Goal: Task Accomplishment & Management: Use online tool/utility

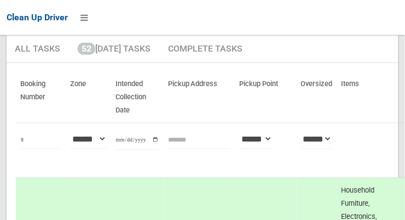
scroll to position [89, 0]
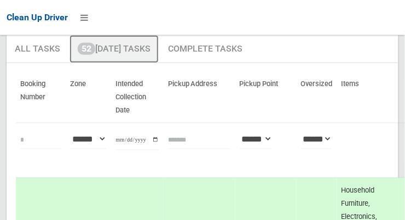
click at [100, 53] on link "52 Today's Tasks" at bounding box center [114, 49] width 89 height 28
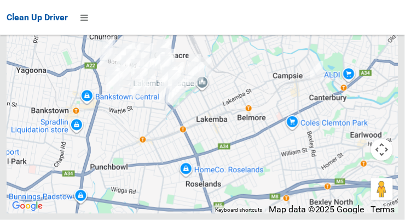
scroll to position [7730, 0]
click at [350, 88] on div at bounding box center [203, 76] width 392 height 274
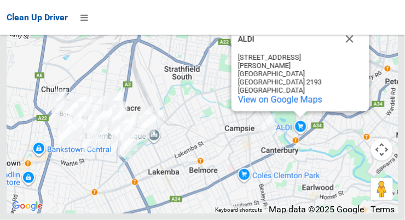
click at [352, 52] on button "Close" at bounding box center [350, 39] width 26 height 26
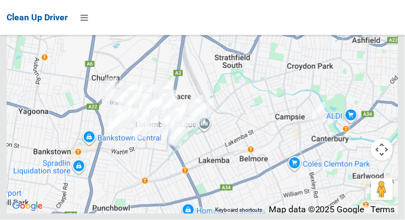
scroll to position [7726, 0]
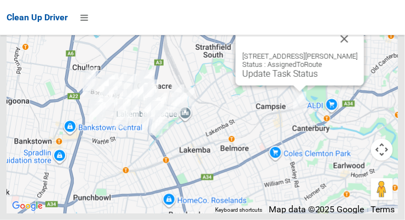
click at [335, 52] on button "Close" at bounding box center [345, 39] width 26 height 26
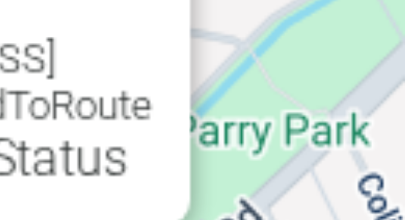
click at [258, 118] on button "Close" at bounding box center [245, 105] width 26 height 26
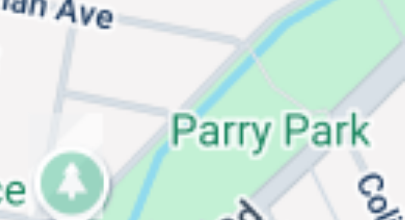
scroll to position [7729, 0]
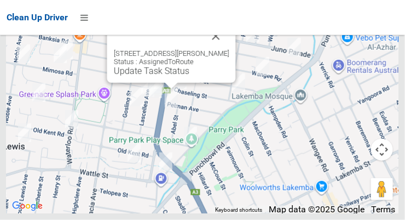
click at [226, 49] on button "Close" at bounding box center [216, 36] width 26 height 26
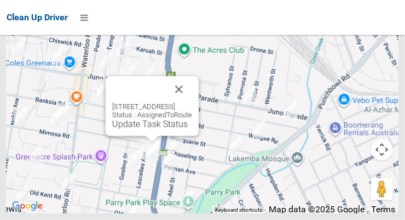
click at [192, 102] on button "Close" at bounding box center [179, 89] width 26 height 26
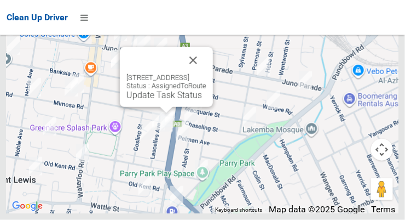
click at [207, 73] on button "Close" at bounding box center [193, 60] width 26 height 26
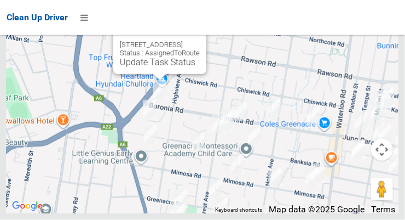
click at [200, 41] on button "Close" at bounding box center [187, 27] width 26 height 26
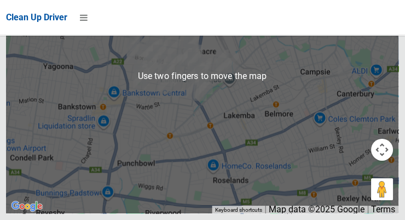
scroll to position [7730, 0]
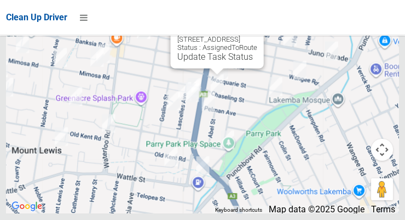
click at [258, 35] on button "Close" at bounding box center [244, 22] width 26 height 26
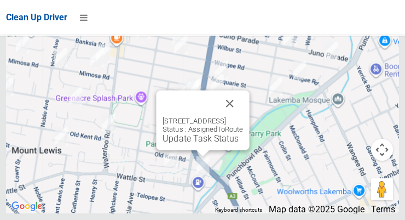
click at [243, 117] on button "Close" at bounding box center [230, 103] width 26 height 26
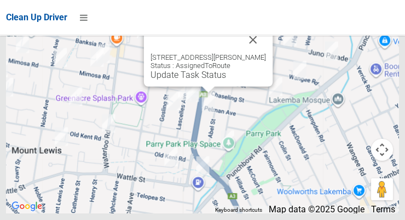
click at [199, 80] on link "Update Task Status" at bounding box center [189, 75] width 76 height 10
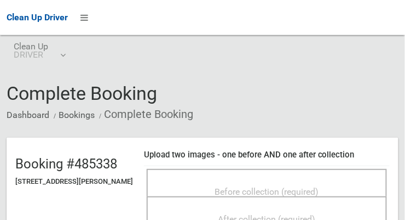
click at [319, 186] on span "Before collection (required)" at bounding box center [267, 191] width 104 height 10
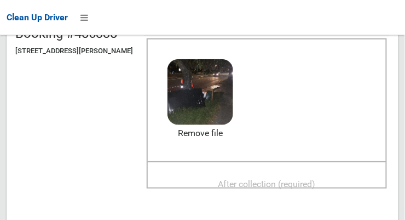
scroll to position [129, 0]
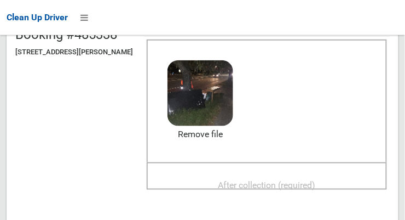
click at [316, 186] on span "After collection (required)" at bounding box center [268, 185] width 98 height 10
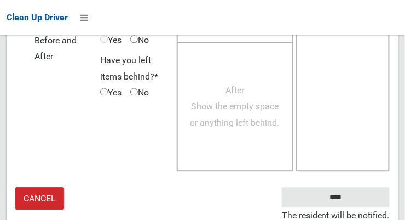
scroll to position [989, 0]
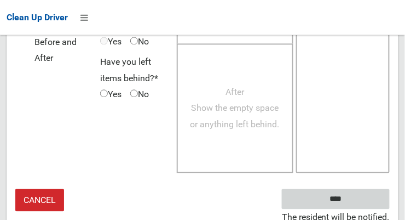
click at [373, 198] on input "****" at bounding box center [336, 198] width 108 height 20
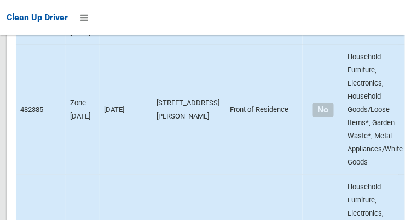
scroll to position [7731, 0]
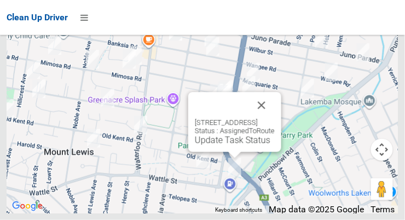
click at [275, 118] on button "Close" at bounding box center [262, 105] width 26 height 26
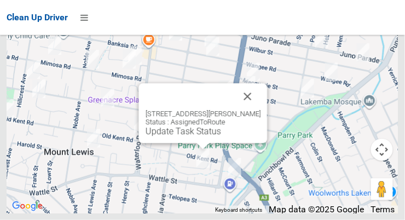
click at [255, 110] on button "Close" at bounding box center [248, 96] width 26 height 26
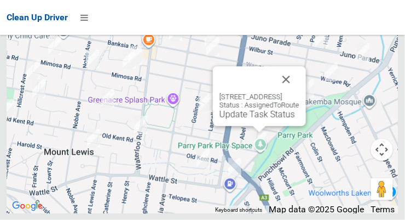
click at [300, 93] on button "Close" at bounding box center [286, 79] width 26 height 26
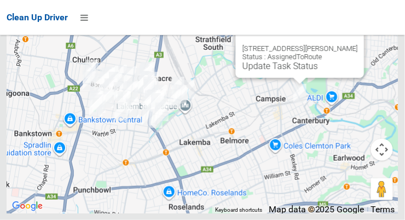
click at [346, 44] on button "Close" at bounding box center [345, 31] width 26 height 26
click at [294, 71] on link "Update Task Status" at bounding box center [281, 66] width 76 height 10
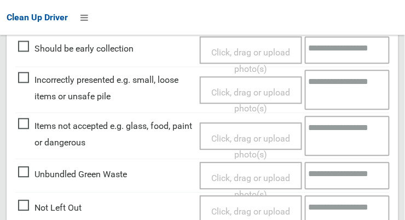
scroll to position [368, 0]
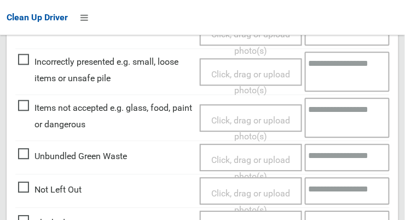
click at [22, 188] on span "Not Left Out" at bounding box center [50, 189] width 64 height 16
click at [268, 190] on span "Click, drag or upload photo(s)" at bounding box center [250, 201] width 79 height 27
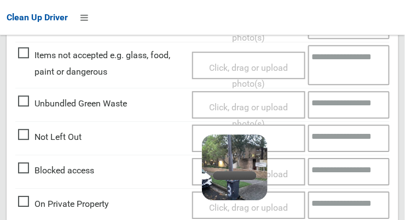
scroll to position [421, 0]
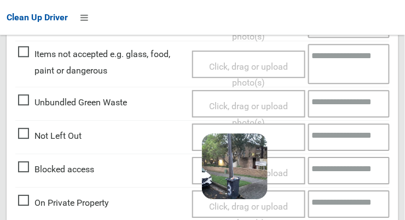
click at [286, 140] on div "Click, drag or upload photo(s) 3.1 MB 2025-09-2905.28.06195478108723311541.jpg …" at bounding box center [248, 136] width 113 height 27
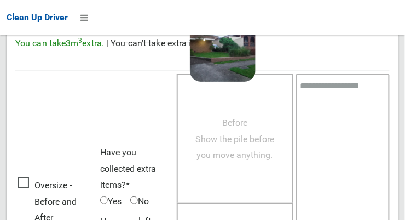
scroll to position [800, 0]
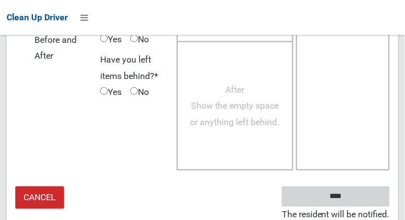
click at [365, 196] on input "****" at bounding box center [336, 196] width 108 height 20
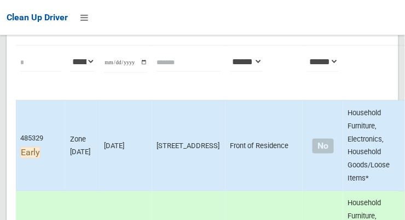
scroll to position [179, 0]
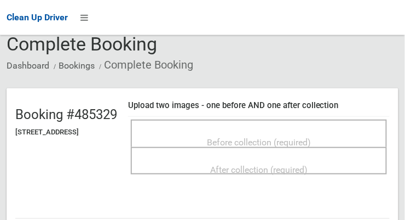
scroll to position [50, 0]
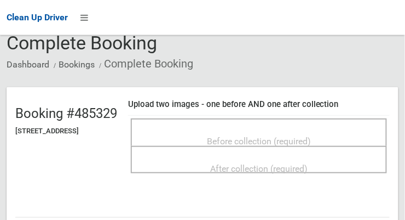
click at [311, 138] on span "Before collection (required)" at bounding box center [259, 141] width 104 height 10
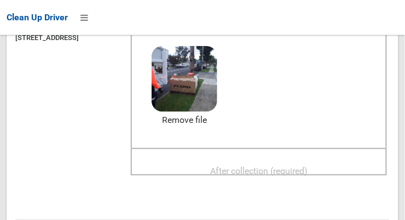
scroll to position [143, 0]
click at [308, 166] on span "After collection (required)" at bounding box center [259, 171] width 98 height 10
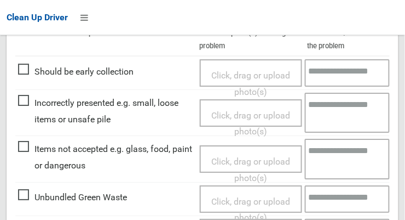
scroll to position [520, 0]
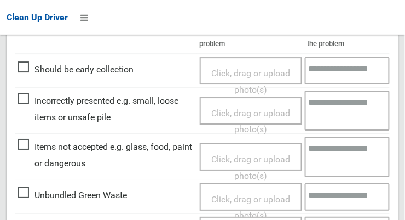
click at [35, 144] on span "Items not accepted e.g. glass, food, paint or dangerous" at bounding box center [106, 155] width 176 height 32
click at [262, 154] on span "Click, drag or upload photo(s)" at bounding box center [250, 167] width 79 height 27
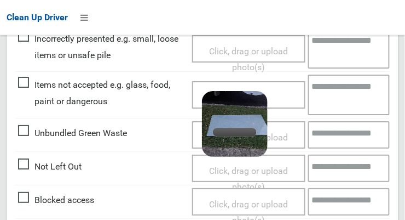
scroll to position [581, 0]
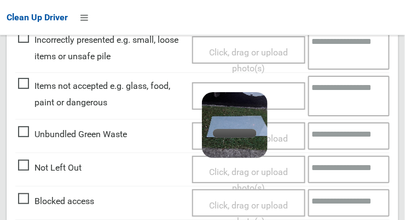
click at [343, 93] on textarea at bounding box center [349, 96] width 82 height 40
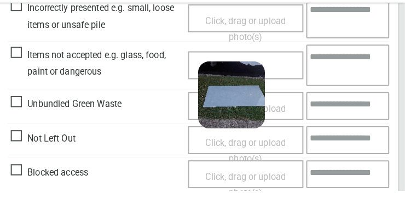
scroll to position [580, 0]
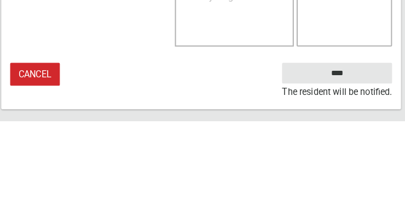
type textarea "*****"
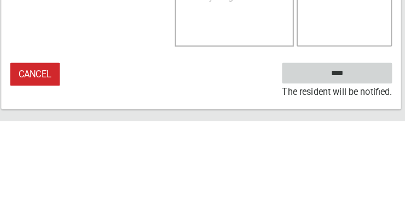
click at [358, 168] on input "****" at bounding box center [336, 173] width 108 height 20
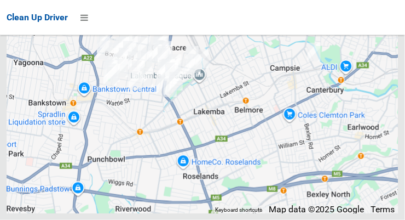
scroll to position [7731, 0]
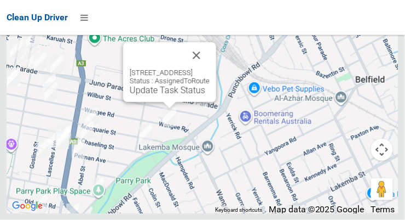
click at [210, 68] on button "Close" at bounding box center [197, 55] width 26 height 26
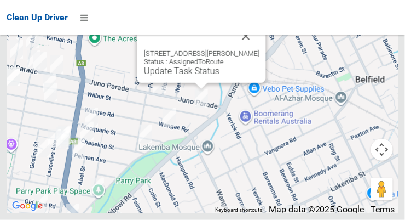
click at [257, 49] on button "Close" at bounding box center [246, 36] width 26 height 26
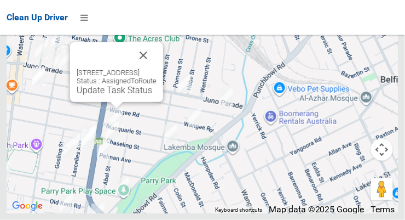
click at [157, 68] on button "Close" at bounding box center [143, 55] width 26 height 26
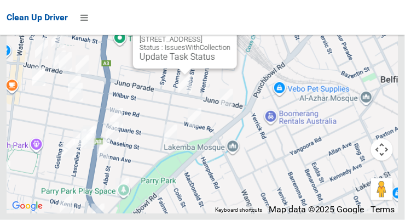
click at [231, 35] on button "Close" at bounding box center [217, 22] width 26 height 26
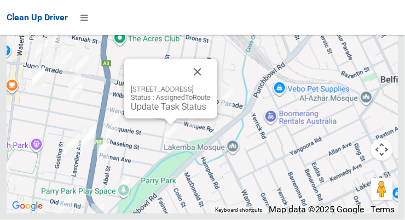
click at [211, 85] on button "Close" at bounding box center [198, 72] width 26 height 26
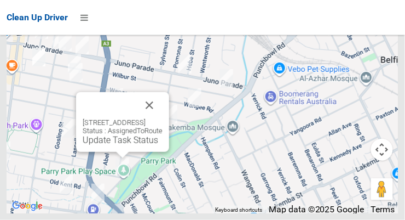
click at [163, 118] on button "Close" at bounding box center [149, 105] width 26 height 26
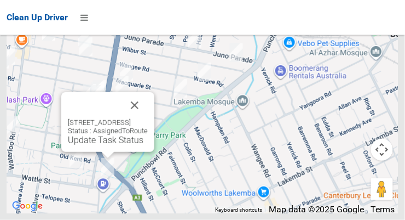
click at [148, 118] on button "Close" at bounding box center [135, 105] width 26 height 26
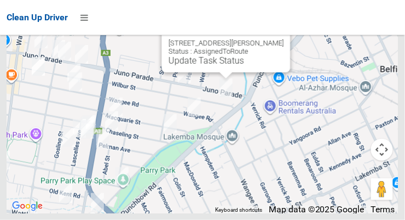
click at [277, 39] on button "Close" at bounding box center [271, 26] width 26 height 26
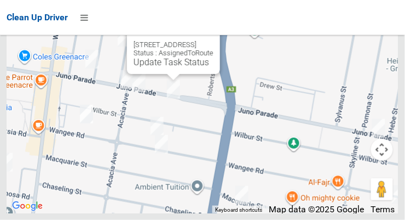
click at [214, 41] on button "Close" at bounding box center [200, 27] width 26 height 26
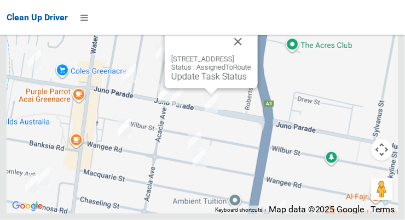
click at [208, 82] on link "Update Task Status" at bounding box center [209, 76] width 76 height 10
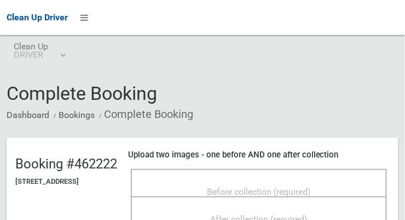
click at [290, 181] on div "Before collection (required)" at bounding box center [259, 191] width 232 height 20
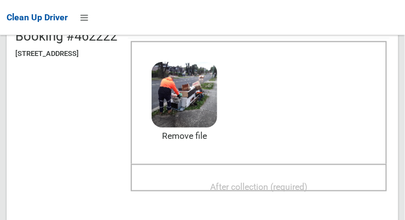
scroll to position [127, 0]
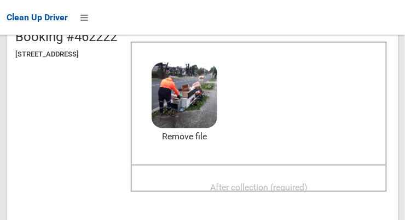
click at [308, 182] on span "After collection (required)" at bounding box center [259, 187] width 98 height 10
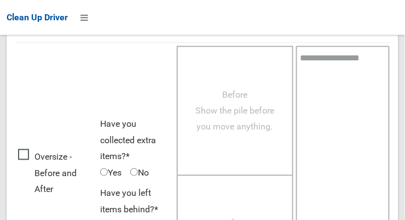
scroll to position [991, 0]
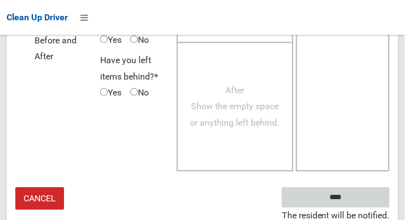
click at [364, 195] on input "****" at bounding box center [336, 197] width 108 height 20
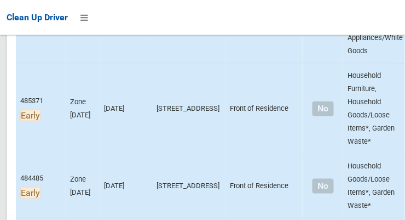
scroll to position [1358, 0]
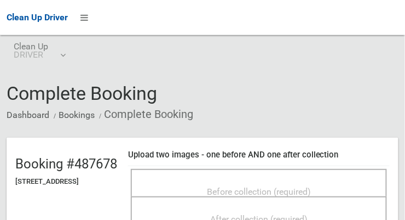
click at [304, 189] on span "Before collection (required)" at bounding box center [259, 191] width 104 height 10
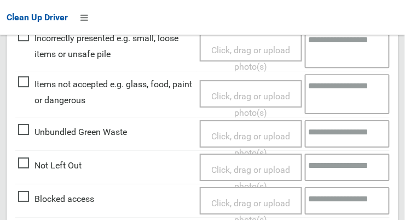
scroll to position [483, 0]
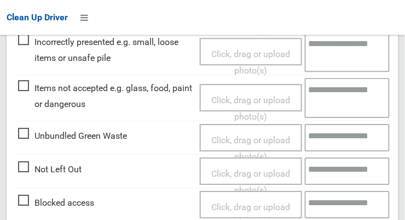
click at [25, 88] on span "Items not accepted e.g. glass, food, paint or dangerous" at bounding box center [106, 96] width 176 height 32
click at [255, 100] on span "Click, drag or upload photo(s)" at bounding box center [250, 108] width 79 height 27
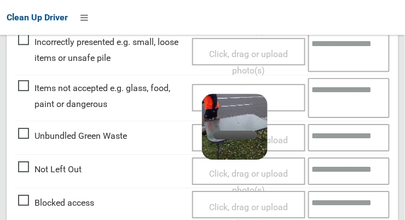
click at [342, 98] on textarea at bounding box center [349, 98] width 82 height 40
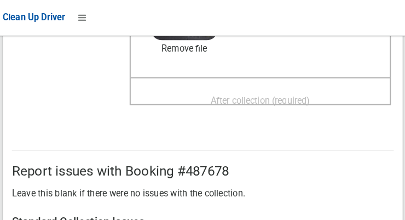
type textarea "*****"
click at [308, 93] on span "After collection (required)" at bounding box center [259, 98] width 98 height 10
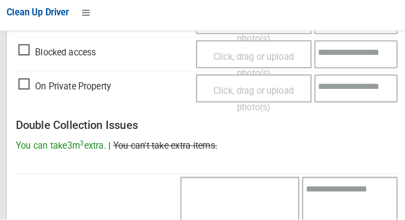
scroll to position [991, 0]
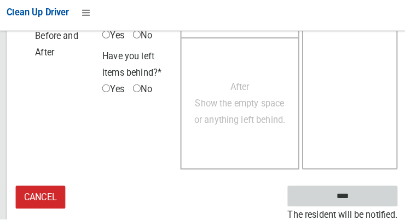
click at [357, 195] on input "****" at bounding box center [336, 197] width 108 height 20
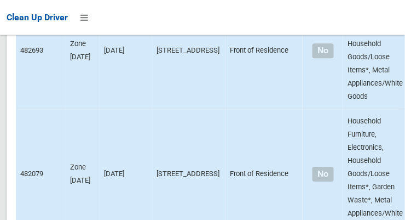
scroll to position [7731, 0]
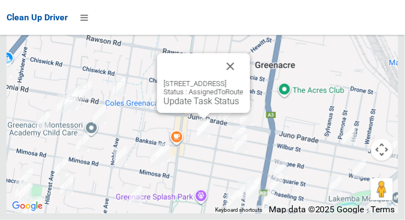
click at [244, 79] on button "Close" at bounding box center [231, 66] width 26 height 26
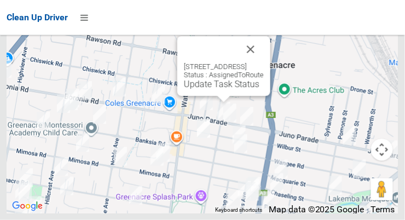
click at [208, 96] on div "176 Juno Parade, GREENACRE NSW 2190 Status : AssignedToRoute Update Task Status" at bounding box center [224, 66] width 93 height 60
click at [223, 96] on div "176 Juno Parade, GREENACRE NSW 2190 Status : AssignedToRoute Update Task Status" at bounding box center [224, 66] width 93 height 60
click at [210, 89] on link "Update Task Status" at bounding box center [222, 84] width 76 height 10
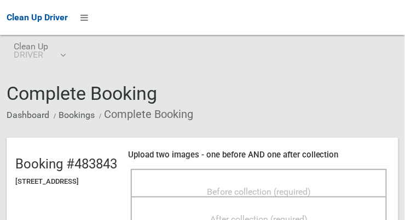
click at [307, 186] on span "Before collection (required)" at bounding box center [259, 191] width 104 height 10
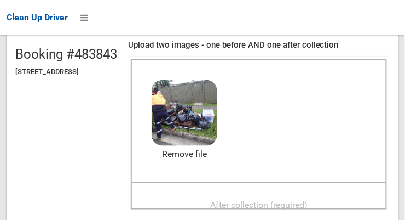
scroll to position [108, 0]
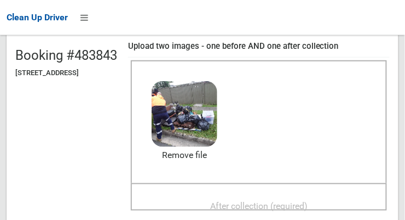
click at [299, 201] on span "After collection (required)" at bounding box center [259, 206] width 98 height 10
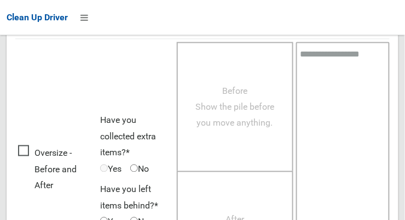
scroll to position [991, 0]
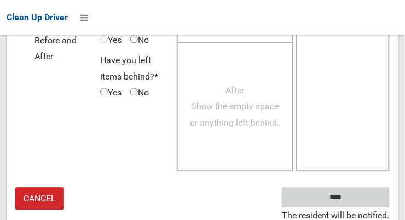
click at [365, 197] on input "****" at bounding box center [336, 197] width 108 height 20
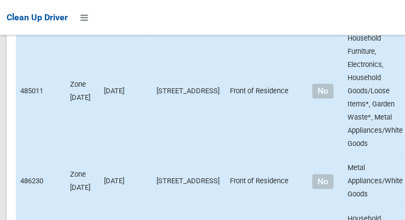
scroll to position [7732, 0]
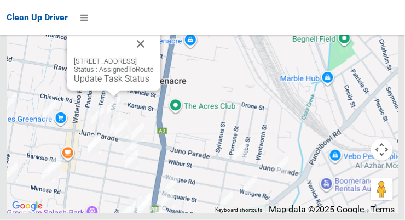
click at [154, 57] on button "Close" at bounding box center [141, 44] width 26 height 26
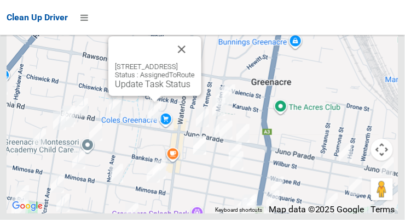
click at [195, 62] on button "Close" at bounding box center [182, 49] width 26 height 26
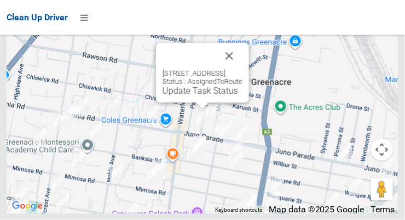
click at [180, 96] on link "Update Task Status" at bounding box center [201, 90] width 76 height 10
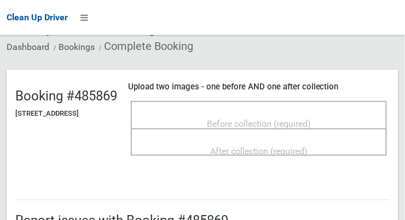
scroll to position [66, 0]
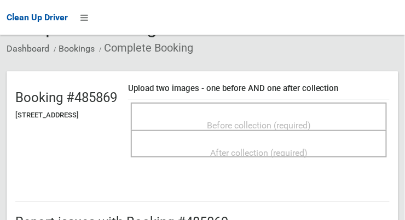
click at [311, 124] on span "Before collection (required)" at bounding box center [259, 125] width 104 height 10
click at [310, 120] on span "Before collection (required)" at bounding box center [259, 125] width 104 height 10
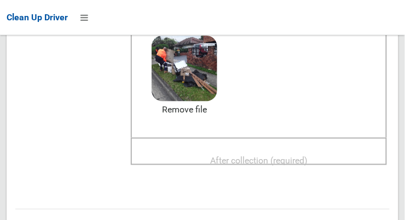
scroll to position [153, 0]
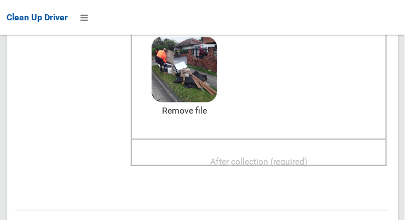
click at [303, 156] on span "After collection (required)" at bounding box center [259, 161] width 98 height 10
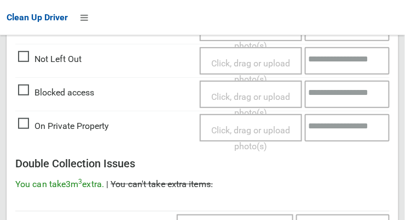
scroll to position [991, 0]
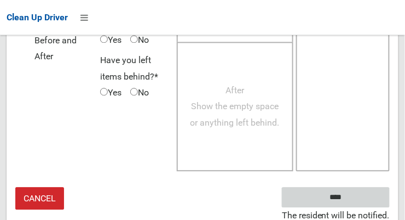
click at [365, 195] on input "****" at bounding box center [336, 197] width 108 height 20
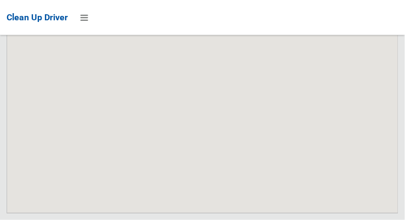
scroll to position [7731, 0]
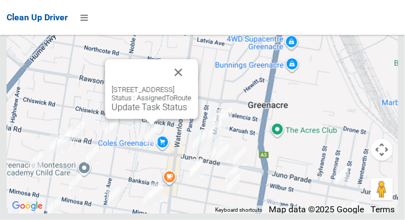
click at [145, 119] on div "31 Boronia Road, GREENACRE NSW 2190 Status : AssignedToRoute Update Task Status" at bounding box center [151, 89] width 93 height 60
click at [140, 119] on div "31 Boronia Road, GREENACRE NSW 2190 Status : AssignedToRoute Update Task Status" at bounding box center [151, 89] width 93 height 60
click at [147, 112] on link "Update Task Status" at bounding box center [150, 107] width 76 height 10
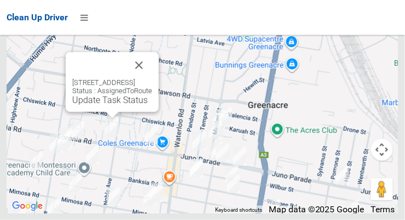
click at [111, 105] on link "Update Task Status" at bounding box center [110, 100] width 76 height 10
click at [152, 78] on button "Close" at bounding box center [139, 65] width 26 height 26
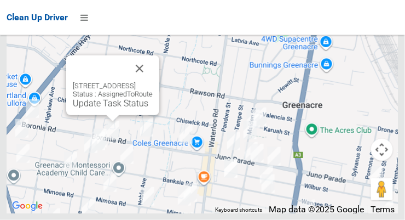
click at [153, 82] on button "Close" at bounding box center [140, 68] width 26 height 26
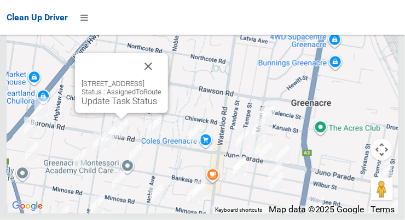
click at [125, 113] on div "106 Boronia Road, GREENACRE NSW 2190 Status : AssignedToRoute Update Task Status" at bounding box center [121, 83] width 93 height 60
click at [116, 106] on link "Update Task Status" at bounding box center [120, 101] width 76 height 10
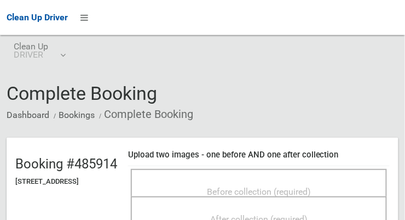
click at [295, 188] on span "Before collection (required)" at bounding box center [259, 191] width 104 height 10
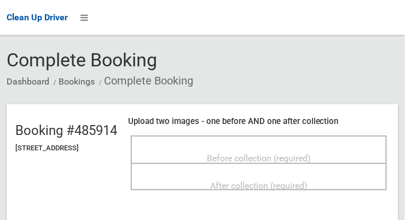
scroll to position [32, 0]
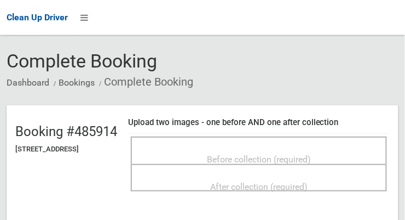
click at [311, 154] on span "Before collection (required)" at bounding box center [259, 159] width 104 height 10
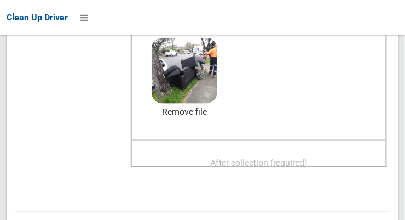
scroll to position [148, 0]
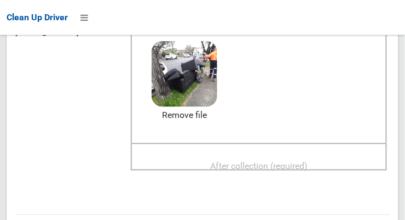
click at [295, 161] on span "After collection (required)" at bounding box center [259, 166] width 98 height 10
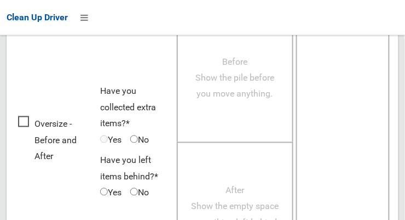
scroll to position [991, 0]
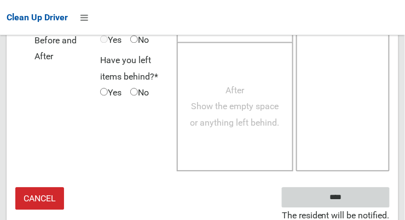
click at [360, 195] on input "****" at bounding box center [336, 197] width 108 height 20
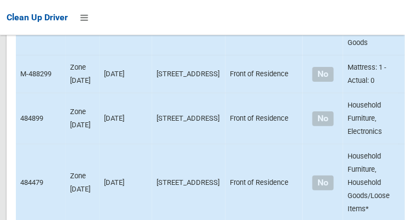
scroll to position [7732, 0]
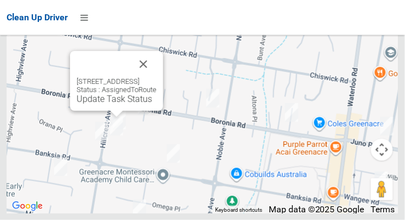
click at [157, 77] on button "Close" at bounding box center [143, 64] width 26 height 26
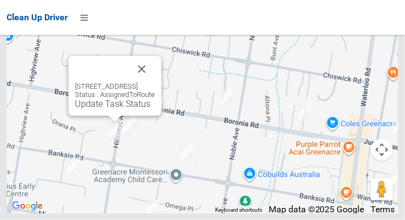
click at [155, 82] on button "Close" at bounding box center [142, 69] width 26 height 26
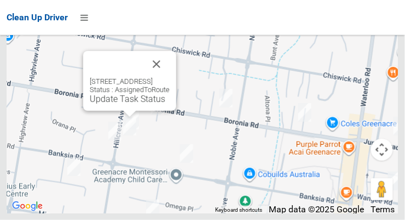
click at [170, 77] on button "Close" at bounding box center [157, 64] width 26 height 26
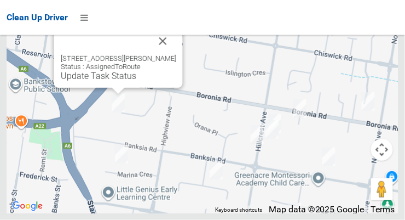
click at [176, 54] on button "Close" at bounding box center [163, 41] width 26 height 26
click at [108, 81] on link "Update Task Status" at bounding box center [99, 76] width 76 height 10
click at [176, 54] on button "Close" at bounding box center [163, 41] width 26 height 26
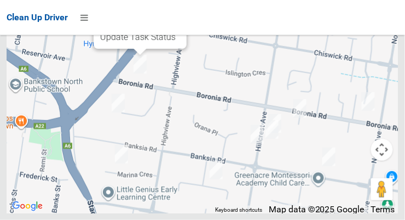
click at [132, 49] on div "183 Boronia Road, GREENACRE NSW 2190 Status : AssignedToRoute Update Task Status" at bounding box center [140, 19] width 93 height 60
click at [105, 42] on link "Update Task Status" at bounding box center [138, 37] width 76 height 10
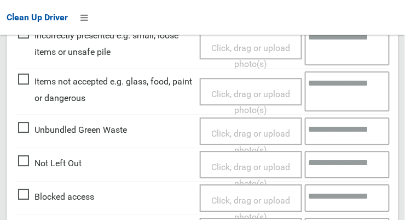
scroll to position [392, 0]
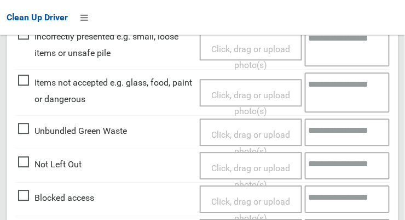
click at [26, 197] on span "Blocked access" at bounding box center [56, 198] width 76 height 16
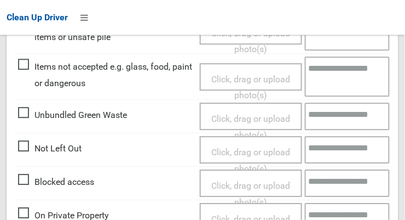
scroll to position [410, 0]
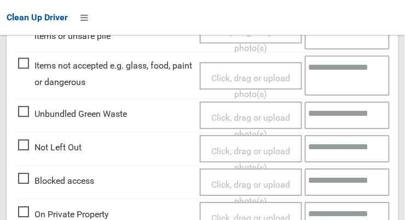
click at [263, 184] on span "Click, drag or upload photo(s)" at bounding box center [250, 192] width 79 height 27
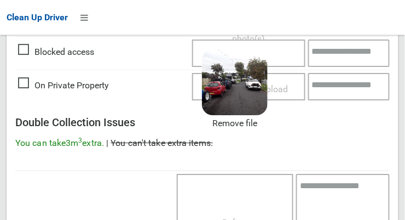
scroll to position [800, 0]
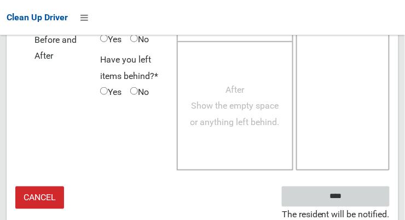
click at [368, 196] on input "****" at bounding box center [336, 196] width 108 height 20
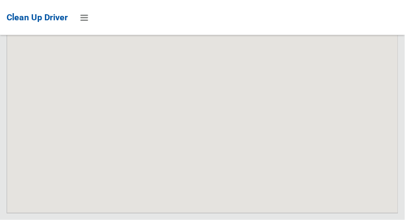
scroll to position [7731, 0]
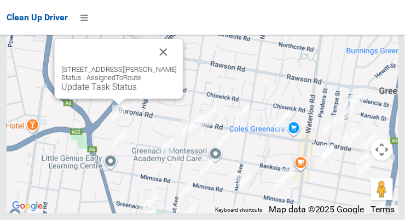
click at [177, 65] on button "Close" at bounding box center [164, 52] width 26 height 26
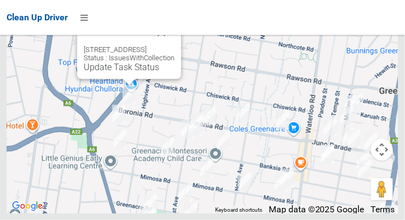
click at [175, 45] on button "Close" at bounding box center [161, 32] width 26 height 26
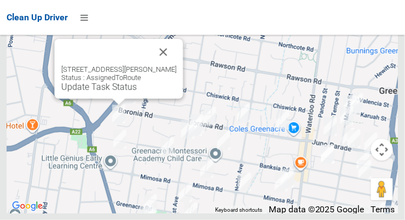
click at [176, 65] on button "Close" at bounding box center [164, 52] width 26 height 26
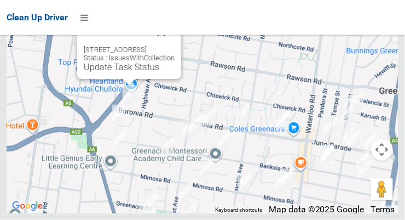
click at [130, 79] on div "183 Boronia Road, GREENACRE NSW 2190 Status : IssuesWithCollection Update Task …" at bounding box center [129, 49] width 104 height 60
click at [122, 72] on link "Update Task Status" at bounding box center [122, 67] width 76 height 10
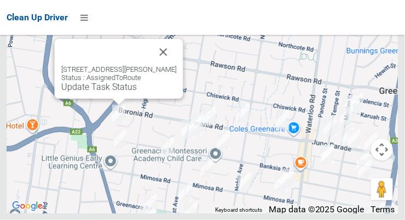
click at [106, 92] on link "Update Task Status" at bounding box center [99, 87] width 76 height 10
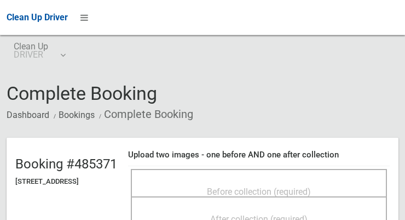
scroll to position [52, 0]
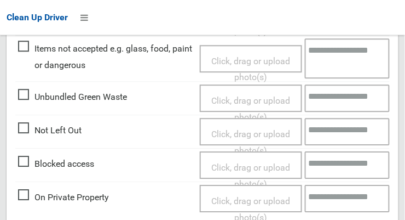
scroll to position [426, 0]
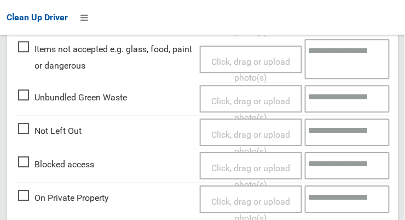
click at [39, 162] on span "Blocked access" at bounding box center [56, 164] width 76 height 16
click at [238, 163] on span "Click, drag or upload photo(s)" at bounding box center [250, 176] width 79 height 27
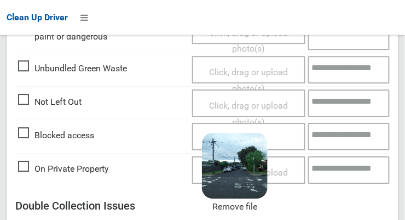
scroll to position [800, 0]
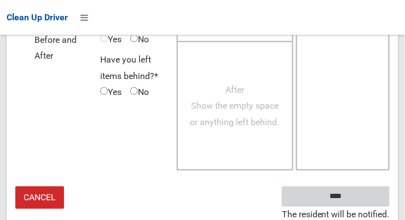
click at [370, 196] on input "****" at bounding box center [336, 196] width 108 height 20
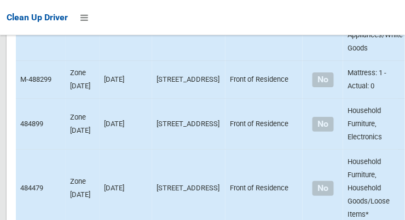
scroll to position [7731, 0]
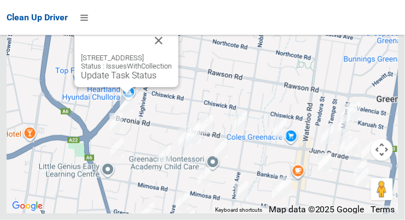
click at [105, 81] on link "Update Task Status" at bounding box center [119, 75] width 76 height 10
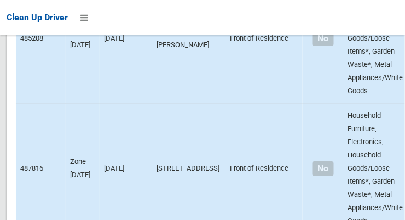
scroll to position [1809, 0]
click at [387, 126] on div at bounding box center [202, 110] width 405 height 220
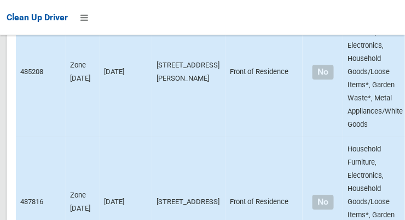
scroll to position [1778, 0]
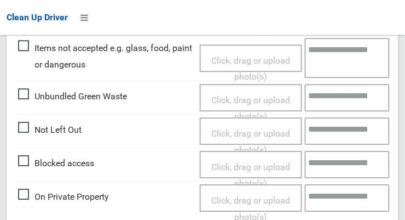
scroll to position [400, 0]
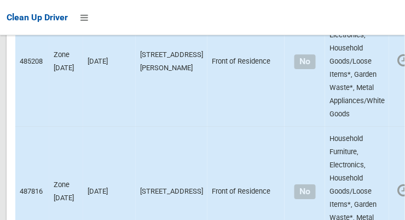
scroll to position [1785, 0]
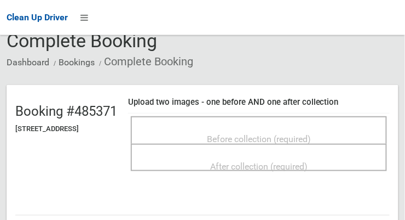
scroll to position [54, 0]
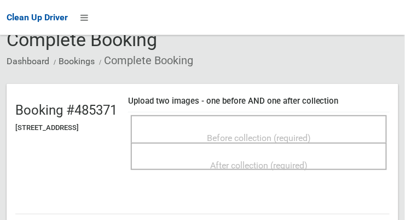
click at [311, 134] on span "Before collection (required)" at bounding box center [259, 138] width 104 height 10
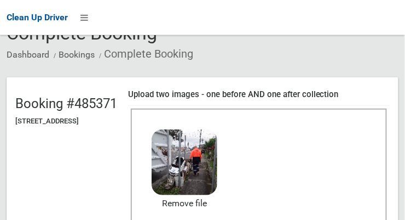
scroll to position [104, 0]
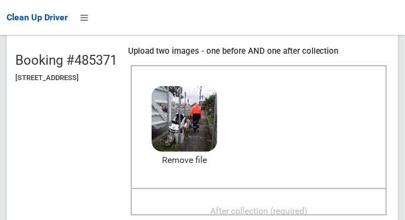
click at [308, 205] on span "After collection (required)" at bounding box center [259, 210] width 98 height 10
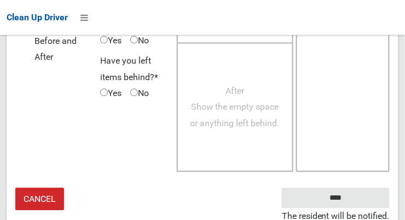
scroll to position [989, 0]
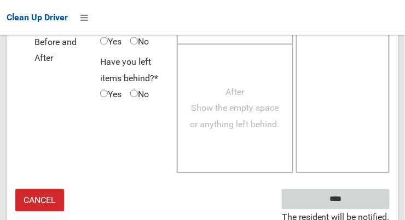
click at [369, 197] on input "****" at bounding box center [336, 198] width 108 height 20
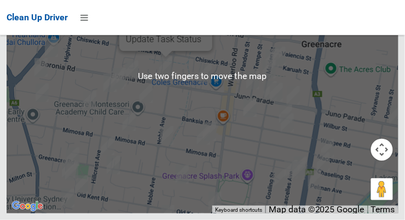
scroll to position [7713, 0]
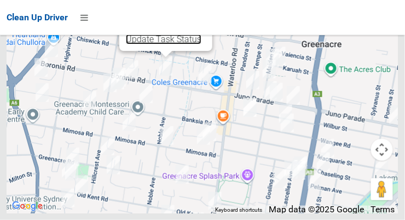
click at [160, 44] on link "Update Task Status" at bounding box center [164, 39] width 76 height 10
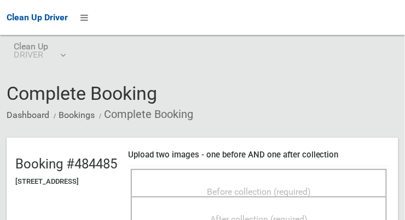
click at [311, 186] on span "Before collection (required)" at bounding box center [259, 191] width 104 height 10
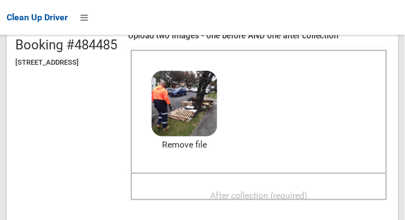
scroll to position [118, 0]
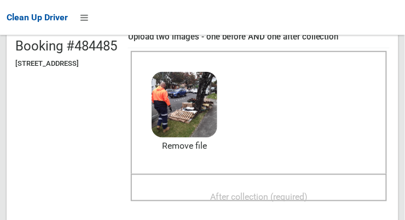
click at [299, 191] on span "After collection (required)" at bounding box center [259, 196] width 98 height 10
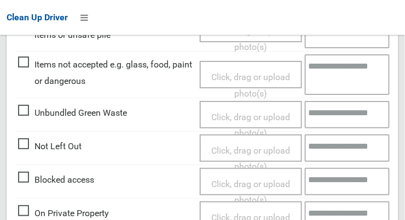
scroll to position [991, 0]
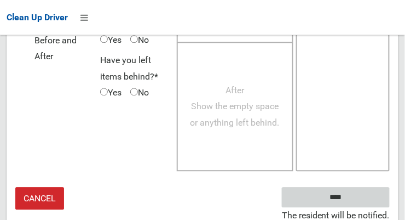
click at [371, 192] on input "****" at bounding box center [336, 197] width 108 height 20
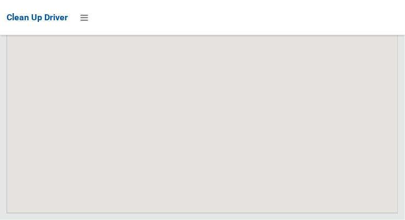
scroll to position [7731, 0]
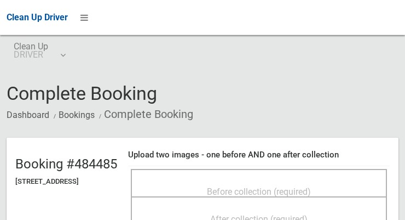
scroll to position [824, 0]
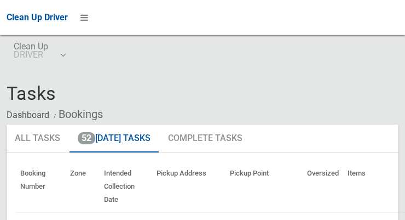
scroll to position [7713, 0]
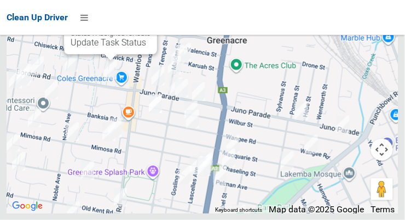
click at [104, 54] on div "31 Boronia Road, GREENACRE NSW 2190 Status : AssignedToRoute Update Task Status" at bounding box center [110, 25] width 93 height 60
click at [104, 48] on link "Update Task Status" at bounding box center [109, 42] width 76 height 10
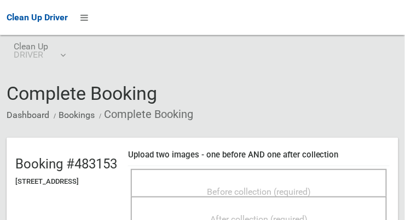
click at [310, 181] on div "Before collection (required)" at bounding box center [259, 191] width 232 height 20
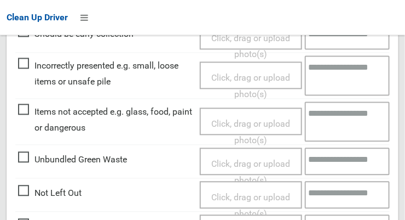
scroll to position [461, 0]
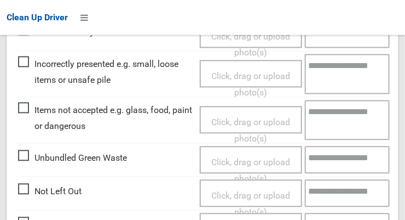
click at [30, 108] on span "Items not accepted e.g. glass, food, paint or dangerous" at bounding box center [106, 118] width 176 height 32
click at [280, 124] on span "Click, drag or upload photo(s)" at bounding box center [250, 130] width 79 height 27
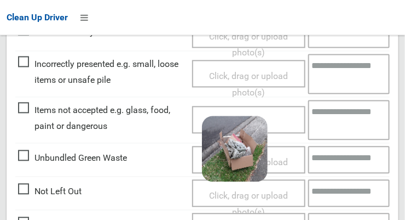
click at [344, 117] on textarea at bounding box center [349, 120] width 82 height 40
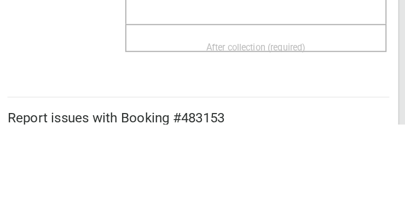
scroll to position [170, 0]
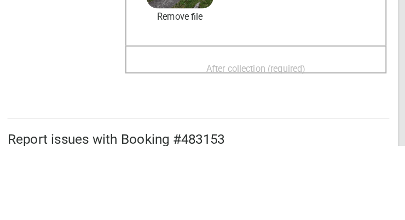
type textarea "**********"
click at [70, 141] on header "Booking #483153 31 Boronia Road, GREENACRE NSW 2190 Upload two images - one bef…" at bounding box center [203, 69] width 392 height 203
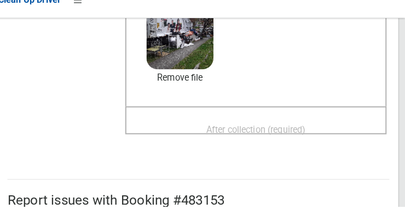
scroll to position [182, 0]
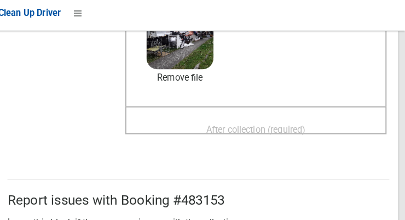
click at [353, 109] on div "After collection (required)" at bounding box center [259, 122] width 256 height 27
click at [308, 127] on span "After collection (required)" at bounding box center [259, 132] width 98 height 10
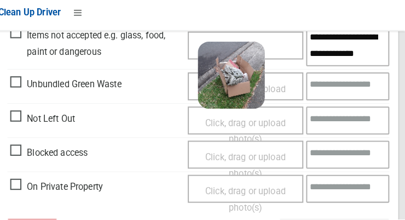
scroll to position [660, 0]
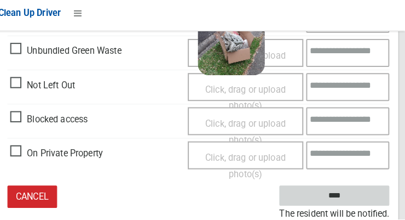
click at [375, 196] on input "****" at bounding box center [336, 196] width 108 height 20
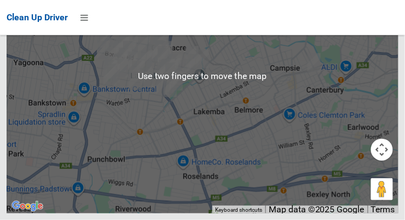
scroll to position [7691, 0]
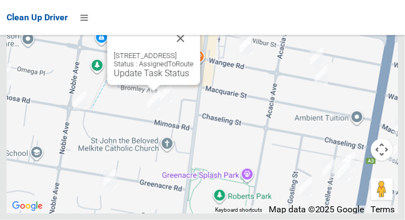
click at [194, 52] on button "Close" at bounding box center [181, 38] width 26 height 26
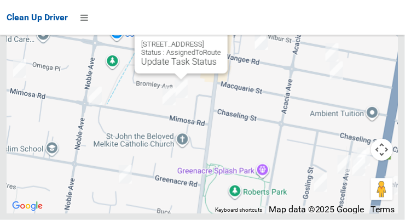
click at [221, 40] on button "Close" at bounding box center [208, 27] width 26 height 26
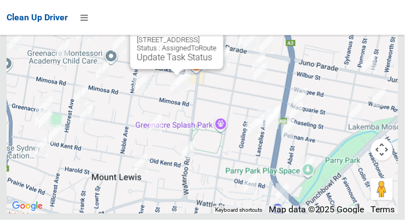
click at [217, 36] on button "Close" at bounding box center [204, 22] width 26 height 26
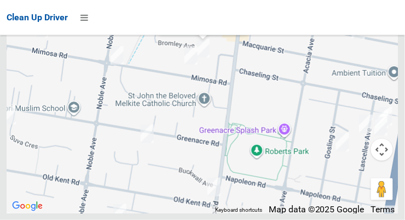
click at [197, 26] on link "Update Task Status" at bounding box center [201, 21] width 76 height 10
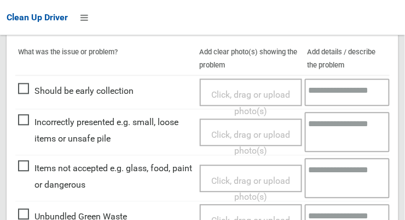
scroll to position [352, 0]
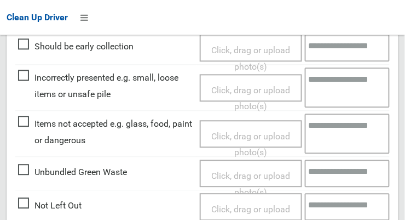
click at [22, 204] on span "Not Left Out" at bounding box center [50, 205] width 64 height 16
click at [258, 208] on span "Click, drag or upload photo(s)" at bounding box center [250, 217] width 79 height 27
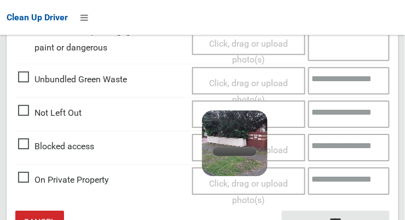
scroll to position [444, 0]
click at [287, 115] on div "Click, drag or upload photo(s) 2.8 MB 2025-09-2906.30.474509962310653001378.jpg…" at bounding box center [248, 113] width 113 height 27
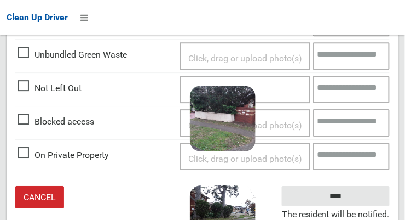
scroll to position [468, 0]
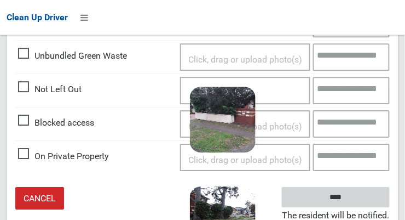
click at [360, 199] on input "****" at bounding box center [336, 197] width 108 height 20
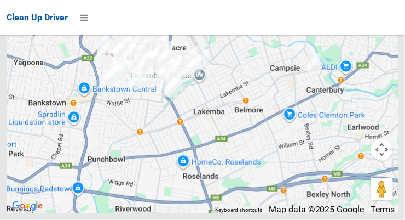
scroll to position [7731, 0]
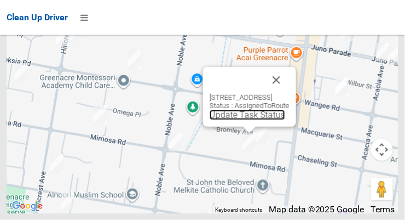
click at [237, 120] on link "Update Task Status" at bounding box center [248, 115] width 76 height 10
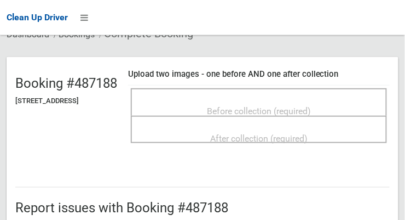
scroll to position [79, 0]
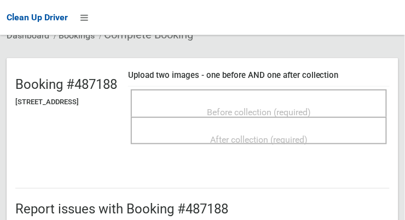
click at [302, 101] on div "Before collection (required)" at bounding box center [259, 111] width 232 height 20
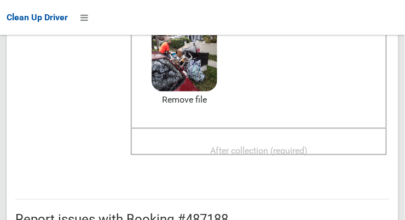
scroll to position [164, 0]
click at [308, 145] on span "After collection (required)" at bounding box center [259, 150] width 98 height 10
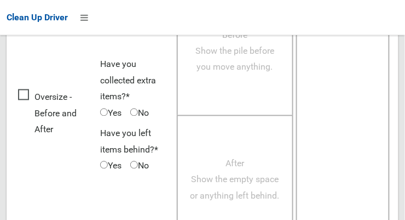
scroll to position [991, 0]
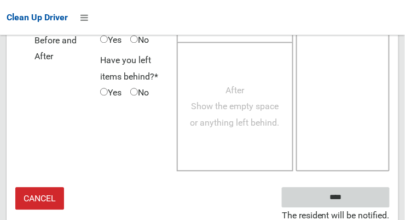
click at [369, 198] on input "****" at bounding box center [336, 197] width 108 height 20
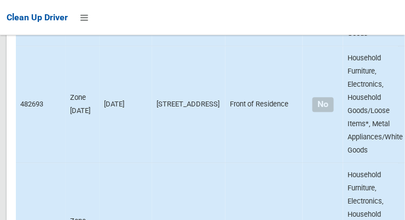
scroll to position [7731, 0]
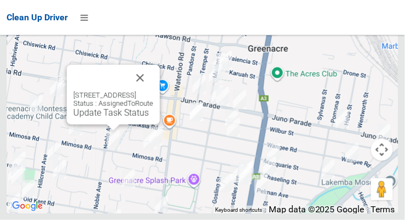
click at [153, 91] on button "Close" at bounding box center [140, 78] width 26 height 26
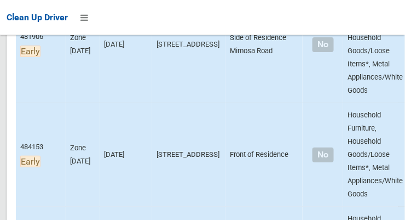
scroll to position [640, 0]
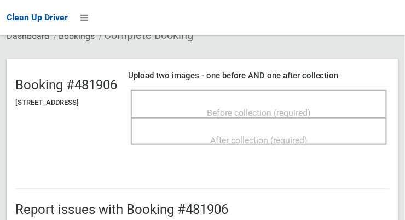
scroll to position [77, 0]
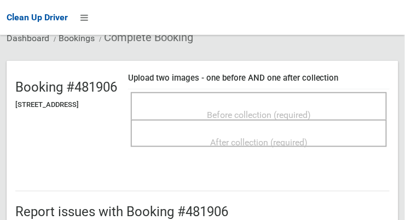
click at [304, 110] on span "Before collection (required)" at bounding box center [259, 115] width 104 height 10
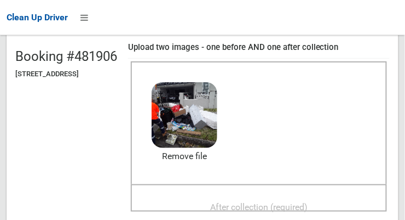
scroll to position [146, 0]
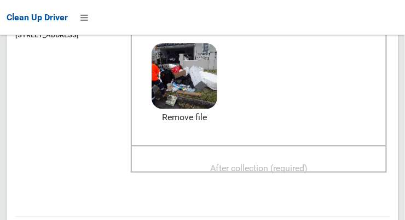
click at [331, 157] on div "After collection (required)" at bounding box center [259, 167] width 232 height 20
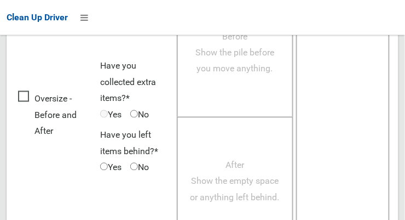
scroll to position [991, 0]
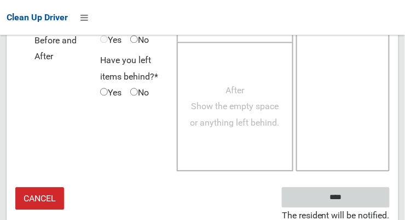
click at [364, 196] on input "****" at bounding box center [336, 197] width 108 height 20
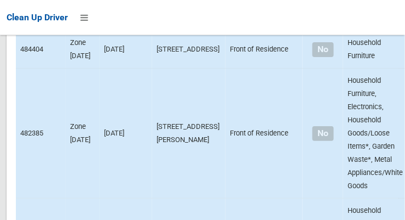
scroll to position [7731, 0]
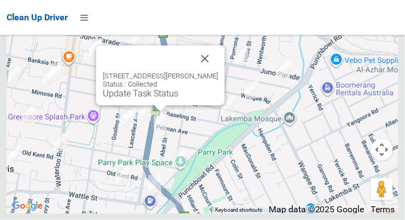
click at [219, 72] on button "Close" at bounding box center [205, 58] width 26 height 26
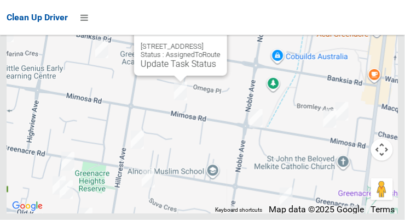
click at [221, 42] on button "Close" at bounding box center [208, 29] width 26 height 26
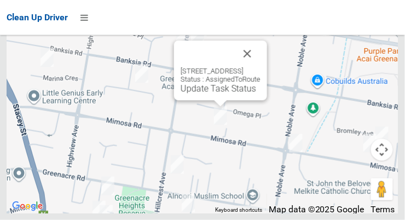
click at [181, 94] on link "Update Task Status" at bounding box center [219, 88] width 76 height 10
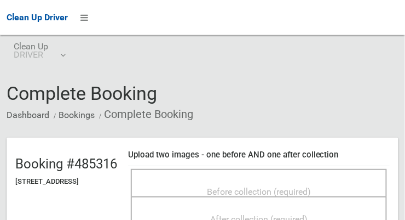
click at [341, 184] on div "Before collection (required)" at bounding box center [259, 191] width 232 height 20
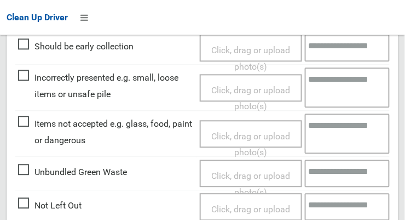
scroll to position [351, 0]
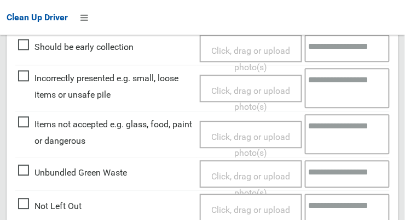
click at [24, 201] on span "Not Left Out" at bounding box center [50, 206] width 64 height 16
click at [259, 209] on span "Click, drag or upload photo(s)" at bounding box center [250, 217] width 79 height 27
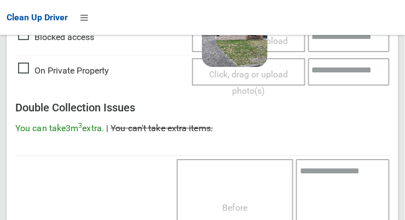
scroll to position [800, 0]
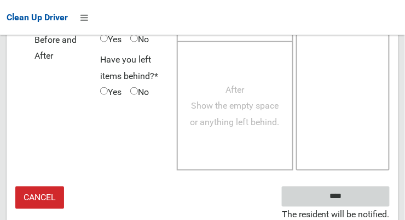
click at [369, 201] on input "****" at bounding box center [336, 196] width 108 height 20
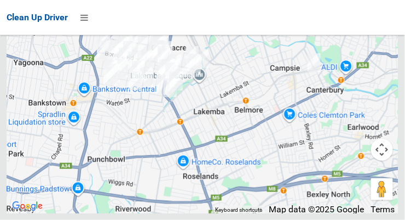
scroll to position [7731, 0]
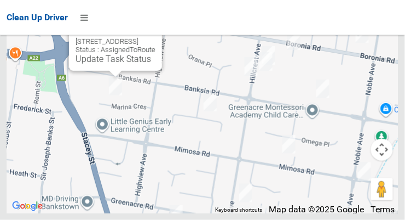
click at [156, 37] on button "Close" at bounding box center [142, 24] width 26 height 26
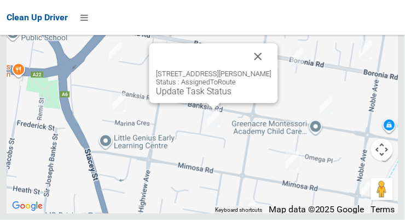
click at [255, 70] on button "Close" at bounding box center [258, 56] width 26 height 26
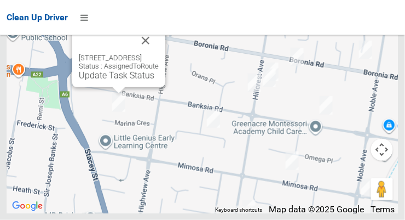
click at [159, 54] on button "Close" at bounding box center [146, 40] width 26 height 26
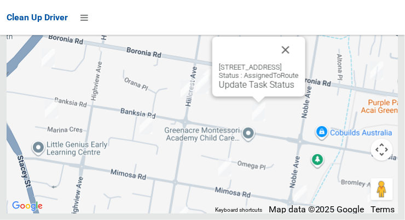
click at [299, 63] on button "Close" at bounding box center [286, 50] width 26 height 26
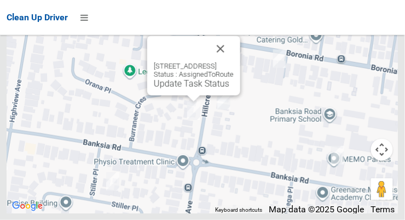
click at [234, 62] on button "Close" at bounding box center [221, 49] width 26 height 26
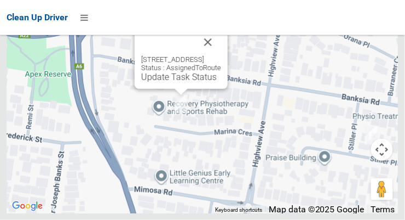
click at [221, 55] on button "Close" at bounding box center [208, 42] width 26 height 26
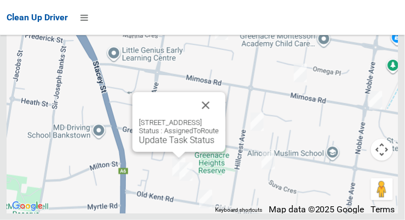
click at [219, 118] on button "Close" at bounding box center [206, 105] width 26 height 26
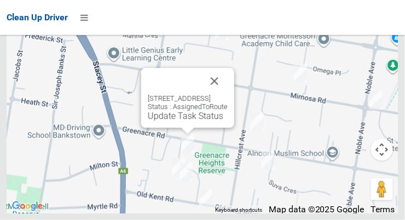
click at [228, 94] on button "Close" at bounding box center [215, 81] width 26 height 26
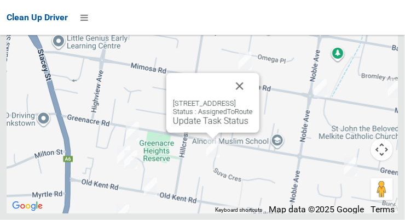
click at [253, 99] on button "Close" at bounding box center [240, 86] width 26 height 26
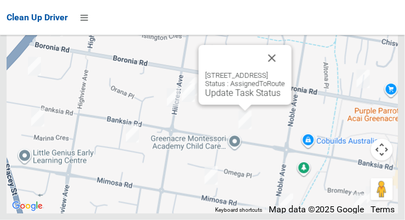
click at [225, 105] on div "71 Banksia Road, GREENACRE NSW 2190 Status : AssignedToRoute Update Task Status" at bounding box center [245, 75] width 93 height 60
click at [245, 105] on div "71 Banksia Road, GREENACRE NSW 2190 Status : AssignedToRoute Update Task Status" at bounding box center [245, 75] width 93 height 60
click at [244, 105] on div "71 Banksia Road, GREENACRE NSW 2190 Status : AssignedToRoute Update Task Status" at bounding box center [245, 75] width 93 height 60
click at [225, 98] on link "Update Task Status" at bounding box center [243, 93] width 76 height 10
click at [237, 98] on link "Update Task Status" at bounding box center [243, 93] width 76 height 10
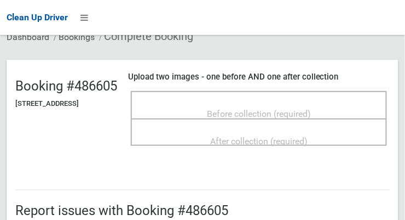
scroll to position [75, 0]
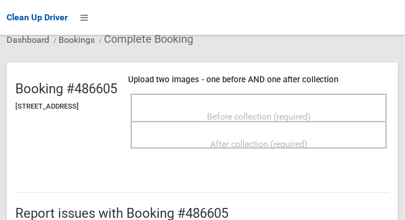
click at [311, 113] on span "Before collection (required)" at bounding box center [259, 116] width 104 height 10
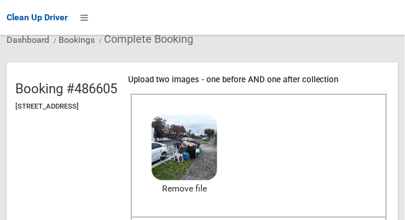
scroll to position [160, 0]
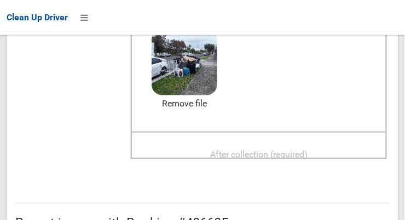
click at [290, 149] on span "After collection (required)" at bounding box center [259, 154] width 98 height 10
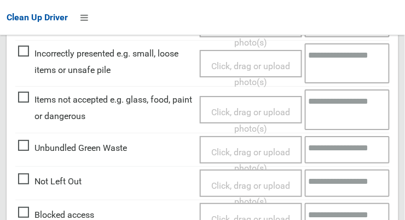
scroll to position [570, 0]
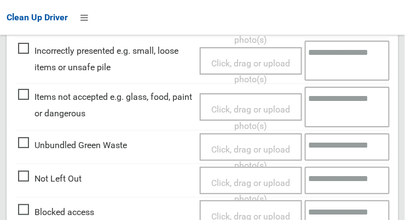
click at [27, 95] on span "Items not accepted e.g. glass, food, paint or dangerous" at bounding box center [106, 105] width 176 height 32
click at [262, 106] on span "Click, drag or upload photo(s)" at bounding box center [250, 117] width 79 height 27
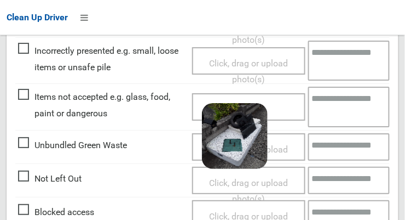
click at [358, 106] on textarea at bounding box center [349, 107] width 82 height 40
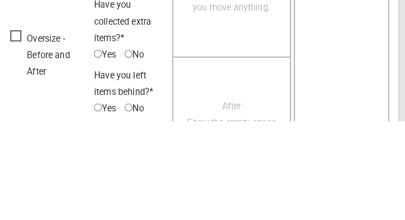
scroll to position [1015, 0]
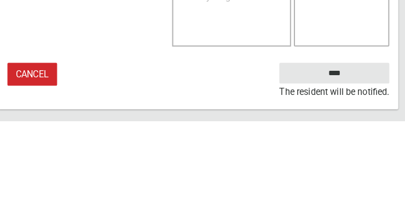
type textarea "**********"
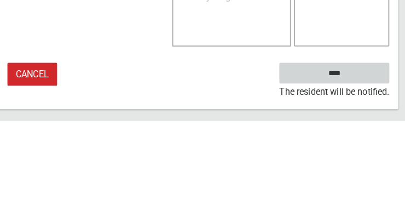
click at [366, 171] on input "****" at bounding box center [336, 173] width 108 height 20
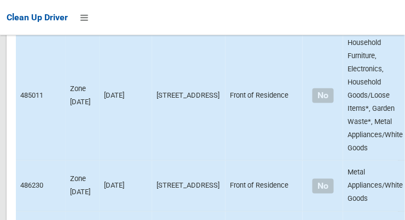
scroll to position [7732, 0]
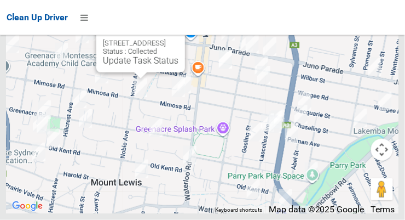
click at [179, 39] on button "Close" at bounding box center [165, 26] width 26 height 26
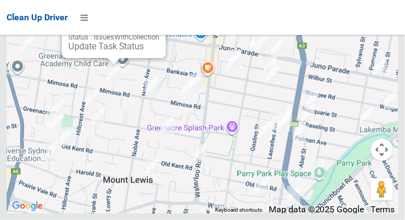
click at [159, 25] on button "Close" at bounding box center [146, 11] width 26 height 26
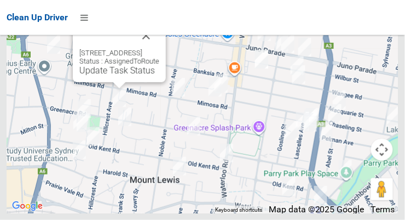
click at [159, 49] on button "Close" at bounding box center [146, 35] width 26 height 26
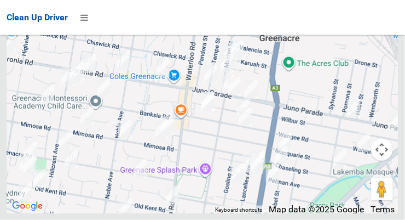
scroll to position [7731, 0]
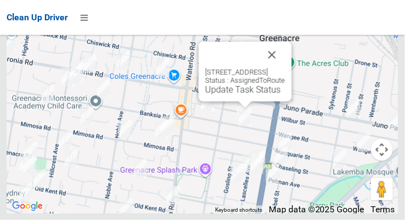
click at [285, 68] on button "Close" at bounding box center [272, 55] width 26 height 26
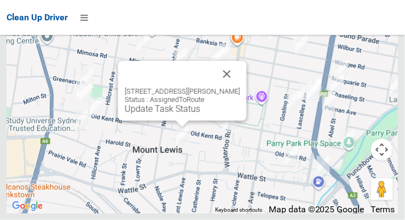
click at [241, 87] on button "Close" at bounding box center [227, 74] width 26 height 26
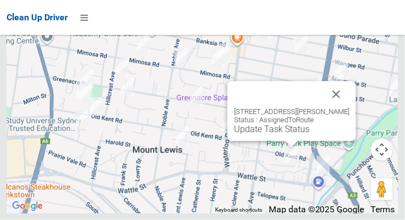
click at [357, 122] on div "18 Bettina Court, GREENACRE NSW 2190 Status : AssignedToRoute Update Task Status" at bounding box center [292, 111] width 129 height 60
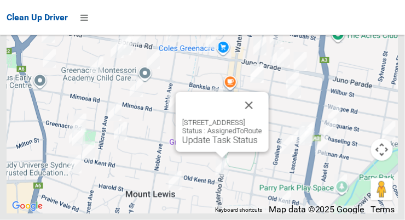
click at [262, 118] on button "Close" at bounding box center [249, 105] width 26 height 26
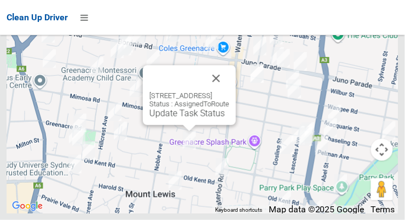
click at [230, 92] on button "Close" at bounding box center [216, 78] width 26 height 26
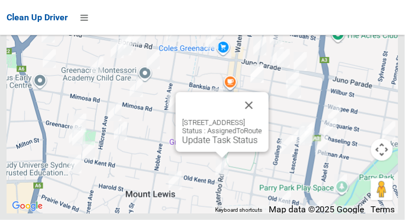
click at [262, 118] on button "Close" at bounding box center [249, 105] width 26 height 26
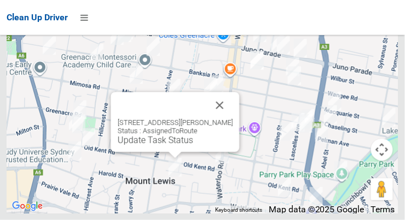
click at [233, 118] on button "Close" at bounding box center [220, 105] width 26 height 26
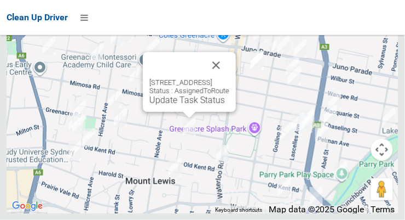
click at [174, 112] on div "30 Greenacre Road, GREENACRE NSW 2190 Status : AssignedToRoute Update Task Stat…" at bounding box center [189, 82] width 93 height 60
click at [181, 105] on link "Update Task Status" at bounding box center [188, 100] width 76 height 10
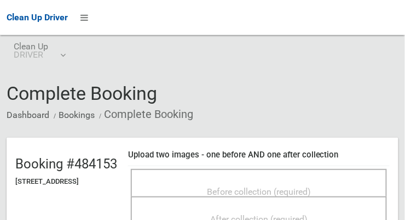
click at [313, 181] on div "Before collection (required)" at bounding box center [259, 191] width 232 height 20
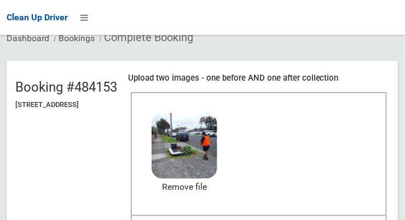
scroll to position [102, 0]
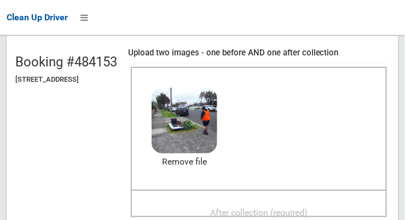
click at [286, 207] on span "After collection (required)" at bounding box center [259, 212] width 98 height 10
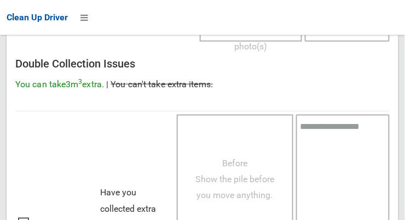
scroll to position [991, 0]
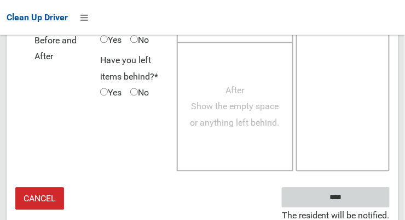
click at [363, 194] on input "****" at bounding box center [336, 197] width 108 height 20
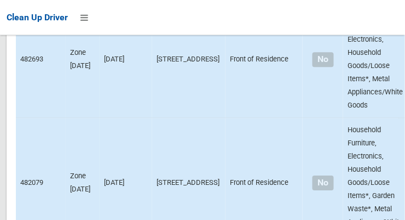
scroll to position [7732, 0]
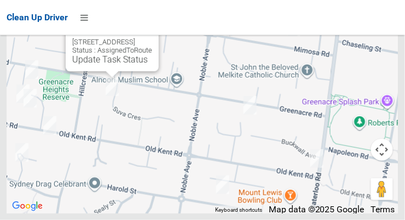
click at [152, 38] on button "Close" at bounding box center [139, 25] width 26 height 26
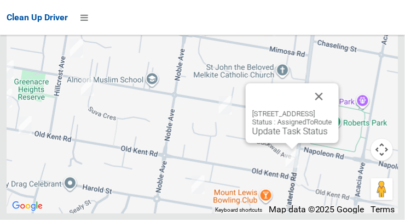
click at [273, 136] on link "Update Task Status" at bounding box center [291, 131] width 76 height 10
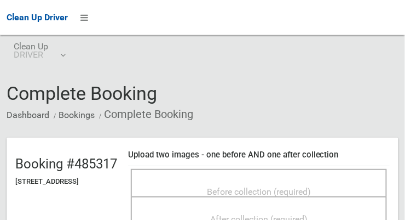
click at [305, 186] on span "Before collection (required)" at bounding box center [259, 191] width 104 height 10
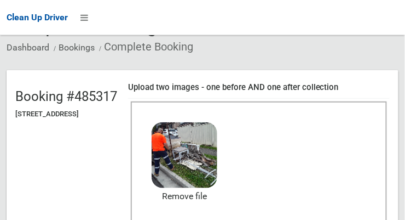
scroll to position [80, 0]
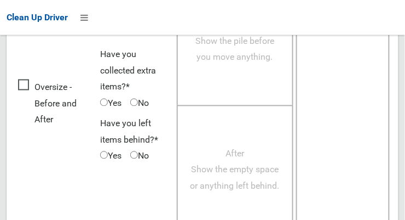
scroll to position [991, 0]
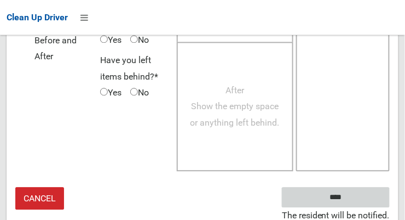
click at [362, 192] on input "****" at bounding box center [336, 197] width 108 height 20
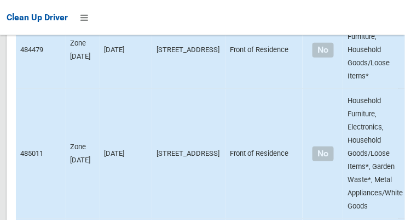
scroll to position [7731, 0]
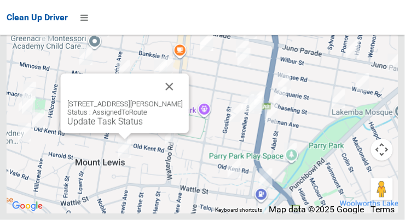
click at [183, 100] on button "Close" at bounding box center [170, 86] width 26 height 26
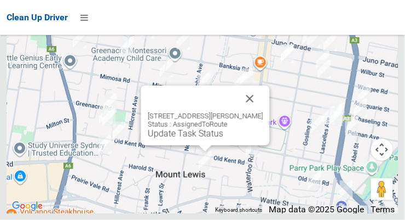
click at [264, 112] on button "Close" at bounding box center [250, 98] width 26 height 26
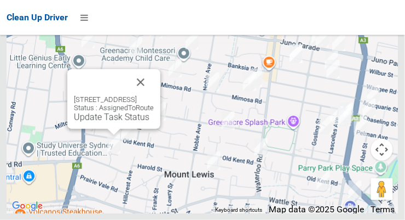
click at [154, 95] on button "Close" at bounding box center [141, 82] width 26 height 26
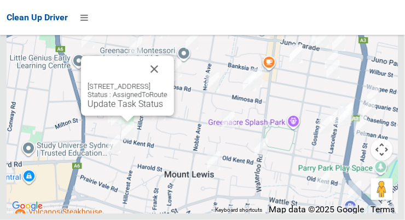
click at [168, 82] on button "Close" at bounding box center [154, 69] width 26 height 26
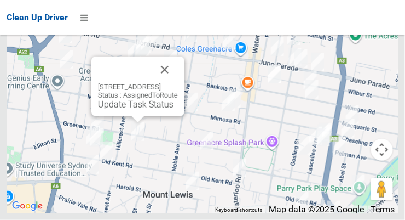
click at [178, 83] on button "Close" at bounding box center [165, 69] width 26 height 26
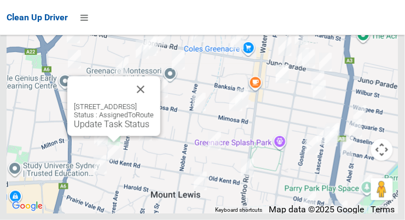
click at [154, 102] on button "Close" at bounding box center [141, 89] width 26 height 26
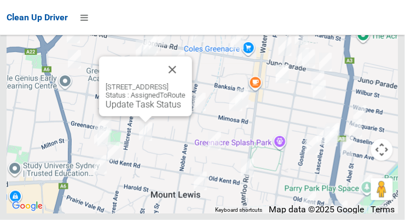
click at [186, 83] on button "Close" at bounding box center [172, 69] width 26 height 26
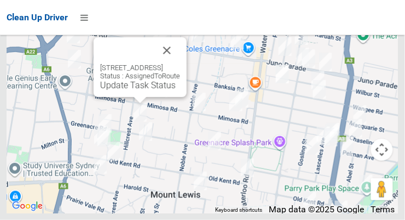
click at [180, 64] on button "Close" at bounding box center [167, 50] width 26 height 26
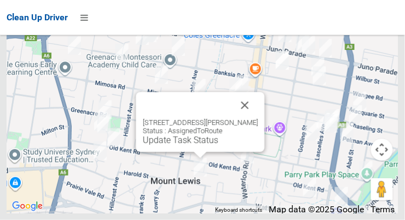
click at [265, 138] on div "20 Cooeeyana Parade, MOUNT LEWIS NSW 2190 Status : AssignedToRoute Update Task …" at bounding box center [200, 122] width 129 height 60
click at [259, 118] on button "Close" at bounding box center [245, 105] width 26 height 26
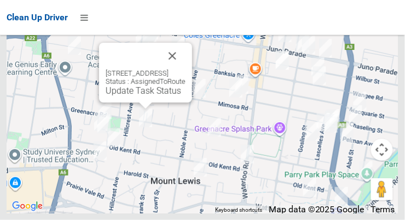
click at [186, 69] on button "Close" at bounding box center [172, 56] width 26 height 26
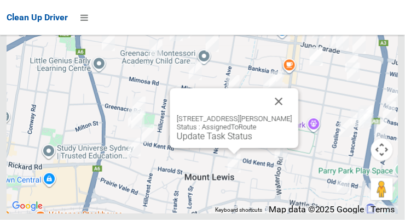
click at [293, 115] on button "Close" at bounding box center [279, 101] width 26 height 26
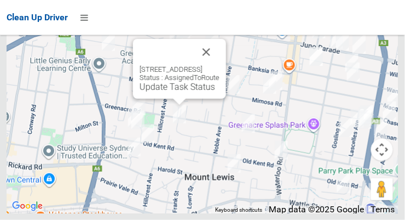
click at [220, 65] on button "Close" at bounding box center [206, 52] width 26 height 26
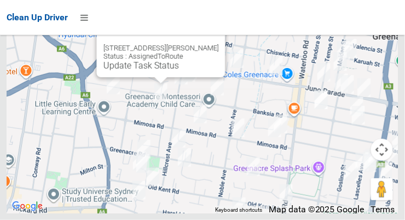
click at [218, 44] on button "Close" at bounding box center [206, 31] width 26 height 26
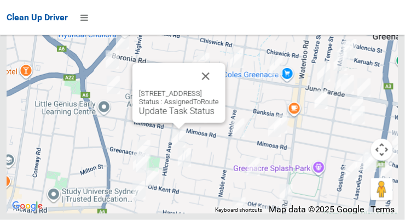
click at [219, 89] on button "Close" at bounding box center [206, 76] width 26 height 26
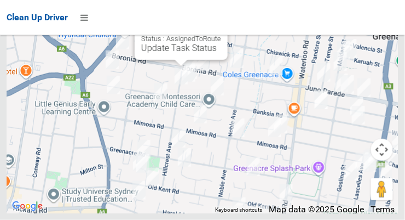
click at [221, 26] on button "Close" at bounding box center [208, 13] width 26 height 26
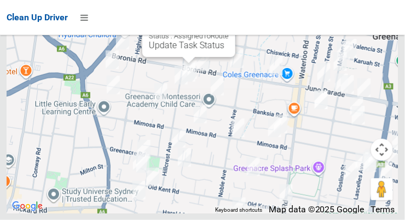
click at [229, 24] on button "Close" at bounding box center [216, 10] width 26 height 26
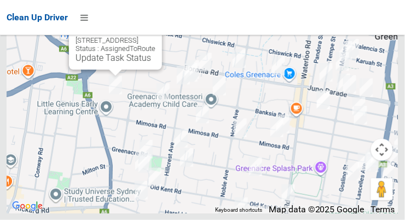
click at [156, 36] on button "Close" at bounding box center [142, 23] width 26 height 26
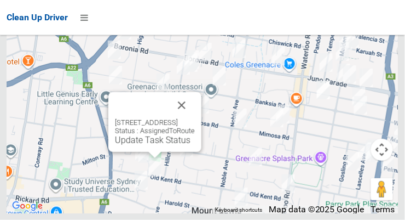
click at [195, 118] on button "Close" at bounding box center [182, 105] width 26 height 26
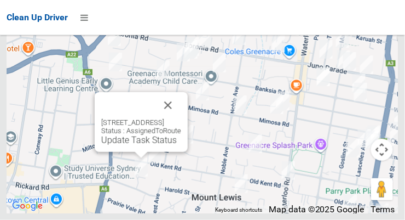
click at [181, 118] on button "Close" at bounding box center [168, 105] width 26 height 26
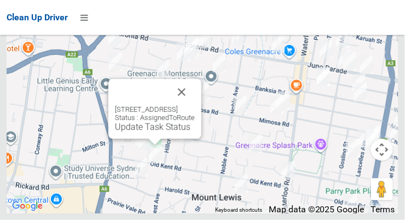
click at [195, 105] on button "Close" at bounding box center [182, 92] width 26 height 26
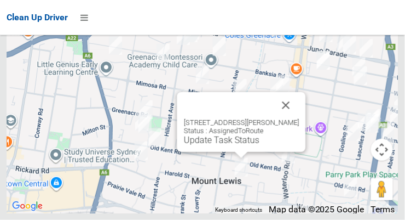
click at [300, 118] on button "Close" at bounding box center [286, 105] width 26 height 26
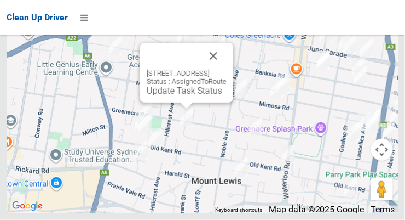
click at [227, 69] on button "Close" at bounding box center [214, 56] width 26 height 26
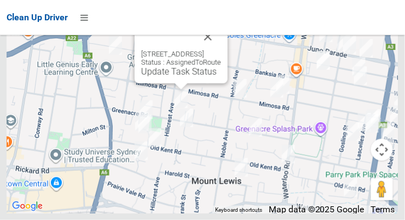
click at [221, 50] on button "Close" at bounding box center [208, 37] width 26 height 26
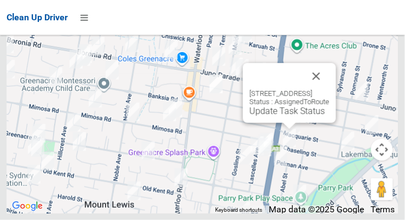
click at [330, 89] on button "Close" at bounding box center [317, 76] width 26 height 26
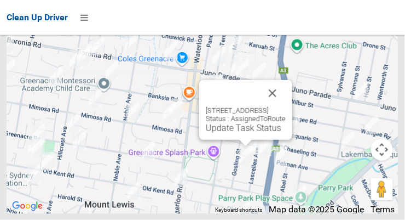
click at [286, 106] on button "Close" at bounding box center [273, 93] width 26 height 26
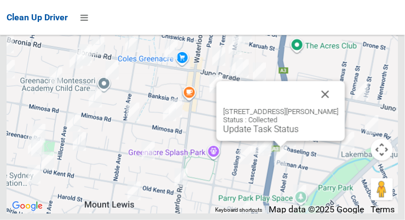
click at [346, 110] on div "295 Roberts Road, GREENACRE NSW 2190 Status : Collected Update Task Status" at bounding box center [281, 111] width 129 height 60
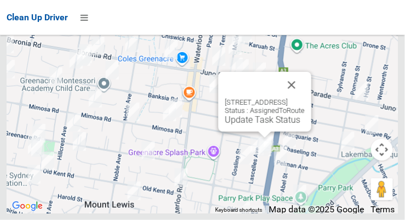
click at [305, 98] on button "Close" at bounding box center [292, 85] width 26 height 26
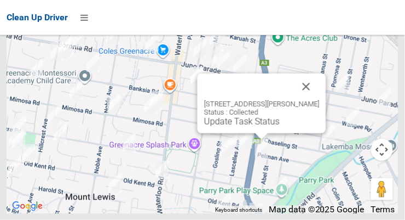
click at [319, 100] on button "Close" at bounding box center [307, 86] width 26 height 26
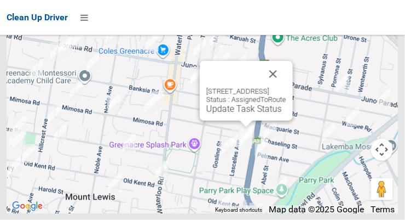
click at [287, 87] on button "Close" at bounding box center [273, 74] width 26 height 26
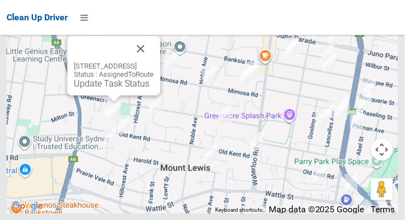
click at [154, 62] on button "Close" at bounding box center [141, 49] width 26 height 26
click at [161, 67] on div "205 Old Kent Road, GREENACRE NSW 2190 Status : AssignedToRoute Update Task Stat…" at bounding box center [113, 66] width 93 height 60
click at [154, 62] on button "Close" at bounding box center [141, 49] width 26 height 26
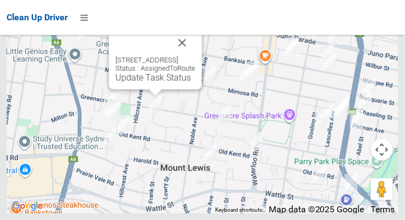
click at [153, 83] on link "Update Task Status" at bounding box center [154, 77] width 76 height 10
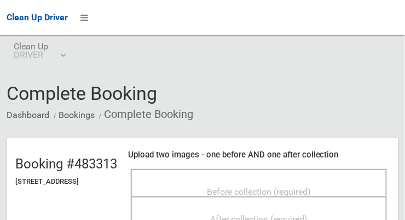
click at [311, 186] on span "Before collection (required)" at bounding box center [259, 191] width 104 height 10
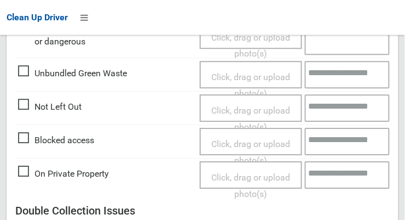
scroll to position [440, 0]
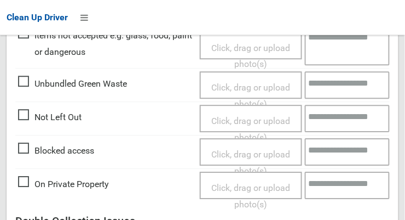
click at [28, 121] on span "Not Left Out" at bounding box center [50, 117] width 64 height 16
click at [262, 118] on span "Click, drag or upload photo(s)" at bounding box center [250, 129] width 79 height 27
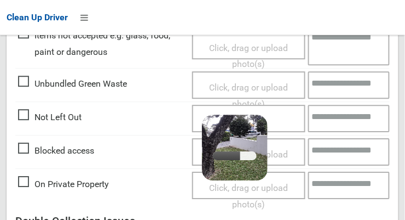
click at [288, 115] on div "Click, drag or upload photo(s) 4.5 MB 2025-09-2907.13.053180262730176516868.jpg…" at bounding box center [248, 118] width 113 height 27
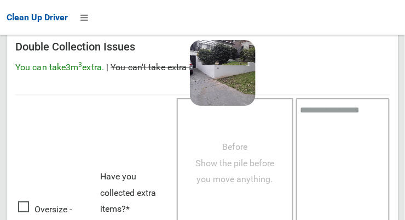
scroll to position [800, 0]
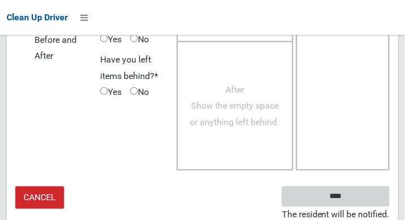
click at [370, 197] on input "****" at bounding box center [336, 196] width 108 height 20
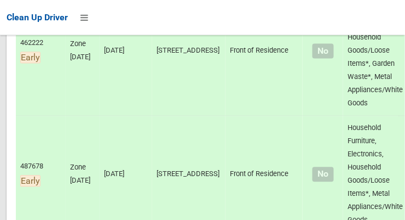
scroll to position [986, 0]
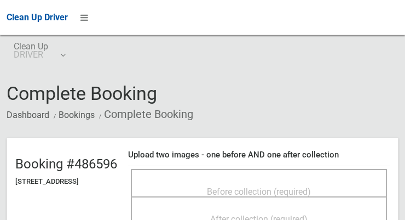
scroll to position [22, 0]
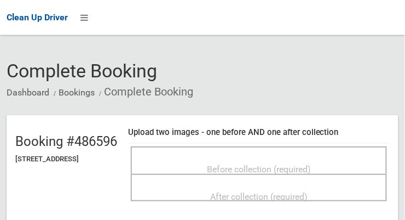
click at [335, 158] on div "Before collection (required)" at bounding box center [259, 168] width 232 height 20
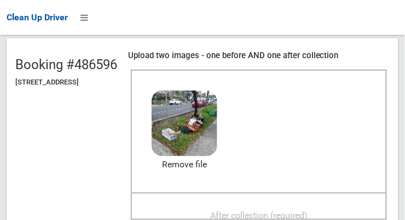
scroll to position [110, 0]
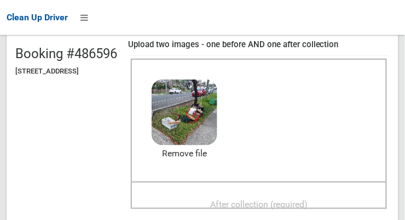
click at [308, 199] on span "After collection (required)" at bounding box center [259, 204] width 98 height 10
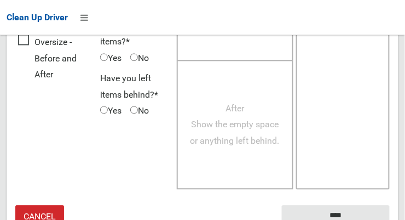
scroll to position [991, 0]
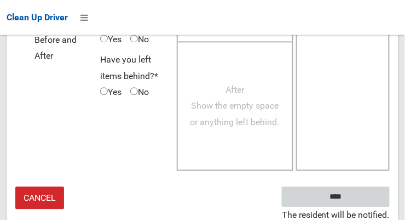
click at [369, 195] on input "****" at bounding box center [336, 197] width 108 height 20
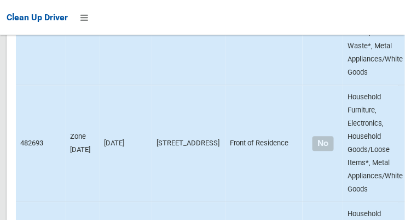
scroll to position [7731, 0]
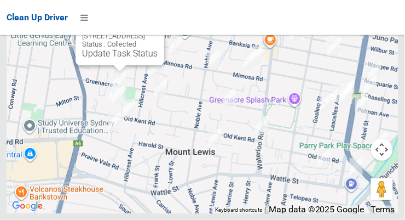
click at [158, 32] on button "Close" at bounding box center [144, 18] width 26 height 26
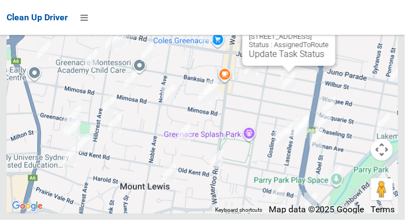
click at [329, 32] on button "Close" at bounding box center [316, 19] width 26 height 26
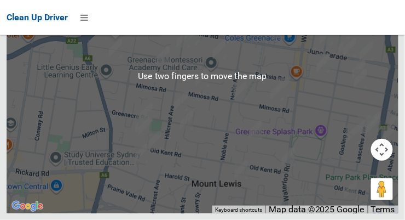
scroll to position [7674, 0]
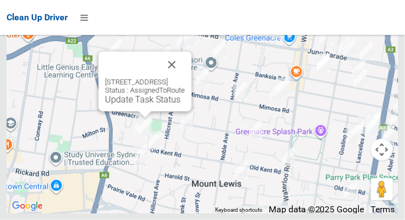
click at [185, 78] on button "Close" at bounding box center [172, 65] width 26 height 26
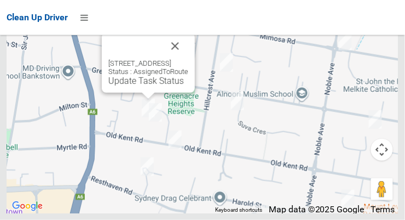
click at [188, 59] on button "Close" at bounding box center [175, 46] width 26 height 26
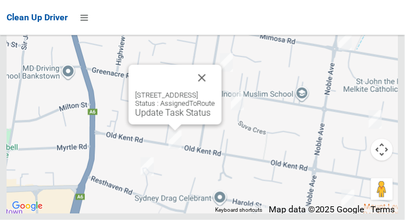
click at [215, 91] on button "Close" at bounding box center [202, 78] width 26 height 26
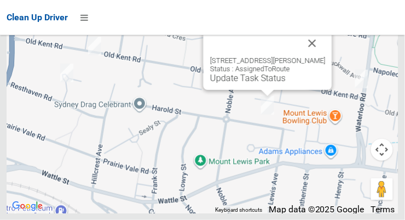
click at [326, 56] on button "Close" at bounding box center [313, 43] width 26 height 26
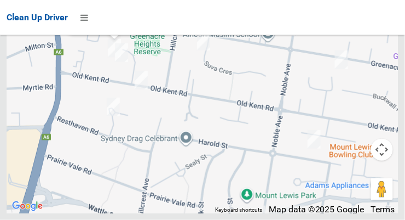
click at [105, 26] on link "Update Task Status" at bounding box center [113, 21] width 76 height 10
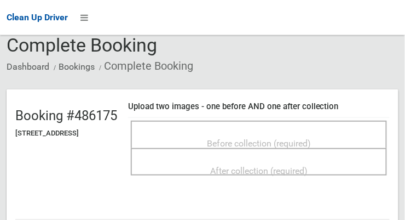
scroll to position [47, 0]
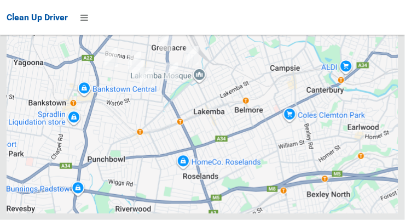
scroll to position [7674, 0]
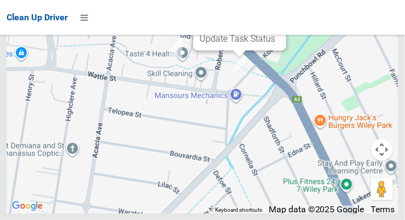
click at [280, 17] on button "Close" at bounding box center [267, 4] width 26 height 26
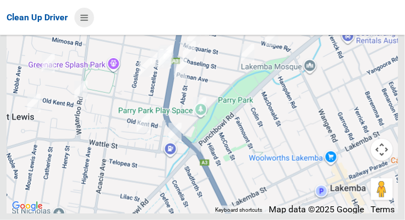
click at [82, 22] on icon at bounding box center [85, 17] width 8 height 19
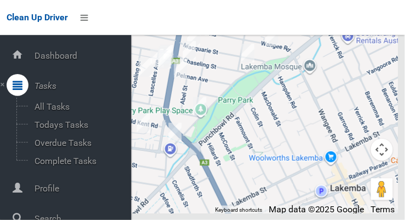
click at [391, 112] on div at bounding box center [203, 76] width 392 height 274
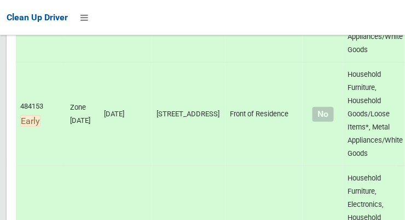
scroll to position [0, 0]
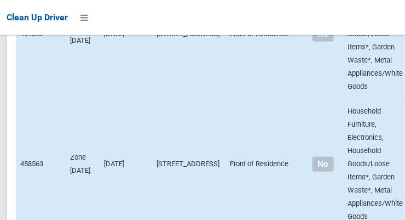
scroll to position [7576, 0]
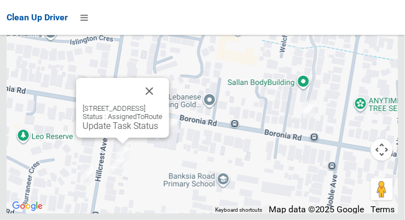
click at [163, 104] on button "Close" at bounding box center [149, 91] width 26 height 26
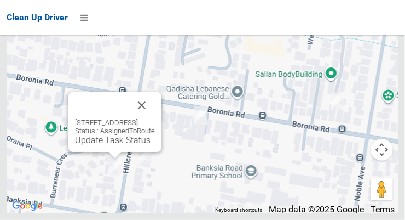
click at [155, 118] on button "Close" at bounding box center [142, 105] width 26 height 26
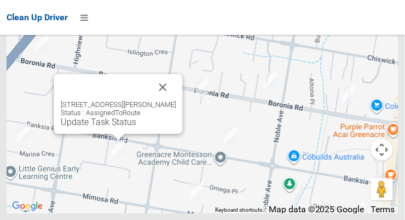
click at [164, 100] on button "Close" at bounding box center [163, 87] width 26 height 26
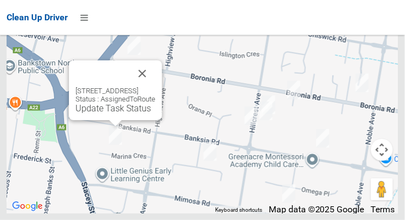
click at [156, 87] on button "Close" at bounding box center [142, 73] width 26 height 26
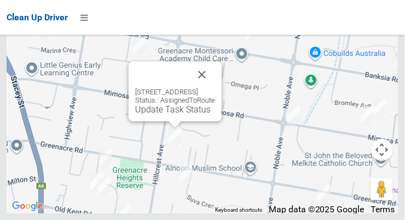
click at [215, 88] on button "Close" at bounding box center [202, 74] width 26 height 26
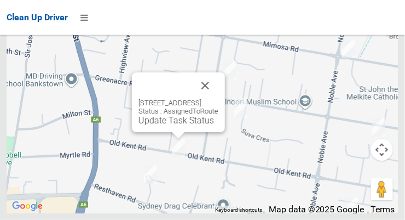
click at [219, 99] on button "Close" at bounding box center [205, 85] width 26 height 26
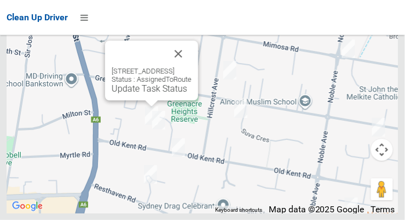
click at [192, 67] on button "Close" at bounding box center [178, 54] width 26 height 26
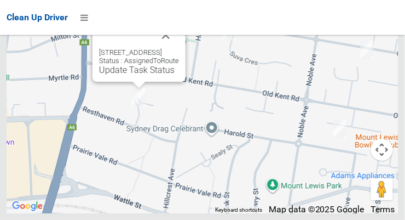
click at [179, 48] on button "Close" at bounding box center [166, 35] width 26 height 26
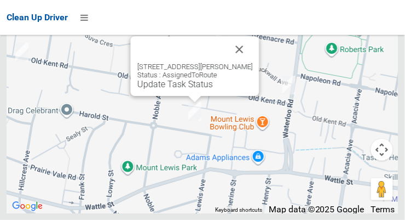
click at [253, 62] on button "Close" at bounding box center [240, 49] width 26 height 26
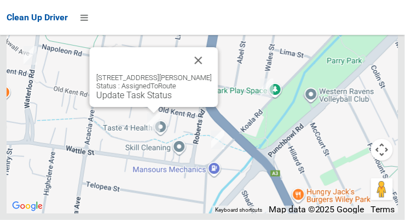
click at [203, 73] on button "Close" at bounding box center [199, 60] width 26 height 26
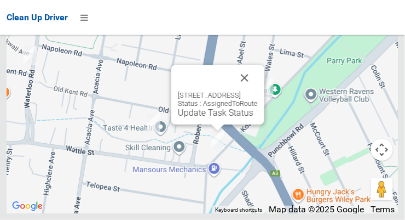
click at [258, 91] on button "Close" at bounding box center [245, 78] width 26 height 26
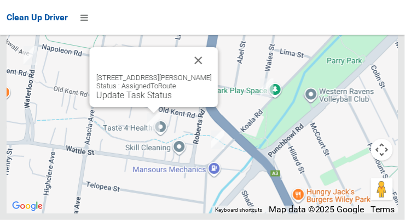
click at [203, 73] on button "Close" at bounding box center [199, 60] width 26 height 26
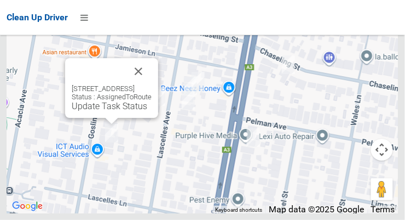
click at [152, 84] on button "Close" at bounding box center [138, 71] width 26 height 26
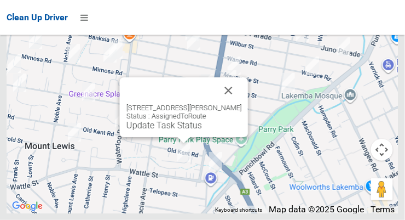
click at [242, 104] on button "Close" at bounding box center [229, 90] width 26 height 26
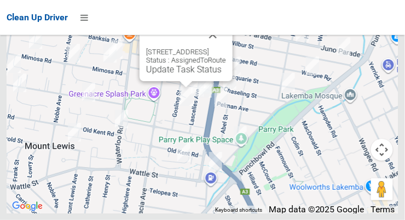
click at [226, 47] on button "Close" at bounding box center [213, 34] width 26 height 26
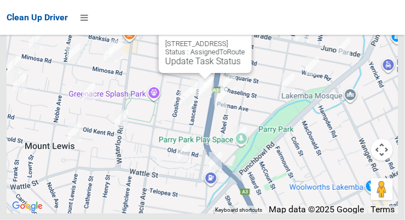
click at [245, 39] on button "Close" at bounding box center [232, 26] width 26 height 26
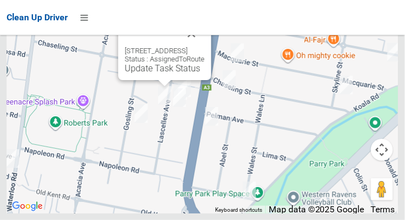
click at [205, 47] on button "Close" at bounding box center [192, 33] width 26 height 26
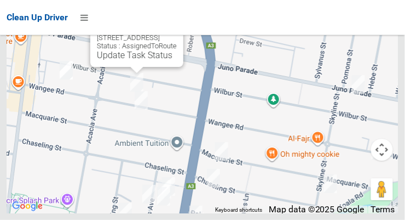
click at [177, 33] on button "Close" at bounding box center [164, 20] width 26 height 26
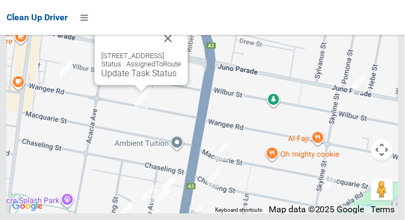
click at [181, 52] on button "Close" at bounding box center [168, 38] width 26 height 26
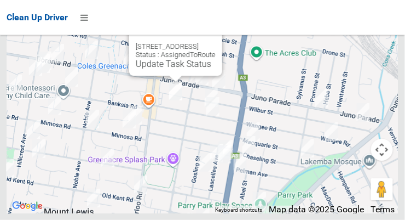
click at [216, 42] on button "Close" at bounding box center [203, 29] width 26 height 26
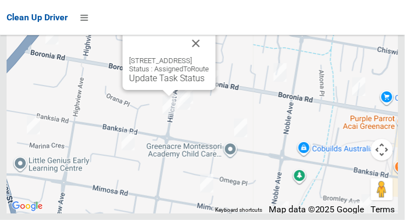
click at [209, 56] on button "Close" at bounding box center [196, 43] width 26 height 26
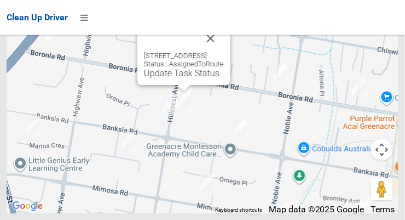
click at [224, 52] on button "Close" at bounding box center [211, 38] width 26 height 26
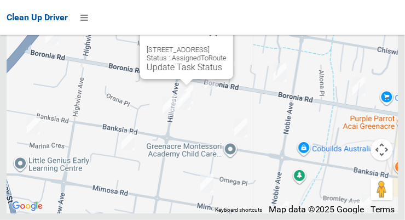
click at [179, 72] on link "Update Task Status" at bounding box center [185, 67] width 76 height 10
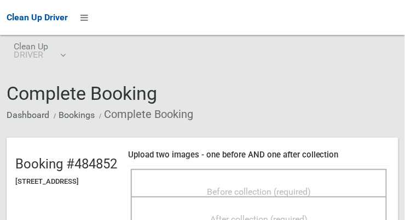
click at [316, 173] on div "Before collection (required)" at bounding box center [259, 182] width 256 height 27
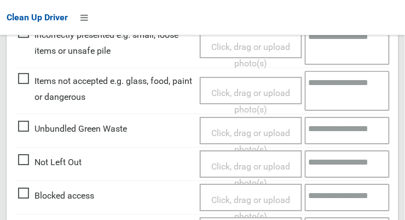
scroll to position [491, 0]
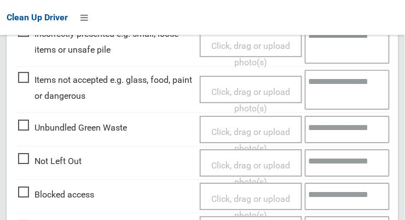
click at [19, 83] on span "Items not accepted e.g. glass, food, paint or dangerous" at bounding box center [106, 88] width 176 height 32
click at [267, 90] on span "Click, drag or upload photo(s)" at bounding box center [250, 100] width 79 height 27
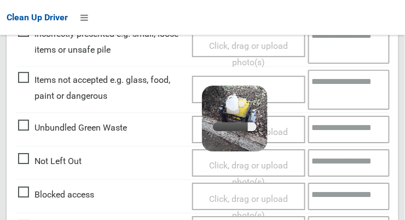
click at [339, 84] on textarea at bounding box center [349, 90] width 82 height 40
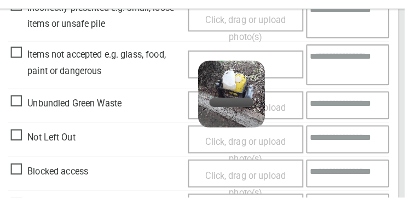
scroll to position [490, 0]
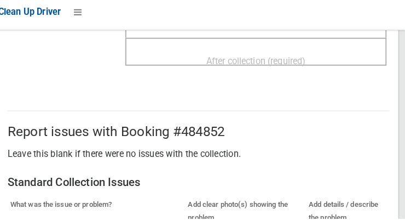
type textarea "**********"
click at [308, 63] on span "After collection (required)" at bounding box center [259, 65] width 98 height 10
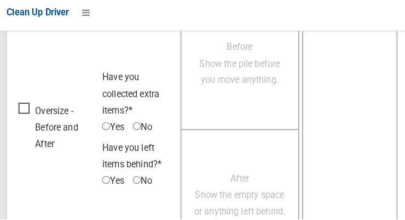
scroll to position [991, 0]
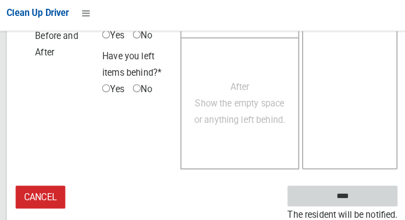
click at [366, 195] on input "****" at bounding box center [336, 197] width 108 height 20
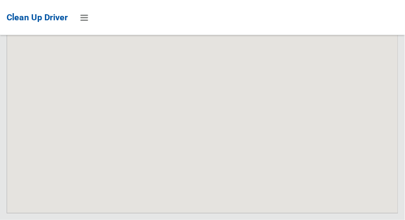
scroll to position [7576, 0]
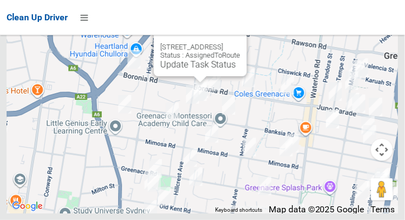
click at [195, 70] on link "Update Task Status" at bounding box center [199, 64] width 76 height 10
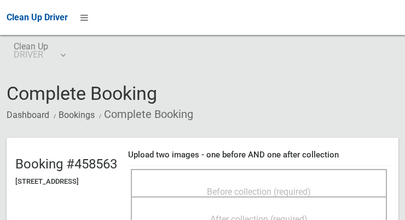
click at [311, 186] on span "Before collection (required)" at bounding box center [259, 191] width 104 height 10
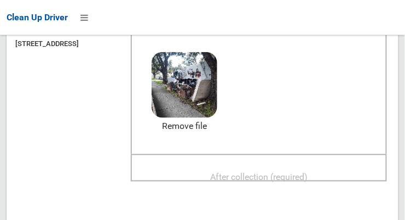
scroll to position [136, 0]
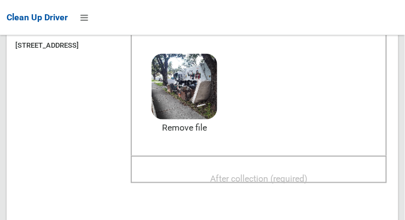
click at [308, 173] on span "After collection (required)" at bounding box center [259, 178] width 98 height 10
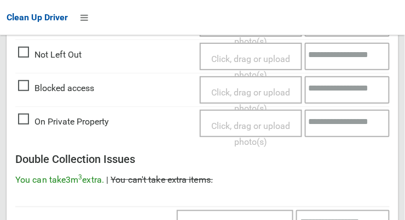
scroll to position [991, 0]
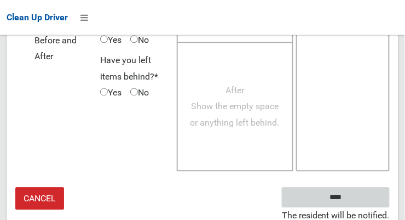
click at [364, 194] on input "****" at bounding box center [336, 197] width 108 height 20
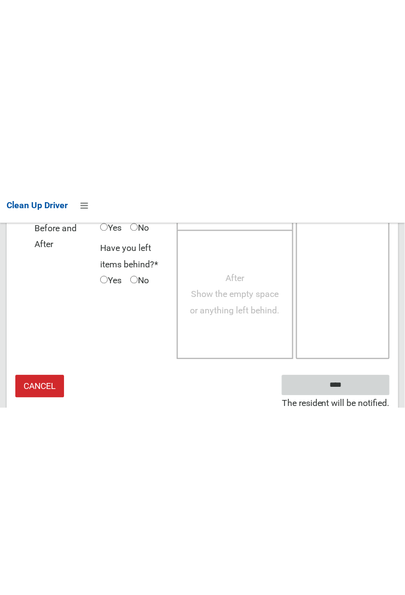
scroll to position [639, 0]
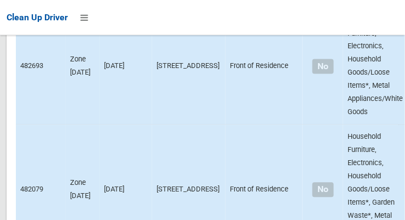
scroll to position [7576, 0]
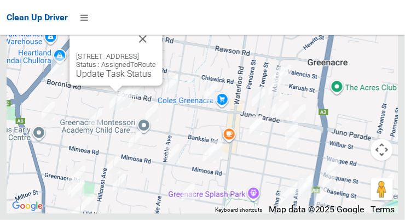
click at [76, 79] on link "Update Task Status" at bounding box center [114, 73] width 76 height 10
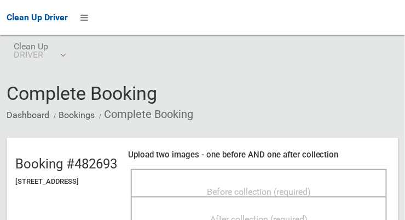
click at [312, 181] on div "Before collection (required)" at bounding box center [259, 191] width 232 height 20
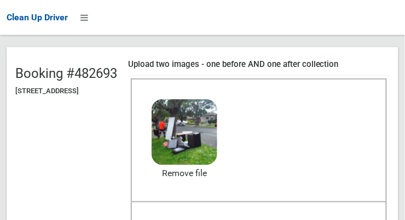
scroll to position [110, 0]
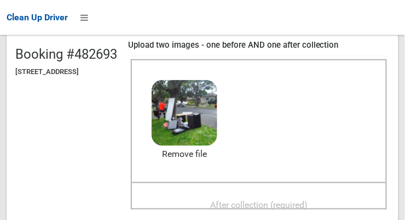
click at [304, 199] on span "After collection (required)" at bounding box center [259, 204] width 98 height 10
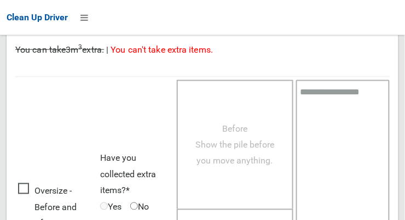
scroll to position [991, 0]
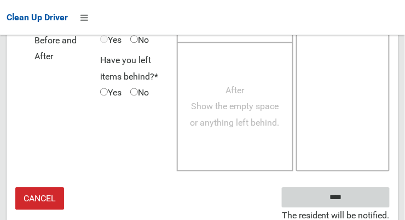
click at [342, 197] on input "****" at bounding box center [336, 197] width 108 height 20
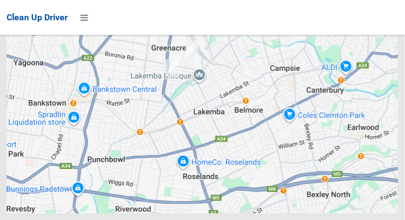
scroll to position [7472, 0]
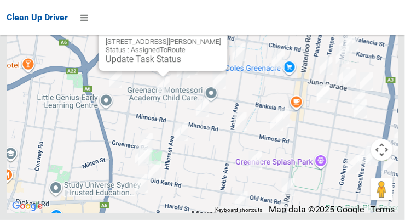
click at [124, 64] on link "Update Task Status" at bounding box center [144, 59] width 76 height 10
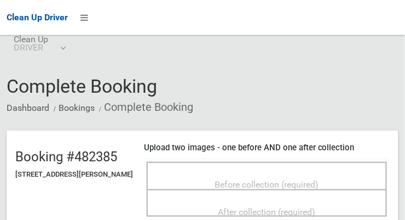
scroll to position [49, 0]
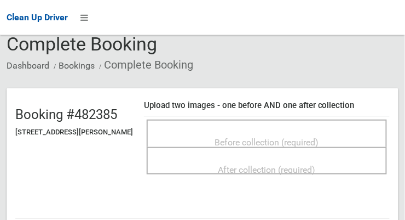
click at [308, 137] on span "Before collection (required)" at bounding box center [267, 142] width 104 height 10
click at [319, 137] on span "Before collection (required)" at bounding box center [267, 142] width 104 height 10
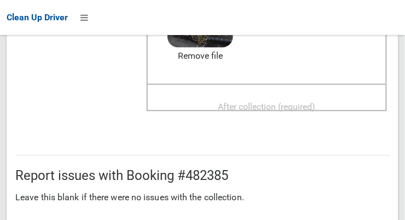
scroll to position [213, 0]
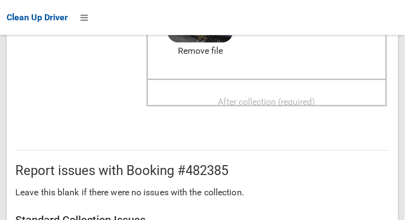
click at [220, 96] on span "After collection (required)" at bounding box center [268, 101] width 98 height 10
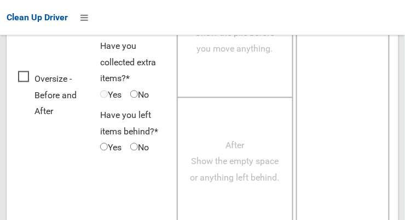
scroll to position [991, 0]
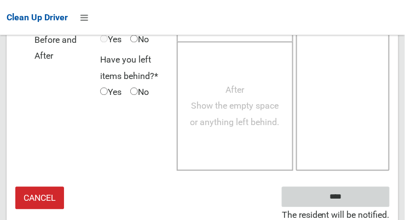
click at [365, 192] on input "****" at bounding box center [336, 197] width 108 height 20
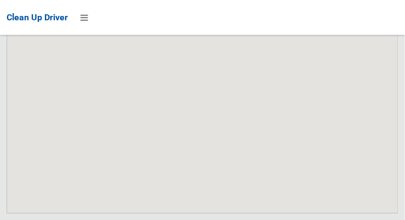
scroll to position [7472, 0]
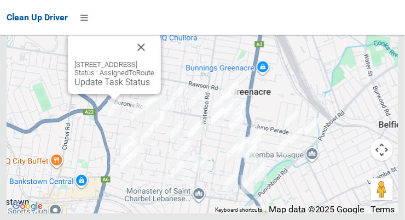
click at [155, 60] on button "Close" at bounding box center [141, 47] width 26 height 26
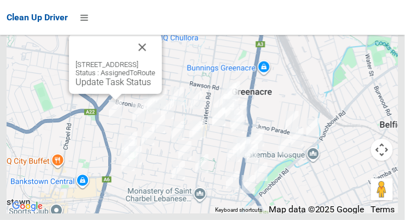
click at [96, 87] on link "Update Task Status" at bounding box center [114, 82] width 76 height 10
click at [106, 87] on link "Update Task Status" at bounding box center [114, 82] width 76 height 10
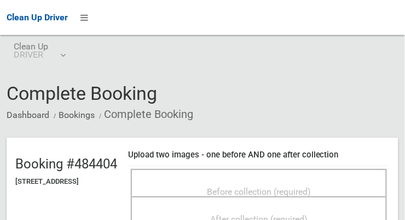
click at [311, 186] on span "Before collection (required)" at bounding box center [259, 191] width 104 height 10
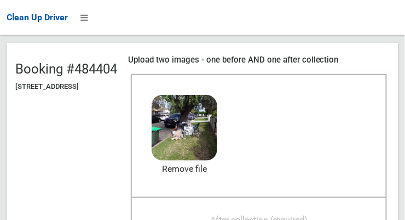
scroll to position [106, 0]
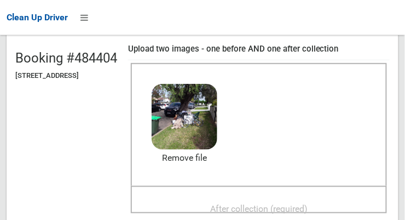
click at [293, 198] on div "After collection (required)" at bounding box center [259, 208] width 232 height 20
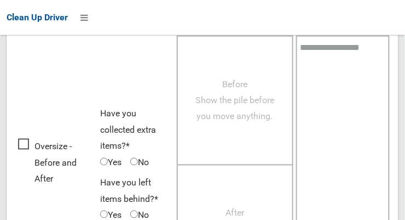
scroll to position [991, 0]
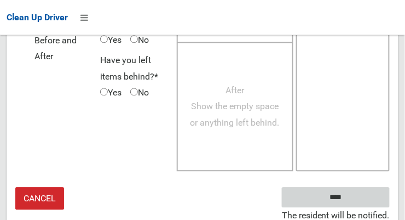
click at [368, 196] on input "****" at bounding box center [336, 197] width 108 height 20
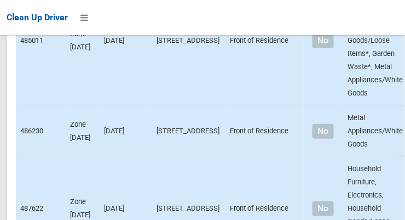
scroll to position [7472, 0]
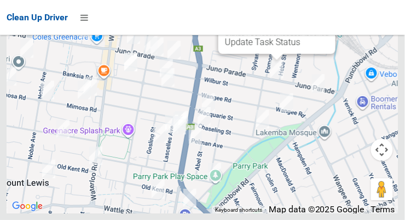
click at [336, 38] on div "66 Juno Parade, GREENACRE NSW 2190 Status : CollectionIssuesActioned Update Tas…" at bounding box center [277, 24] width 117 height 60
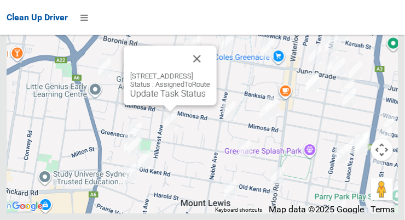
click at [150, 105] on div "143A Hillcrest Avenue, GREENACRE NSW 2190 Status : AssignedToRoute Update Task …" at bounding box center [170, 75] width 93 height 60
click at [145, 99] on link "Update Task Status" at bounding box center [168, 93] width 76 height 10
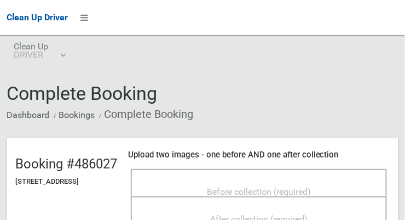
click at [310, 188] on span "Before collection (required)" at bounding box center [259, 191] width 104 height 10
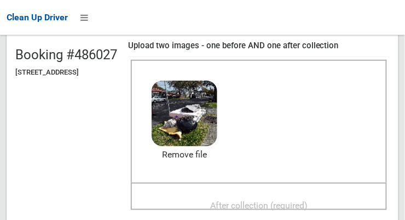
scroll to position [122, 0]
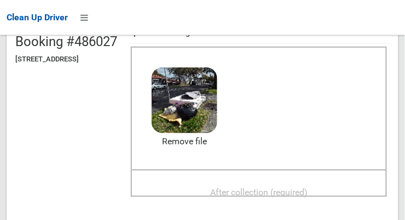
click at [308, 188] on span "After collection (required)" at bounding box center [259, 192] width 98 height 10
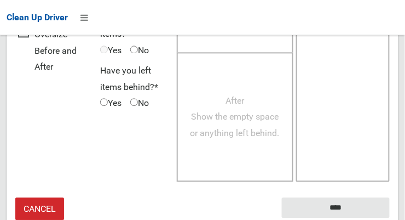
scroll to position [991, 0]
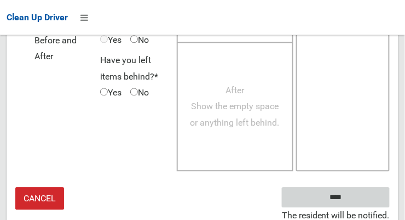
click at [364, 195] on input "****" at bounding box center [336, 197] width 108 height 20
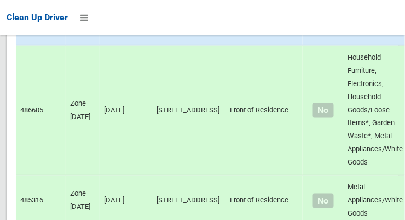
scroll to position [7472, 0]
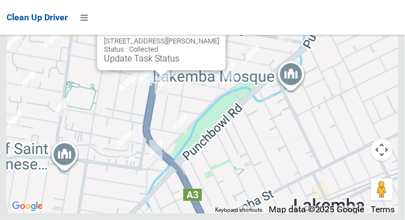
click at [216, 37] on button "Close" at bounding box center [206, 23] width 26 height 26
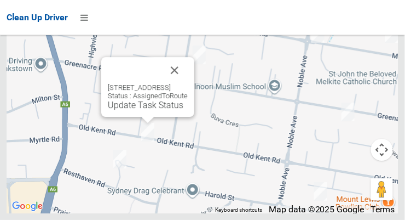
click at [195, 89] on div "[STREET_ADDRESS] Status : AssignedToRoute Update Task Status" at bounding box center [147, 87] width 93 height 60
click at [188, 83] on button "Close" at bounding box center [175, 70] width 26 height 26
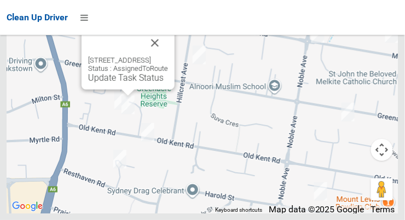
click at [168, 56] on button "Close" at bounding box center [155, 43] width 26 height 26
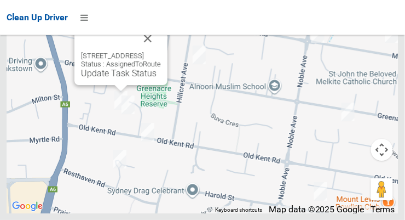
click at [161, 52] on button "Close" at bounding box center [148, 38] width 26 height 26
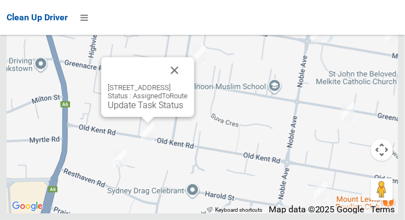
click at [188, 83] on button "Close" at bounding box center [175, 70] width 26 height 26
click at [135, 110] on link "Update Task Status" at bounding box center [146, 105] width 76 height 10
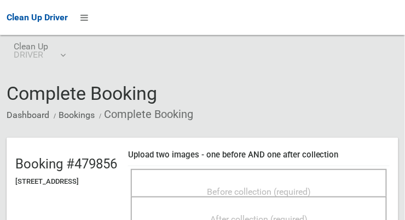
click at [311, 186] on span "Before collection (required)" at bounding box center [259, 191] width 104 height 10
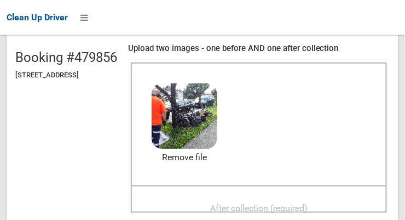
scroll to position [107, 0]
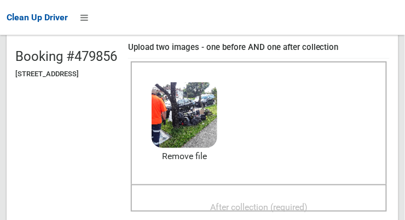
click at [307, 188] on div "After collection (required)" at bounding box center [259, 197] width 256 height 27
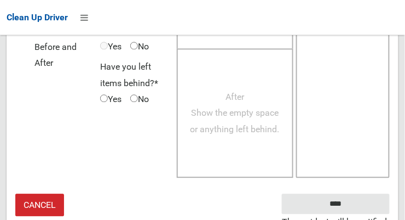
scroll to position [991, 0]
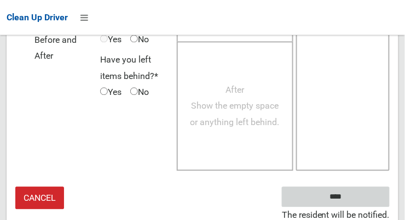
click at [365, 193] on input "****" at bounding box center [336, 197] width 108 height 20
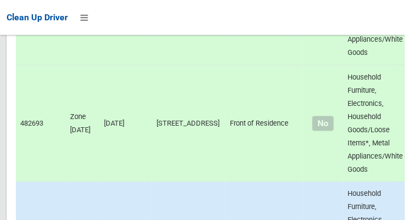
scroll to position [7472, 0]
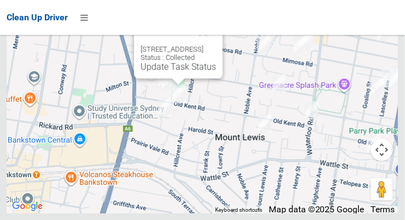
click at [216, 45] on button "Close" at bounding box center [203, 32] width 26 height 26
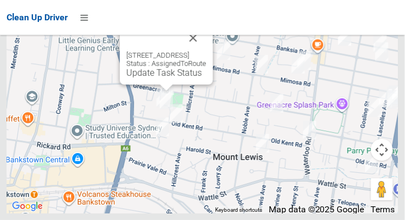
click at [160, 78] on link "Update Task Status" at bounding box center [165, 72] width 76 height 10
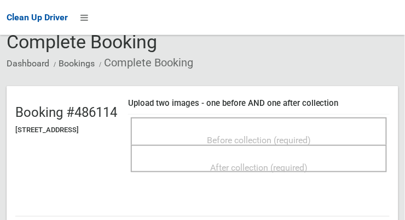
scroll to position [52, 0]
click at [311, 135] on span "Before collection (required)" at bounding box center [259, 140] width 104 height 10
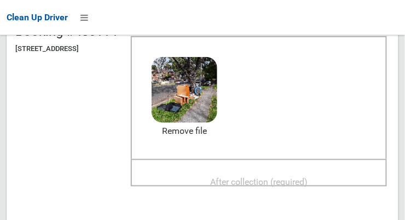
scroll to position [131, 0]
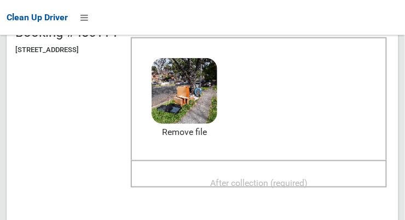
click at [308, 185] on span "After collection (required)" at bounding box center [259, 183] width 98 height 10
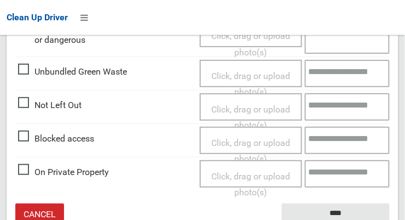
scroll to position [660, 0]
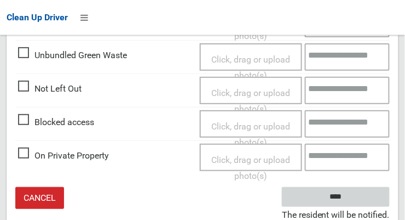
click at [359, 193] on input "****" at bounding box center [336, 197] width 108 height 20
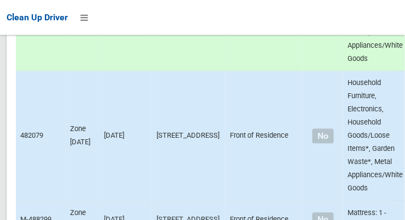
scroll to position [7472, 0]
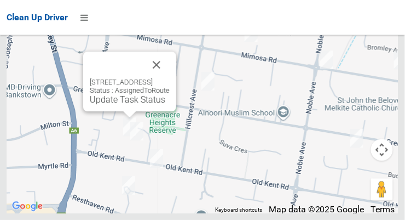
click at [112, 105] on link "Update Task Status" at bounding box center [128, 99] width 76 height 10
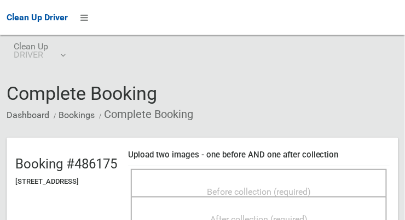
click at [311, 186] on span "Before collection (required)" at bounding box center [259, 191] width 104 height 10
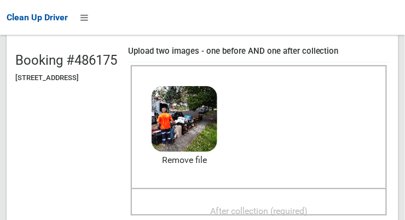
scroll to position [105, 0]
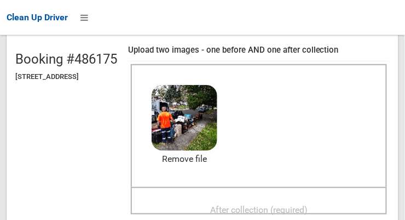
click at [308, 204] on span "After collection (required)" at bounding box center [259, 209] width 98 height 10
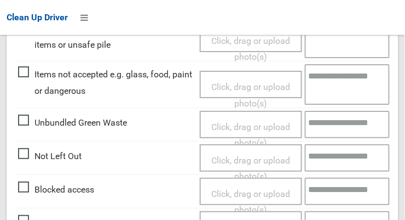
scroll to position [550, 0]
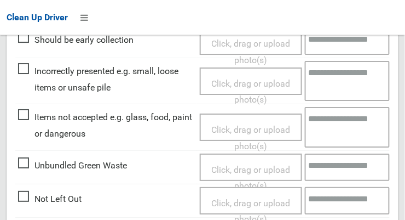
click at [24, 118] on span "Items not accepted e.g. glass, food, paint or dangerous" at bounding box center [106, 125] width 176 height 32
click at [269, 127] on span "Click, drag or upload photo(s)" at bounding box center [250, 137] width 79 height 27
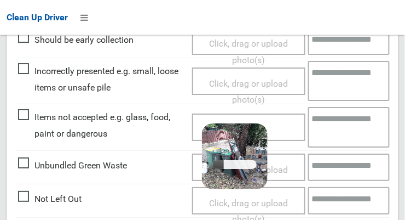
click at [289, 126] on div "Click, drag or upload photo(s) 4.3 MB 2025-09-2909.12.096039212157244735927.jpg…" at bounding box center [248, 126] width 113 height 27
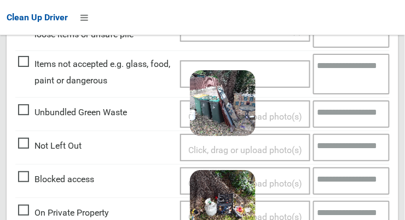
scroll to position [600, 0]
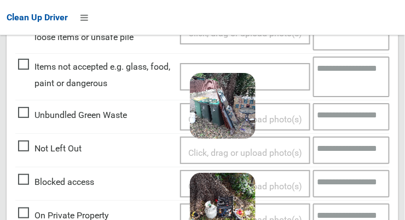
click at [362, 73] on textarea at bounding box center [351, 76] width 77 height 40
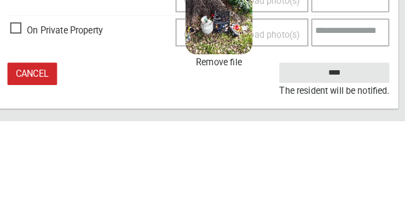
type textarea "**********"
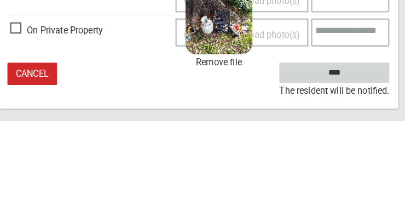
click at [369, 172] on input "****" at bounding box center [336, 173] width 108 height 20
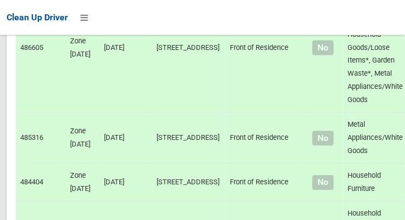
scroll to position [7472, 0]
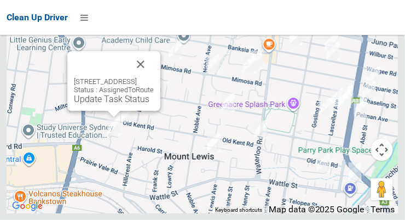
click at [154, 77] on button "Close" at bounding box center [141, 64] width 26 height 26
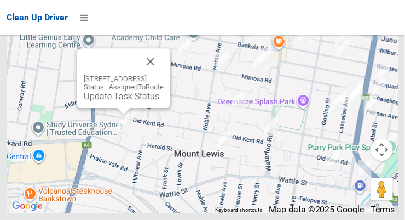
click at [116, 101] on link "Update Task Status" at bounding box center [122, 96] width 76 height 10
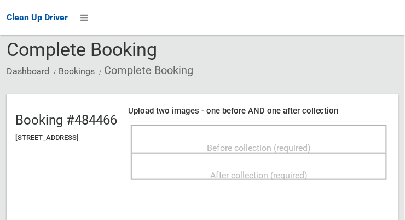
scroll to position [42, 0]
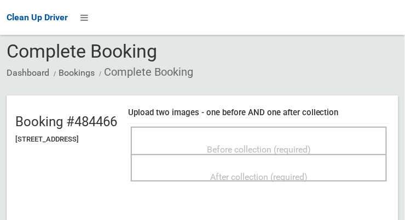
click at [311, 144] on span "Before collection (required)" at bounding box center [259, 149] width 104 height 10
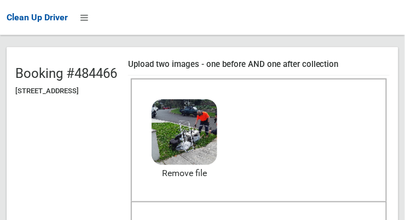
scroll to position [106, 0]
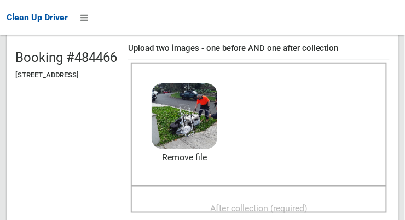
click at [295, 203] on span "After collection (required)" at bounding box center [259, 208] width 98 height 10
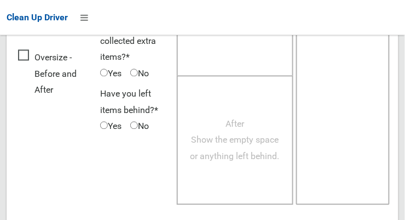
scroll to position [991, 0]
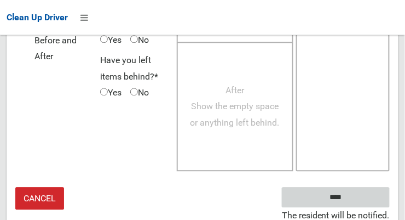
click at [370, 190] on input "****" at bounding box center [336, 197] width 108 height 20
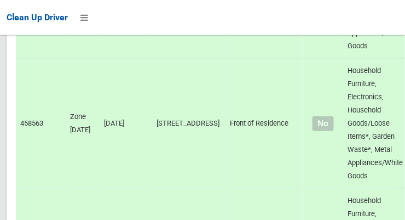
scroll to position [7472, 0]
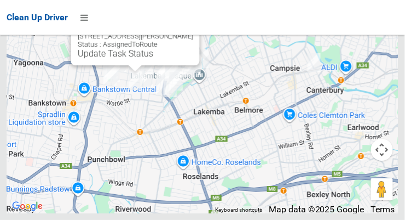
click at [104, 59] on link "Update Task Status" at bounding box center [116, 53] width 76 height 10
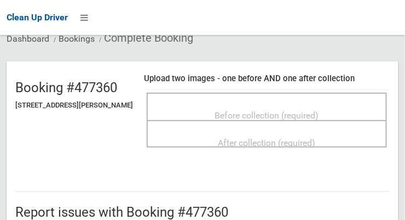
scroll to position [76, 0]
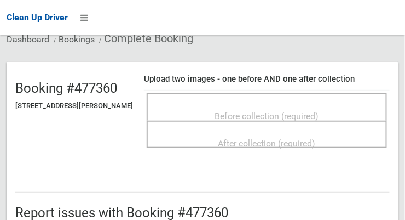
click at [283, 111] on span "Before collection (required)" at bounding box center [267, 116] width 104 height 10
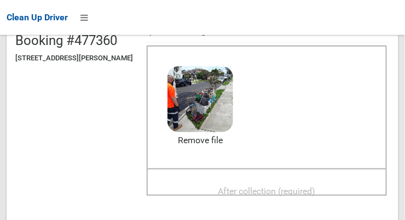
scroll to position [122, 0]
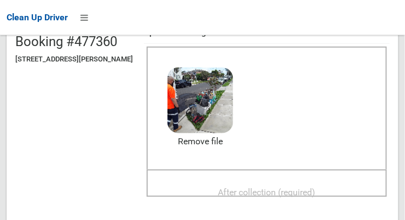
click at [304, 187] on span "After collection (required)" at bounding box center [268, 192] width 98 height 10
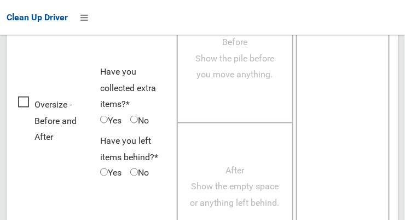
scroll to position [991, 0]
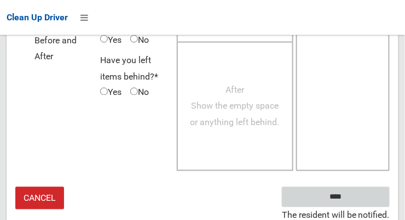
click at [371, 190] on input "****" at bounding box center [336, 197] width 108 height 20
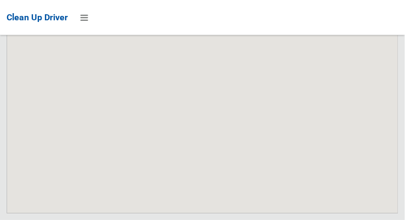
scroll to position [7472, 0]
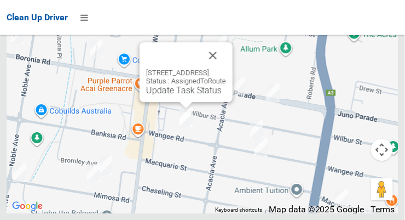
click at [226, 68] on button "Close" at bounding box center [213, 55] width 26 height 26
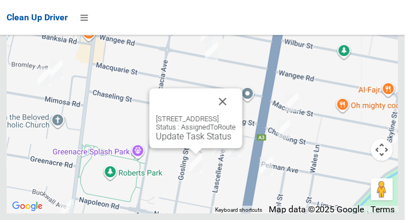
click at [236, 115] on button "Close" at bounding box center [223, 101] width 26 height 26
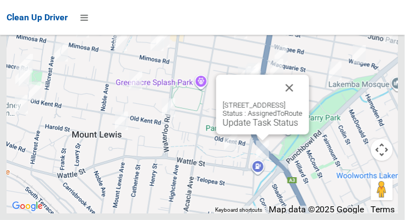
click at [303, 101] on button "Close" at bounding box center [290, 88] width 26 height 26
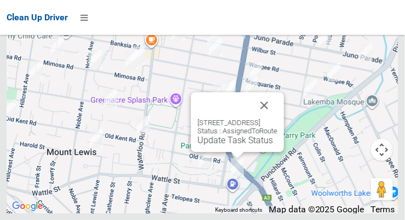
click at [227, 145] on link "Update Task Status" at bounding box center [236, 140] width 76 height 10
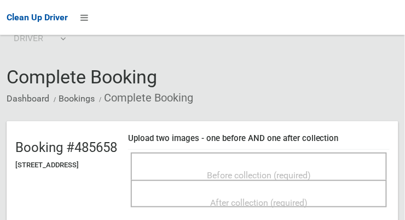
scroll to position [71, 0]
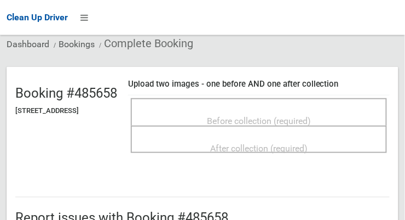
click at [287, 117] on span "Before collection (required)" at bounding box center [259, 121] width 104 height 10
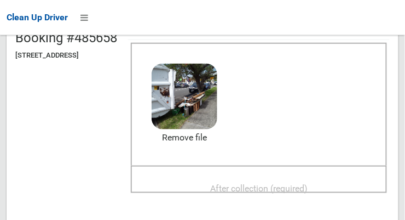
scroll to position [124, 0]
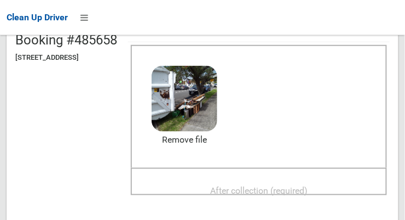
click at [308, 185] on span "After collection (required)" at bounding box center [259, 190] width 98 height 10
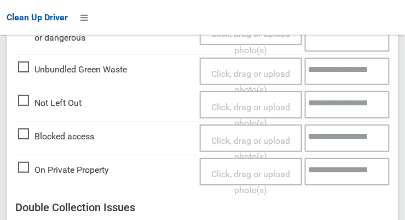
scroll to position [991, 0]
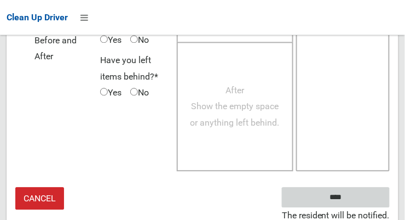
click at [365, 191] on input "****" at bounding box center [336, 197] width 108 height 20
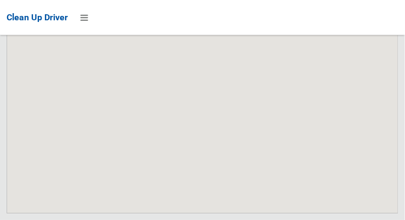
scroll to position [7472, 0]
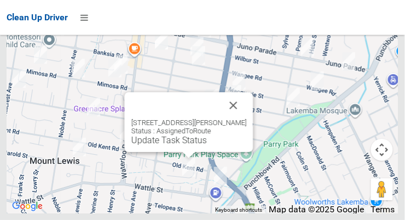
click at [190, 152] on div "[STREET_ADDRESS][PERSON_NAME] Status : AssignedToRoute Update Task Status" at bounding box center [189, 122] width 129 height 60
click at [190, 145] on link "Update Task Status" at bounding box center [169, 140] width 76 height 10
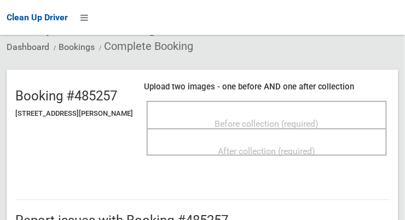
scroll to position [69, 0]
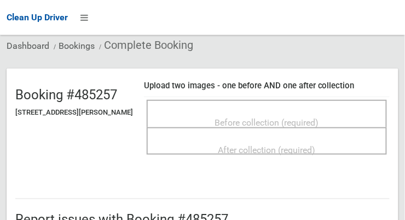
click at [253, 112] on div "Before collection (required)" at bounding box center [267, 122] width 216 height 20
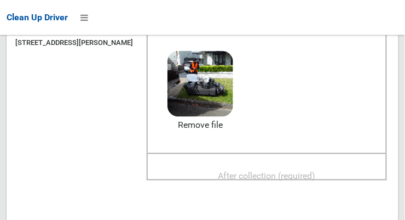
scroll to position [141, 0]
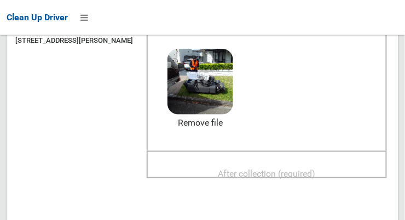
click at [311, 168] on span "After collection (required)" at bounding box center [268, 173] width 98 height 10
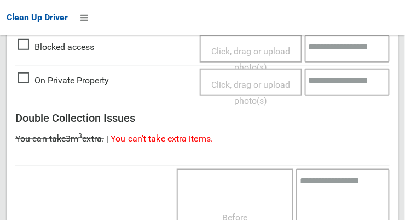
scroll to position [991, 0]
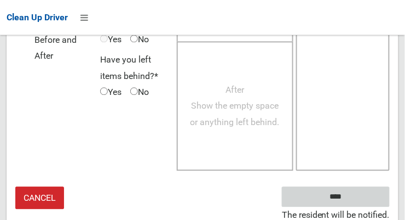
click at [358, 196] on input "****" at bounding box center [336, 197] width 108 height 20
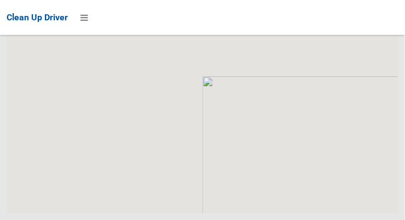
scroll to position [7472, 0]
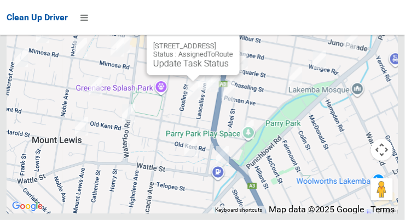
click at [233, 42] on button "Close" at bounding box center [220, 28] width 26 height 26
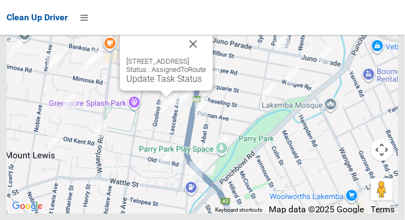
click at [162, 90] on div "[STREET_ADDRESS] Status : AssignedToRoute Update Task Status" at bounding box center [166, 61] width 93 height 60
click at [164, 84] on link "Update Task Status" at bounding box center [165, 78] width 76 height 10
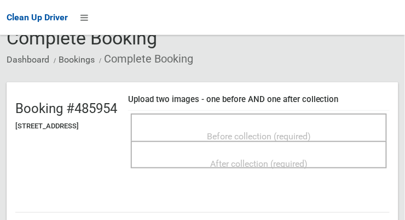
scroll to position [55, 0]
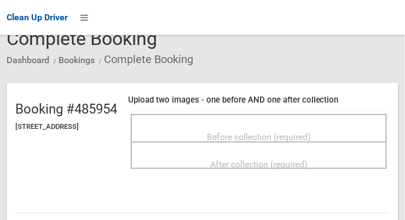
click at [311, 133] on span "Before collection (required)" at bounding box center [259, 136] width 104 height 10
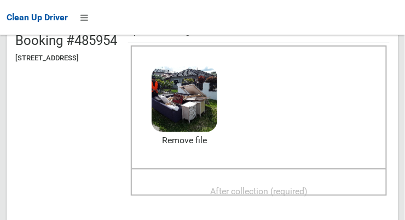
scroll to position [122, 0]
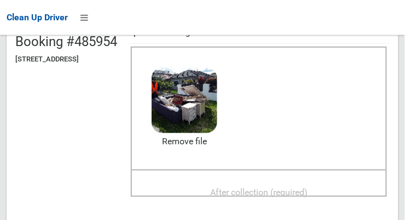
click at [303, 187] on span "After collection (required)" at bounding box center [259, 192] width 98 height 10
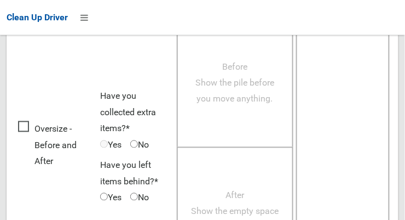
scroll to position [991, 0]
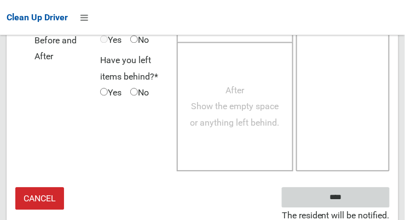
click at [367, 197] on input "****" at bounding box center [336, 197] width 108 height 20
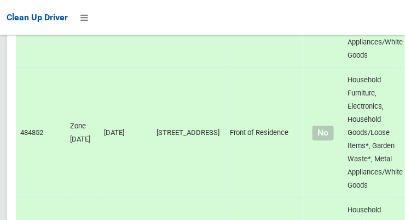
scroll to position [7472, 0]
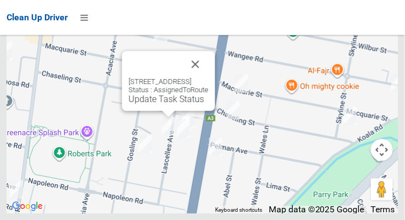
click at [209, 77] on button "Close" at bounding box center [195, 64] width 26 height 26
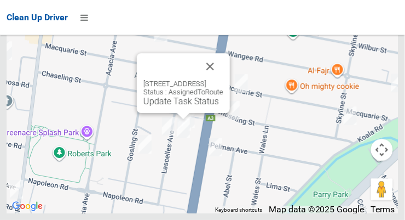
click at [224, 79] on button "Close" at bounding box center [210, 66] width 26 height 26
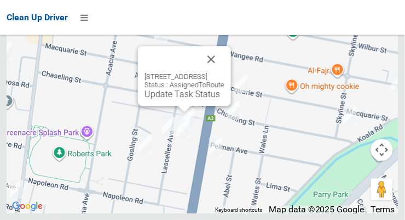
click at [225, 72] on button "Close" at bounding box center [211, 59] width 26 height 26
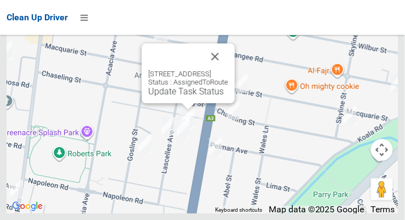
click at [228, 70] on button "Close" at bounding box center [215, 56] width 26 height 26
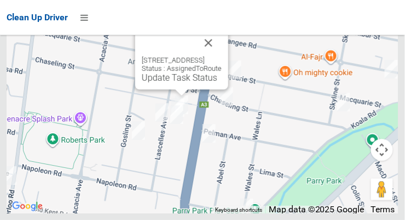
click at [222, 56] on button "Close" at bounding box center [209, 43] width 26 height 26
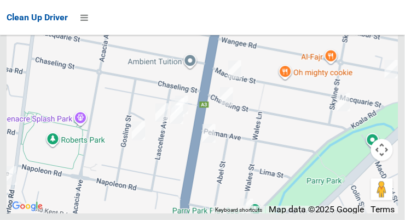
click at [251, 64] on div at bounding box center [203, 76] width 392 height 274
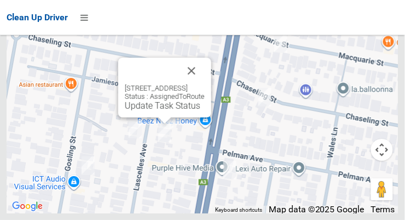
click at [205, 84] on button "Close" at bounding box center [192, 71] width 26 height 26
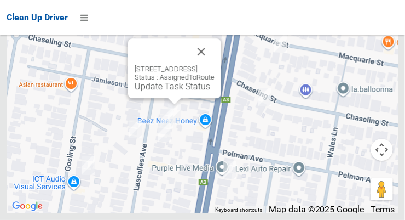
click at [161, 92] on link "Update Task Status" at bounding box center [173, 86] width 76 height 10
click at [155, 92] on link "Update Task Status" at bounding box center [173, 86] width 76 height 10
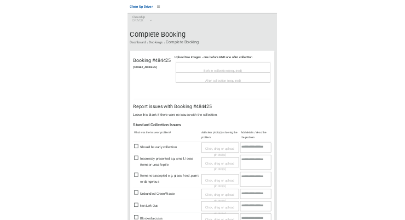
scroll to position [1, 0]
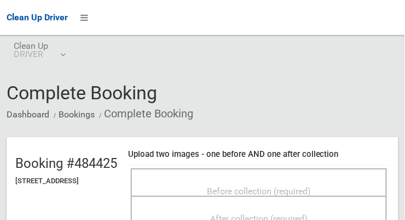
click at [311, 186] on span "Before collection (required)" at bounding box center [259, 191] width 104 height 10
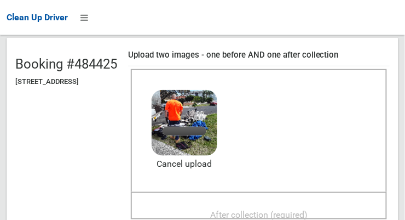
scroll to position [101, 0]
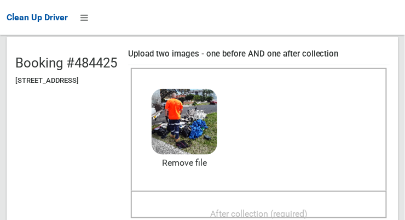
click at [242, 215] on span "After collection (required)" at bounding box center [259, 213] width 98 height 10
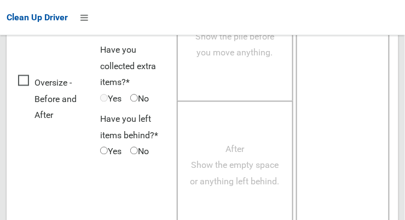
scroll to position [991, 0]
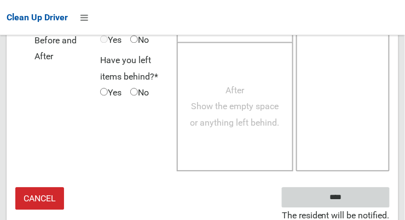
click at [370, 195] on input "****" at bounding box center [336, 197] width 108 height 20
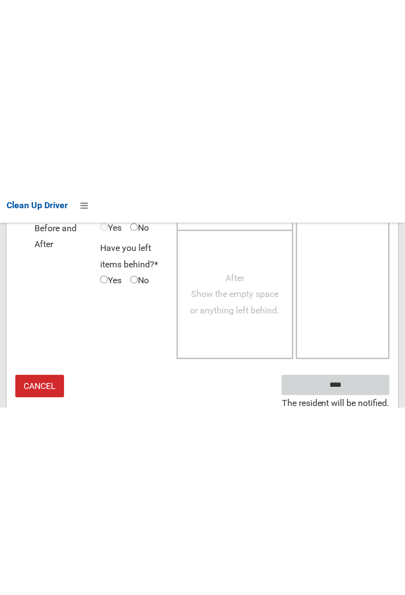
scroll to position [639, 0]
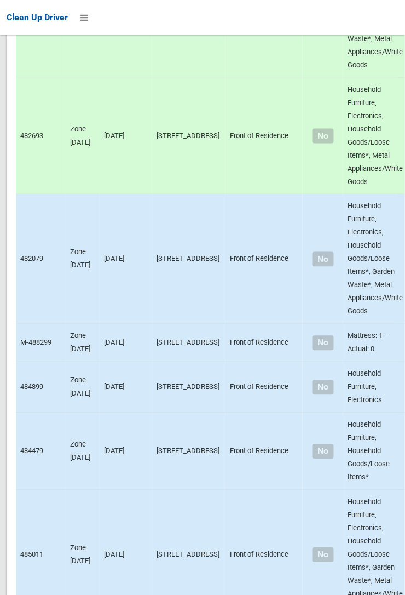
scroll to position [7083, 0]
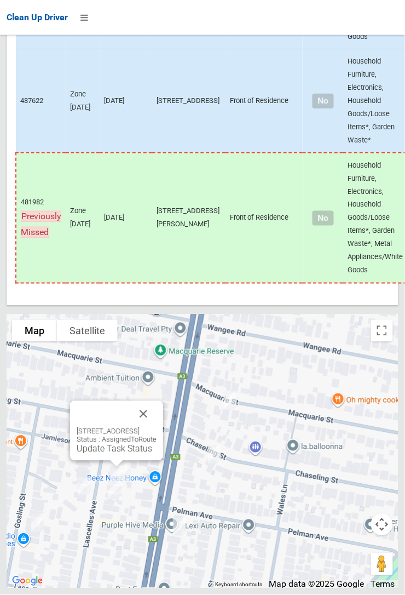
click at [96, 461] on div "33 Lascelles Avenue, GREENACRE NSW 2190 Status : AssignedToRoute Update Task St…" at bounding box center [116, 431] width 93 height 60
click at [105, 454] on link "Update Task Status" at bounding box center [115, 449] width 76 height 10
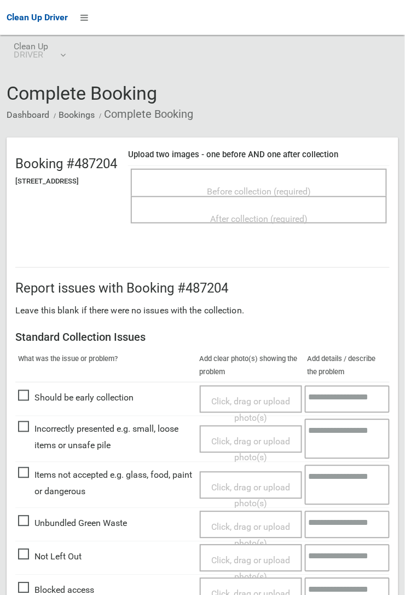
click at [282, 186] on span "Before collection (required)" at bounding box center [259, 191] width 104 height 10
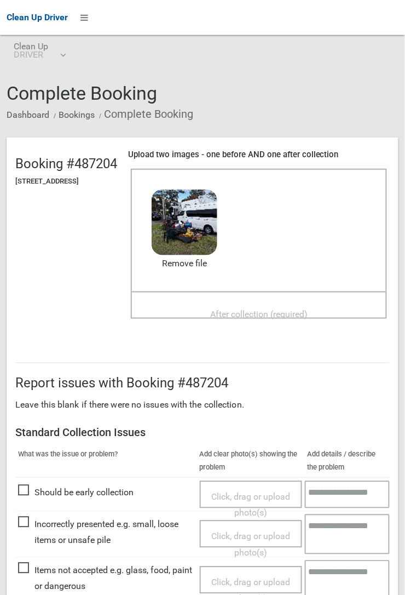
click at [299, 311] on span "After collection (required)" at bounding box center [259, 314] width 98 height 10
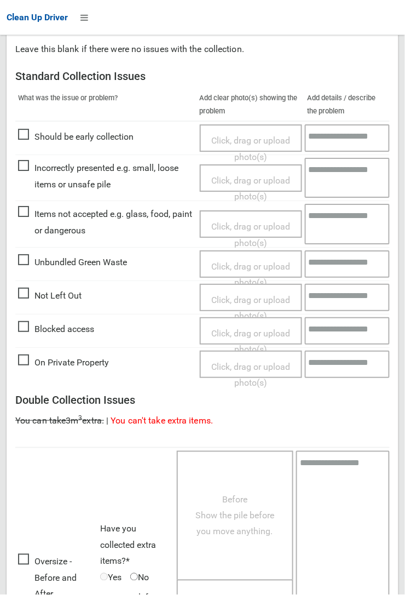
scroll to position [601, 0]
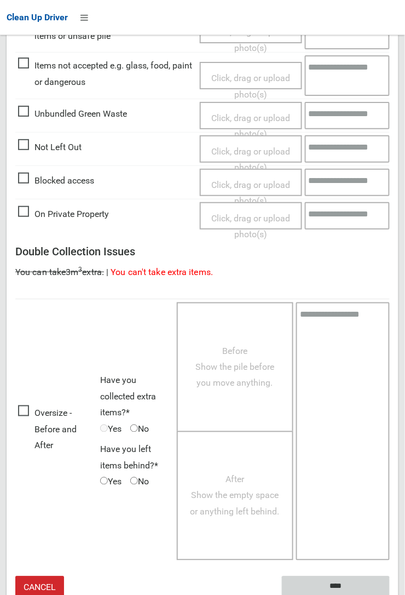
click at [390, 594] on input "****" at bounding box center [336, 586] width 108 height 20
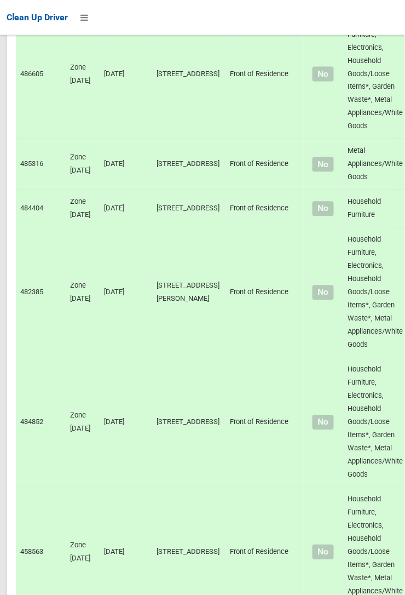
scroll to position [7083, 0]
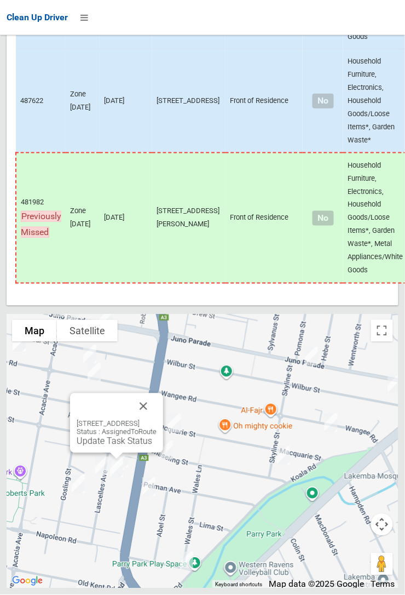
click at [110, 453] on div "29 Lascelles Avenue, GREENACRE NSW 2190 Status : AssignedToRoute Update Task St…" at bounding box center [116, 423] width 93 height 60
click at [108, 447] on link "Update Task Status" at bounding box center [115, 441] width 76 height 10
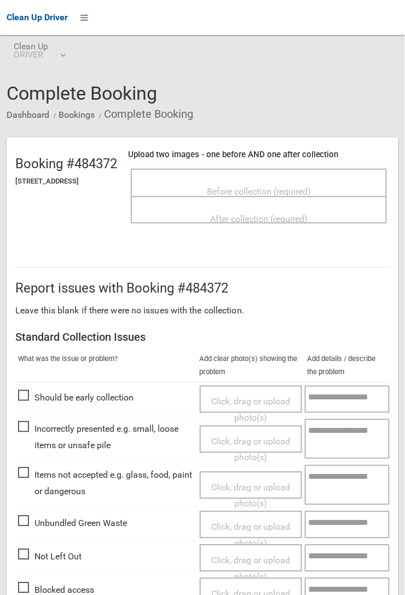
click at [277, 186] on span "Before collection (required)" at bounding box center [259, 191] width 104 height 10
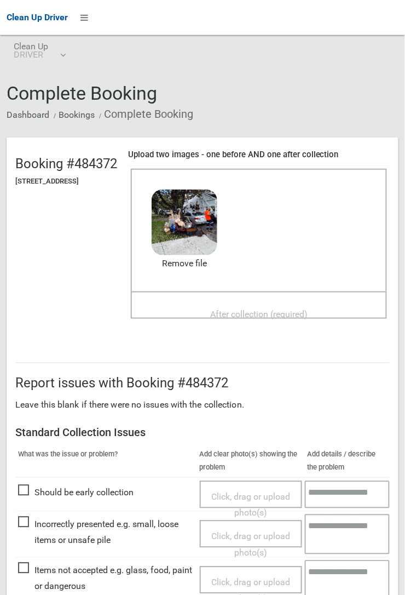
click at [308, 309] on span "After collection (required)" at bounding box center [259, 314] width 98 height 10
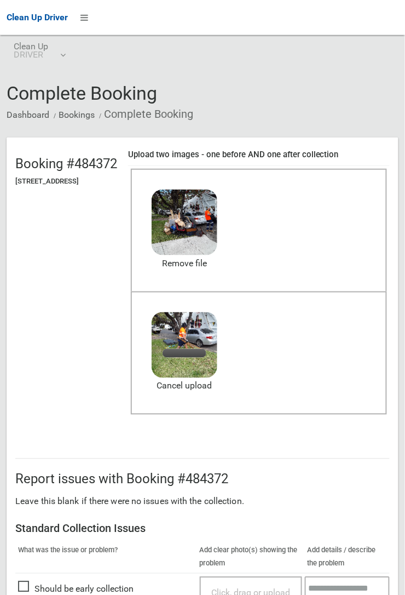
click at [334, 384] on div "After collection (required) 4.6 MB 2025-09-2909.52.107042860739430162249.jpg Ch…" at bounding box center [259, 353] width 256 height 124
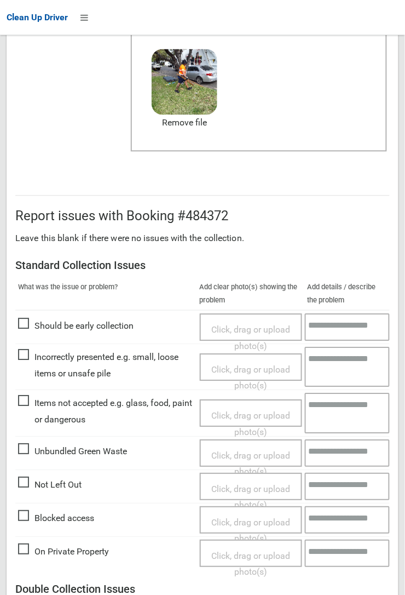
scroll to position [601, 0]
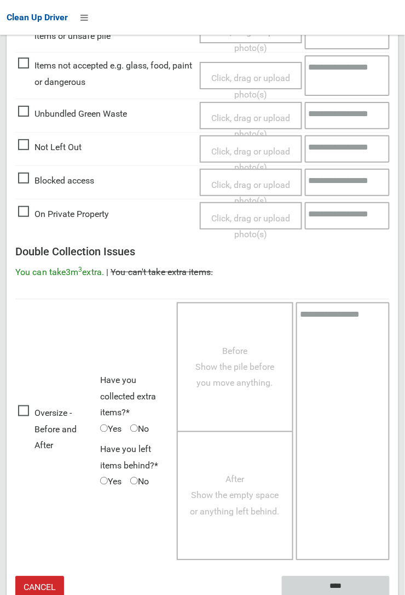
click at [366, 576] on input "****" at bounding box center [336, 586] width 108 height 20
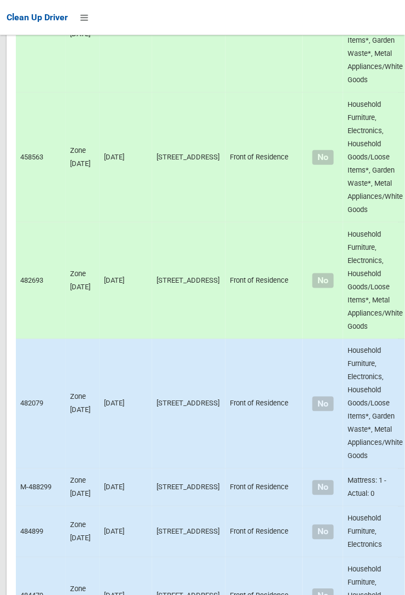
scroll to position [7083, 0]
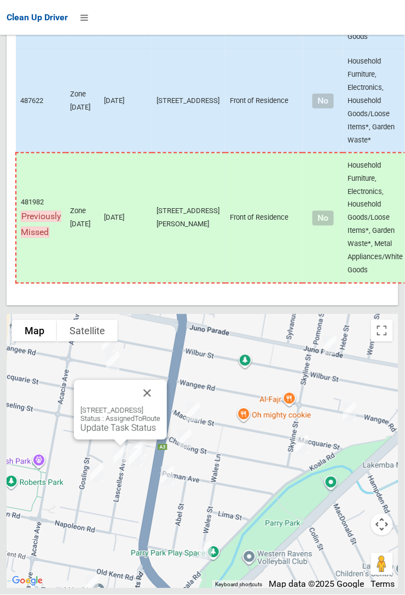
click at [161, 407] on button "Close" at bounding box center [147, 393] width 26 height 26
click at [110, 440] on div "26A Lascelles Avenue, GREENACRE NSW 2190 Status : AssignedToRoute Update Task S…" at bounding box center [120, 410] width 93 height 60
click at [107, 433] on link "Update Task Status" at bounding box center [119, 428] width 76 height 10
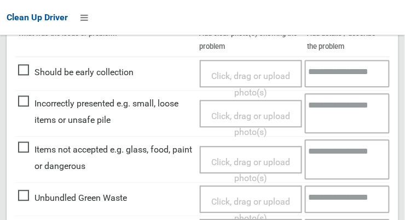
scroll to position [328, 0]
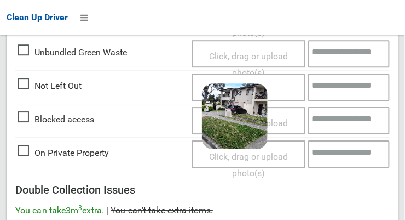
scroll to position [800, 0]
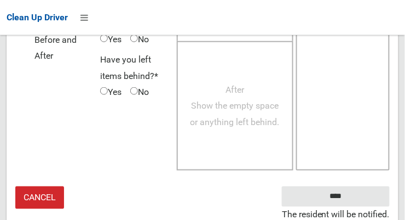
click at [378, 207] on small "The resident will be notified." at bounding box center [336, 215] width 108 height 16
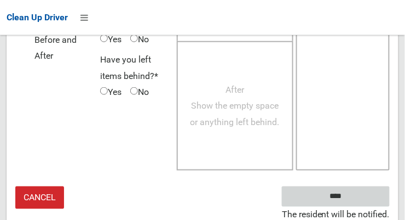
click at [365, 196] on input "****" at bounding box center [336, 196] width 108 height 20
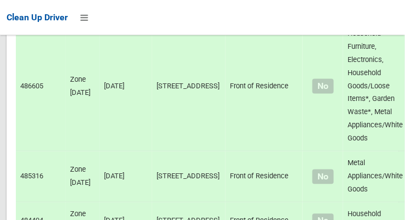
scroll to position [7472, 0]
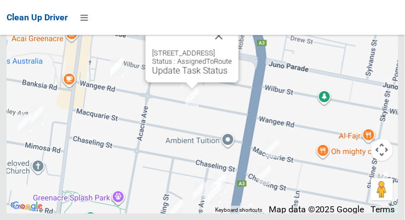
click at [232, 49] on button "Close" at bounding box center [219, 35] width 26 height 26
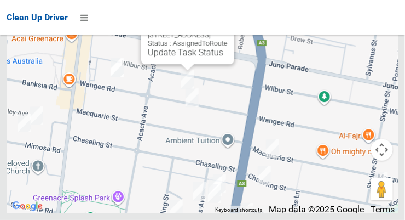
click at [228, 31] on button "Close" at bounding box center [215, 17] width 26 height 26
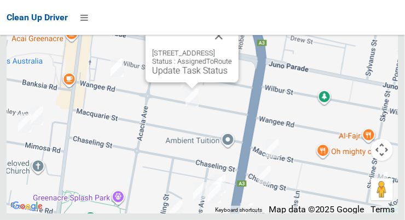
click at [232, 49] on button "Close" at bounding box center [219, 35] width 26 height 26
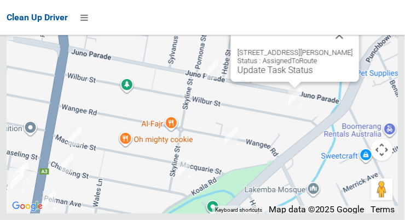
click at [340, 48] on button "Close" at bounding box center [340, 35] width 26 height 26
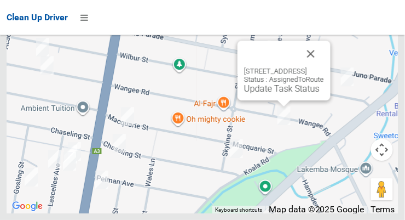
click at [324, 67] on button "Close" at bounding box center [311, 54] width 26 height 26
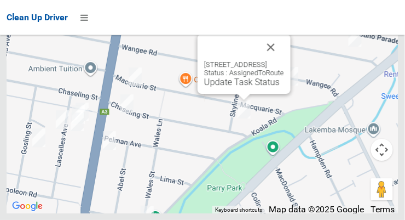
click at [284, 60] on button "Close" at bounding box center [271, 47] width 26 height 26
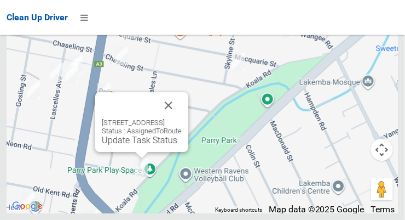
click at [182, 118] on button "Close" at bounding box center [169, 105] width 26 height 26
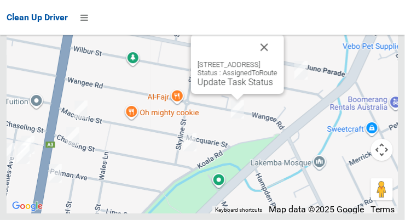
click at [278, 60] on button "Close" at bounding box center [264, 47] width 26 height 26
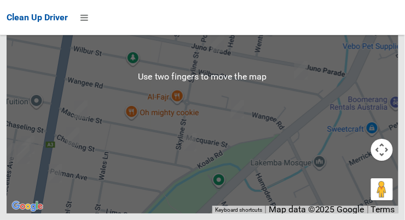
scroll to position [7472, 0]
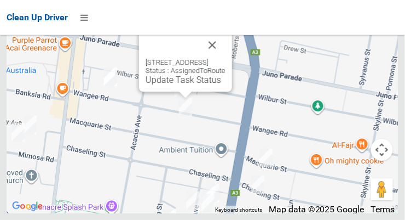
click at [174, 92] on div "238A Wangee Road, GREENACRE NSW 2190 Status : AssignedToRoute Update Task Status" at bounding box center [185, 62] width 93 height 60
click at [173, 92] on div "238A Wangee Road, GREENACRE NSW 2190 Status : AssignedToRoute Update Task Status" at bounding box center [185, 62] width 93 height 60
click at [172, 85] on link "Update Task Status" at bounding box center [184, 80] width 76 height 10
click at [226, 58] on button "Close" at bounding box center [212, 45] width 26 height 26
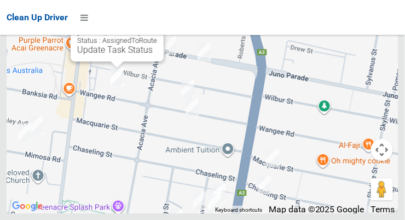
click at [97, 55] on link "Update Task Status" at bounding box center [115, 49] width 76 height 10
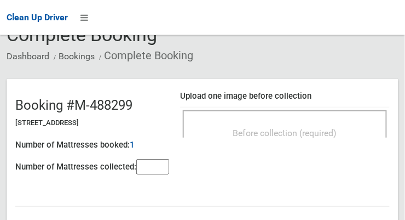
scroll to position [59, 0]
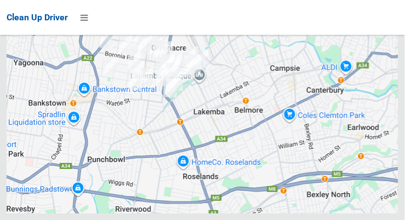
scroll to position [7472, 0]
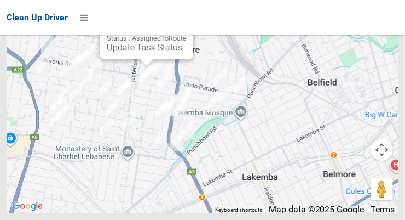
click at [133, 53] on link "Update Task Status" at bounding box center [145, 47] width 76 height 10
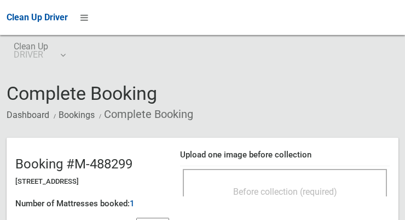
scroll to position [65, 0]
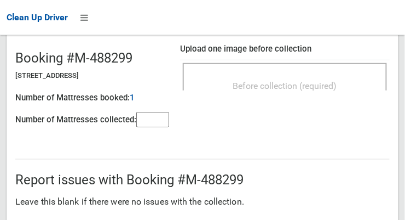
scroll to position [104, 0]
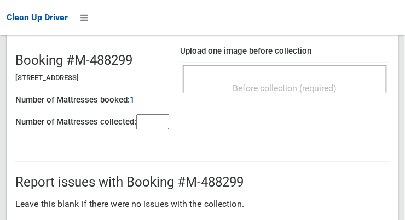
click at [305, 84] on span "Before collection (required)" at bounding box center [285, 88] width 104 height 10
click at [160, 127] on input"] "number" at bounding box center [152, 121] width 33 height 15
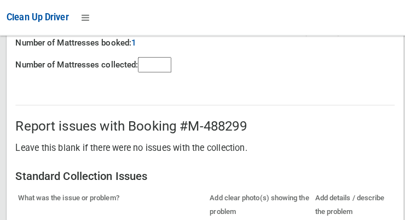
scroll to position [158, 0]
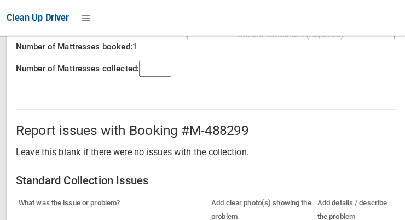
type input"] "*"
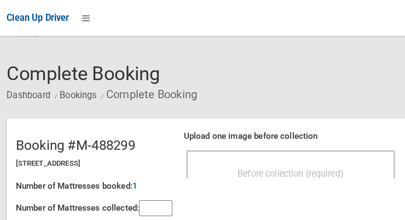
scroll to position [19, 0]
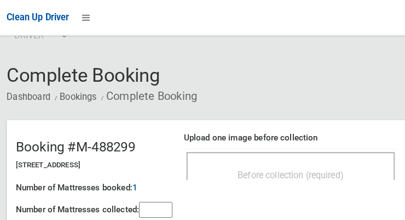
click at [338, 167] on span "Before collection (required)" at bounding box center [285, 172] width 104 height 10
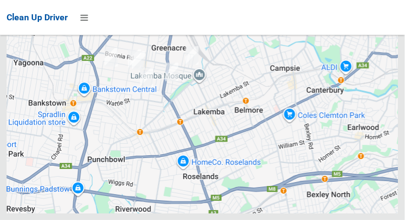
scroll to position [6425, 0]
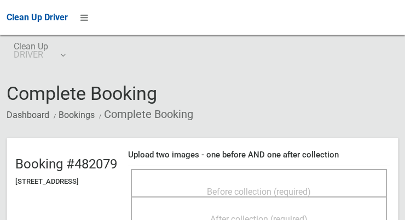
click at [227, 186] on span "Before collection (required)" at bounding box center [259, 191] width 104 height 10
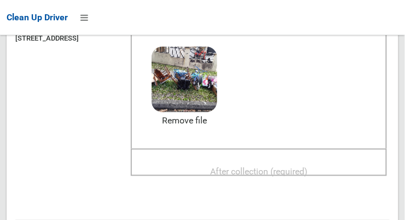
scroll to position [152, 0]
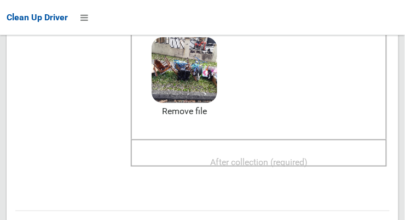
click at [308, 157] on span "After collection (required)" at bounding box center [259, 162] width 98 height 10
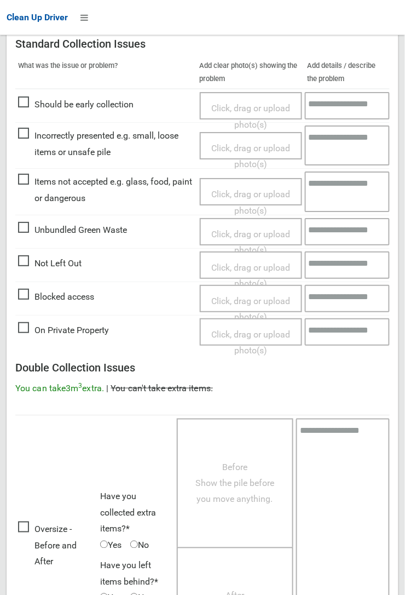
scroll to position [601, 0]
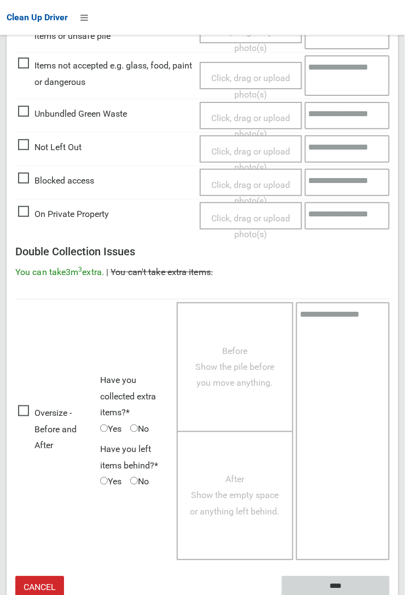
click at [345, 219] on input "****" at bounding box center [336, 586] width 108 height 20
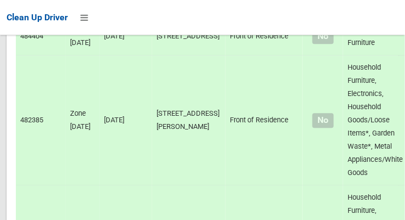
scroll to position [7472, 0]
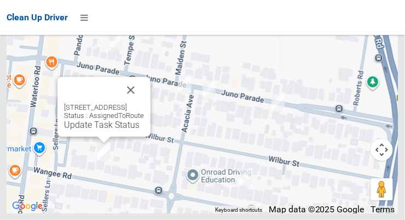
click at [144, 103] on button "Close" at bounding box center [131, 90] width 26 height 26
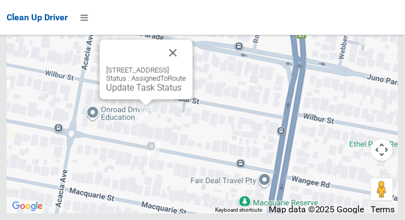
click at [186, 66] on button "Close" at bounding box center [173, 52] width 26 height 26
click at [141, 93] on link "Update Task Status" at bounding box center [144, 87] width 76 height 10
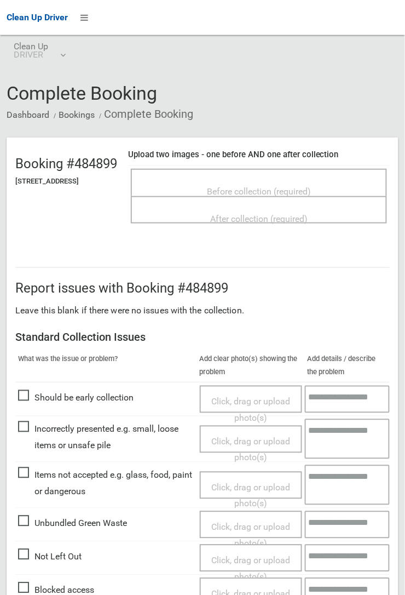
click at [293, 186] on span "Before collection (required)" at bounding box center [259, 191] width 104 height 10
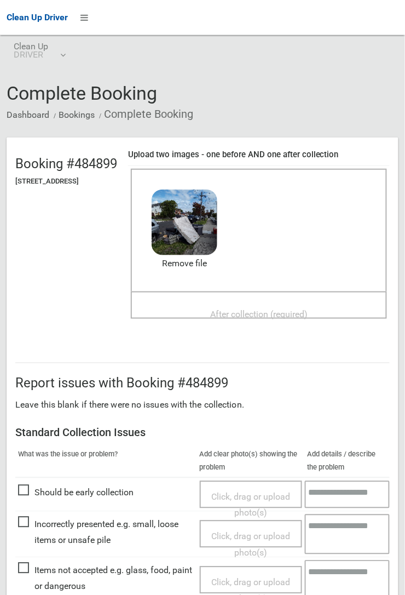
click at [315, 219] on div "After collection (required)" at bounding box center [259, 314] width 232 height 20
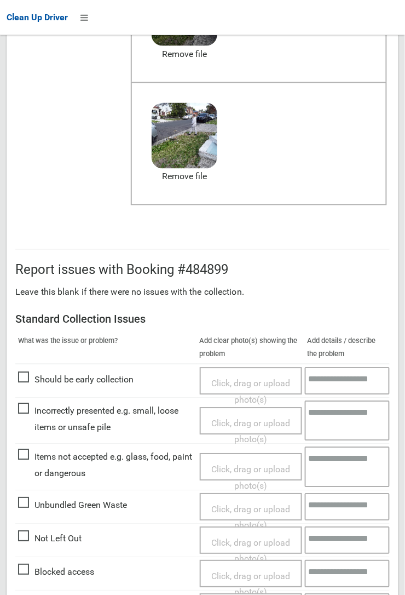
scroll to position [601, 0]
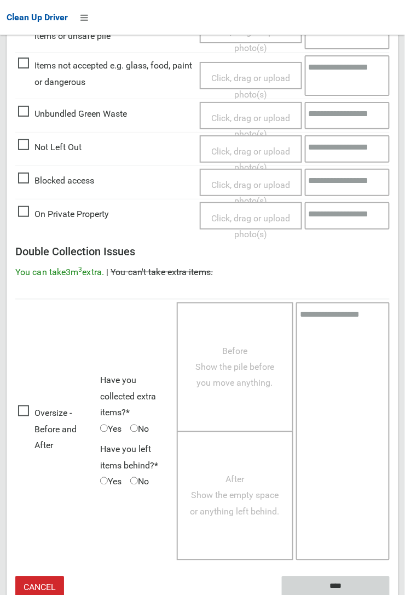
click at [390, 219] on input "****" at bounding box center [336, 586] width 108 height 20
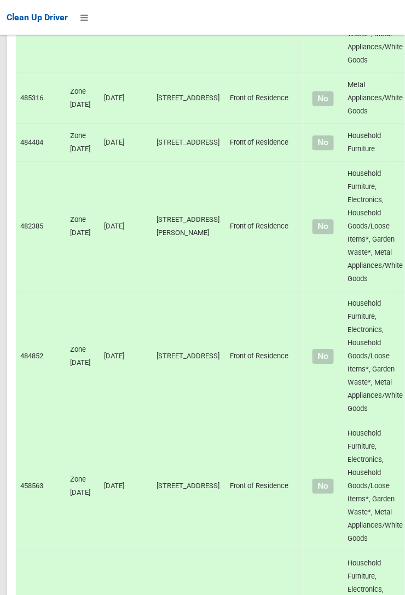
scroll to position [7083, 0]
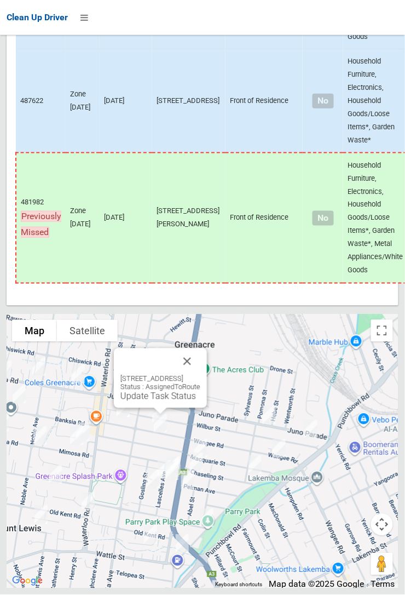
click at [145, 402] on link "Update Task Status" at bounding box center [159, 396] width 76 height 10
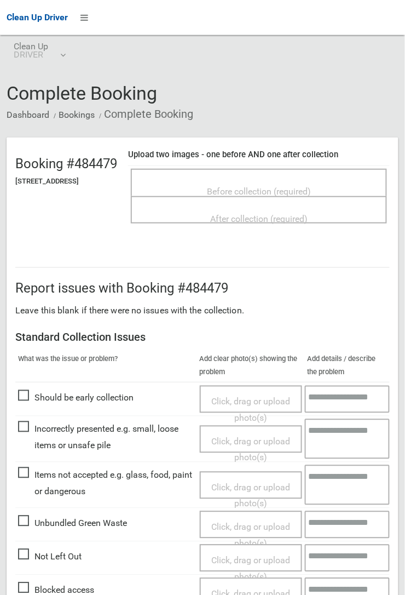
click at [303, 186] on span "Before collection (required)" at bounding box center [259, 191] width 104 height 10
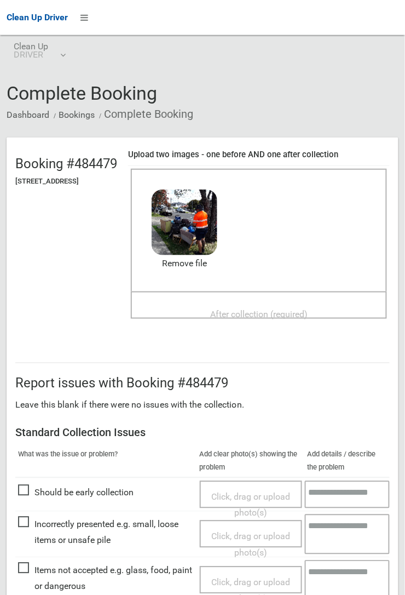
click at [305, 309] on span "After collection (required)" at bounding box center [259, 314] width 98 height 10
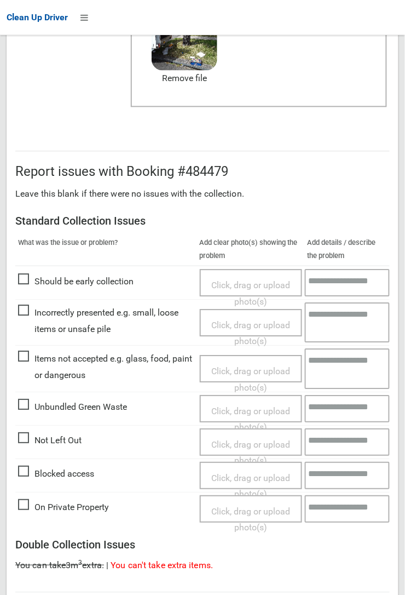
scroll to position [601, 0]
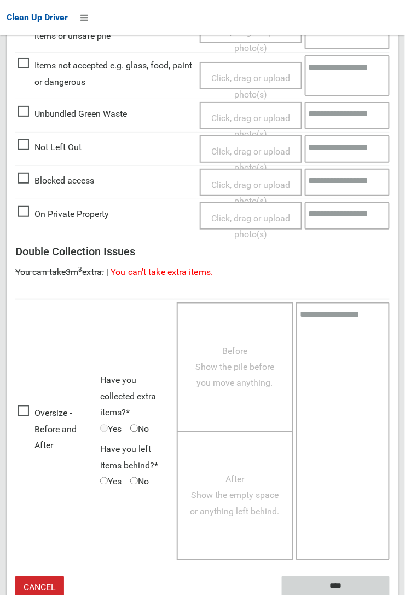
click at [390, 594] on input "****" at bounding box center [336, 586] width 108 height 20
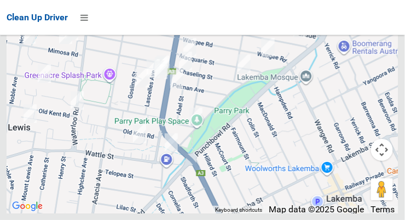
scroll to position [7472, 0]
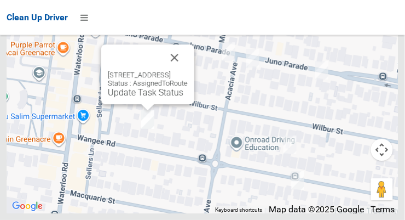
click at [188, 71] on button "Close" at bounding box center [175, 57] width 26 height 26
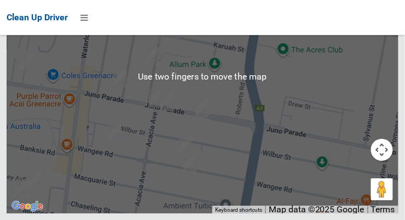
scroll to position [7383, 0]
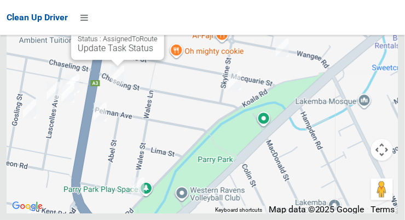
click at [158, 26] on button "Close" at bounding box center [144, 13] width 26 height 26
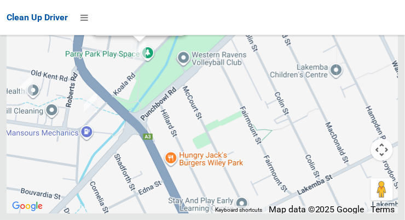
click at [186, 100] on div at bounding box center [203, 76] width 392 height 274
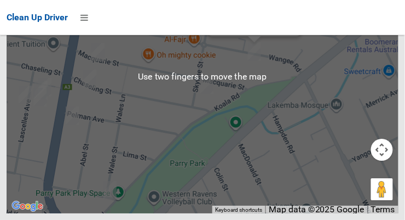
scroll to position [7470, 0]
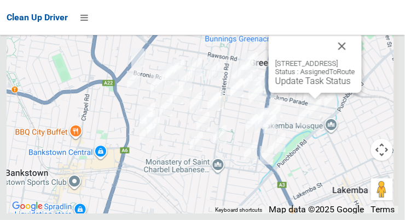
click at [356, 59] on button "Close" at bounding box center [342, 46] width 26 height 26
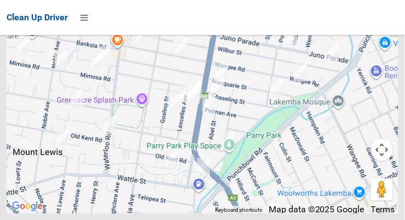
scroll to position [7421, 0]
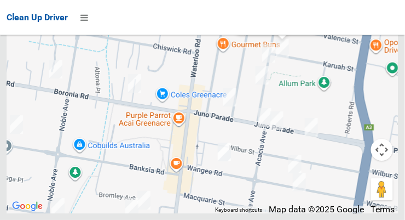
click at [264, 26] on link "Update Task Status" at bounding box center [281, 21] width 76 height 10
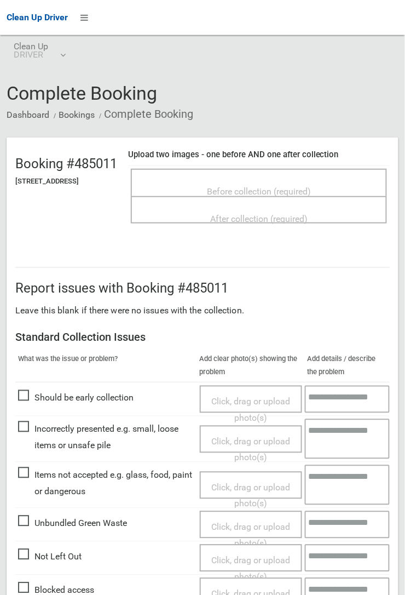
click at [311, 191] on span "Before collection (required)" at bounding box center [259, 191] width 104 height 10
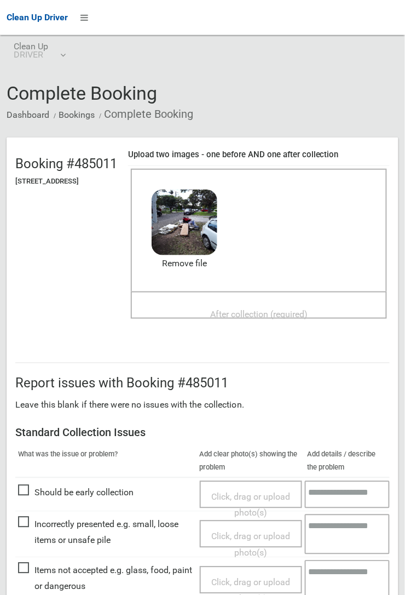
click at [306, 219] on span "After collection (required)" at bounding box center [259, 314] width 98 height 10
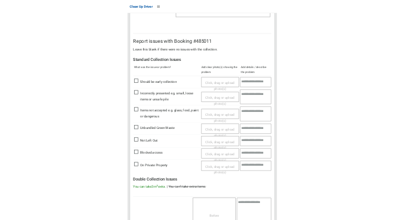
scroll to position [601, 0]
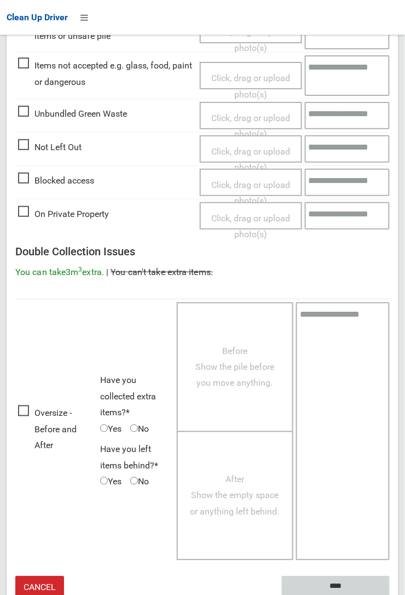
click at [337, 219] on input "****" at bounding box center [336, 586] width 108 height 20
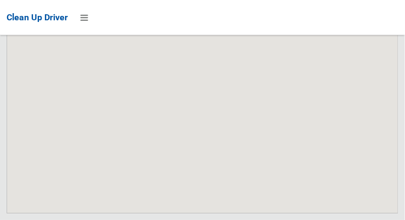
scroll to position [7472, 0]
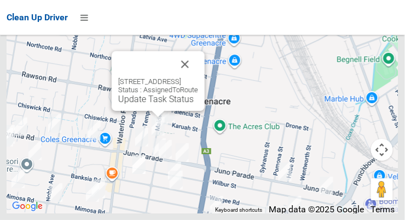
click at [198, 77] on button "Close" at bounding box center [185, 64] width 26 height 26
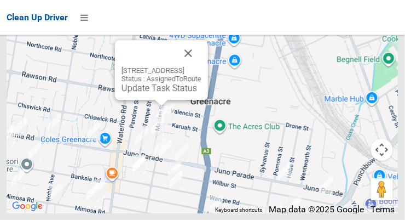
click at [202, 66] on button "Close" at bounding box center [188, 53] width 26 height 26
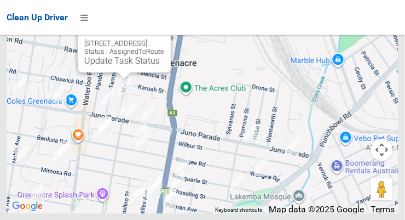
click at [164, 39] on button "Close" at bounding box center [151, 26] width 26 height 26
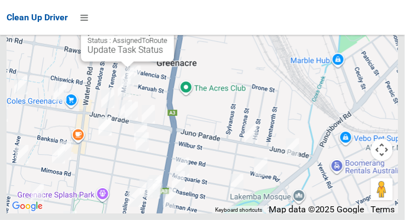
click at [118, 55] on link "Update Task Status" at bounding box center [126, 49] width 76 height 10
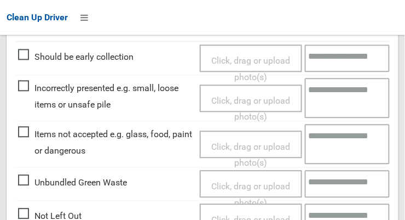
scroll to position [338, 0]
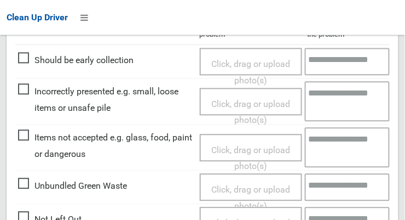
click at [30, 219] on span "Not Left Out" at bounding box center [50, 219] width 64 height 16
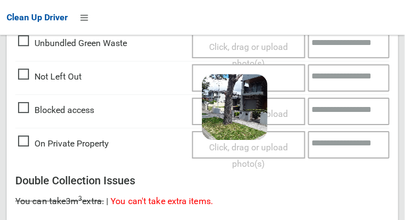
scroll to position [800, 0]
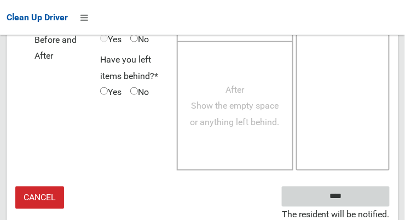
click at [360, 195] on input "****" at bounding box center [336, 196] width 108 height 20
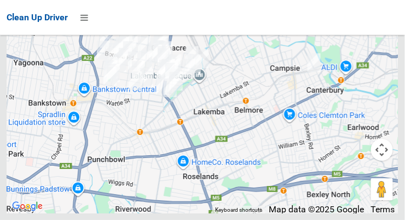
scroll to position [7055, 0]
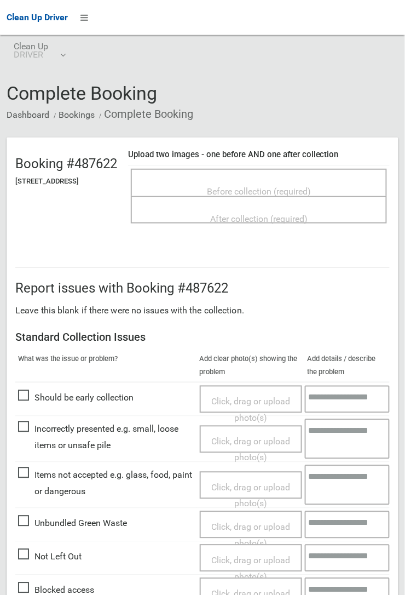
click at [311, 190] on span "Before collection (required)" at bounding box center [259, 191] width 104 height 10
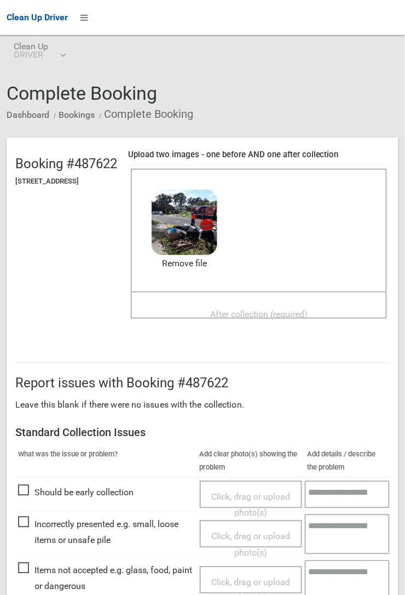
click at [293, 219] on span "After collection (required)" at bounding box center [259, 314] width 98 height 10
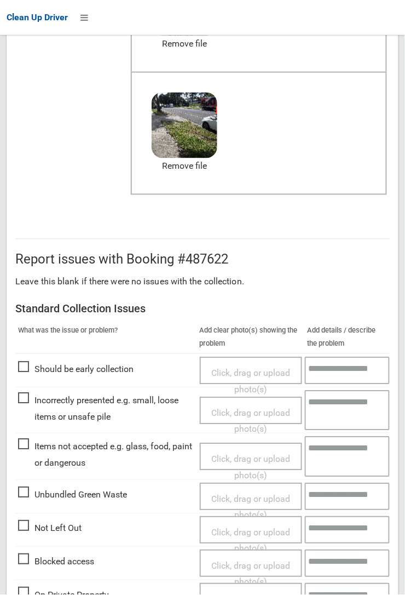
scroll to position [601, 0]
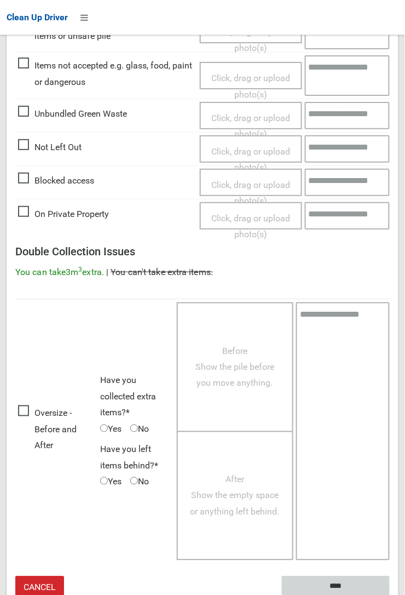
click at [390, 219] on input "****" at bounding box center [336, 586] width 108 height 20
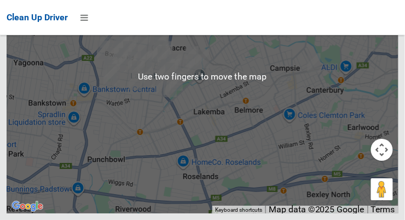
scroll to position [7450, 0]
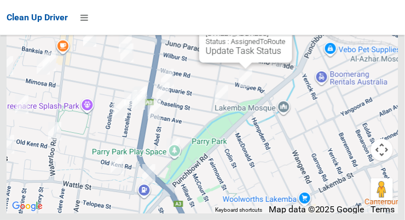
click at [286, 29] on button "Close" at bounding box center [273, 16] width 26 height 26
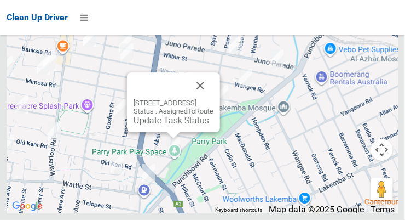
click at [214, 99] on button "Close" at bounding box center [200, 85] width 26 height 26
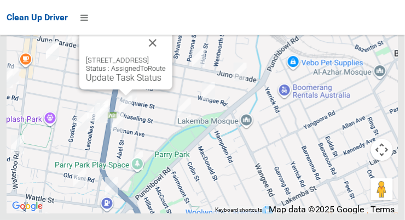
click at [166, 56] on button "Close" at bounding box center [153, 43] width 26 height 26
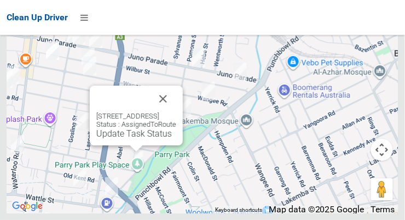
click at [176, 112] on button "Close" at bounding box center [163, 98] width 26 height 26
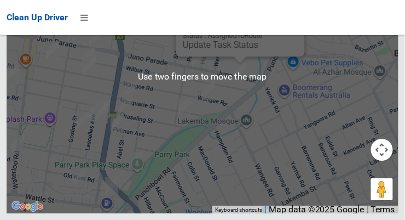
scroll to position [7430, 0]
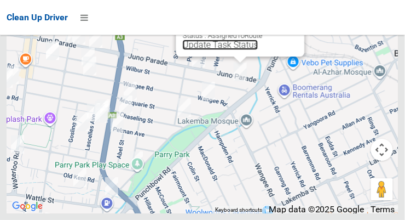
click at [228, 50] on link "Update Task Status" at bounding box center [221, 44] width 76 height 10
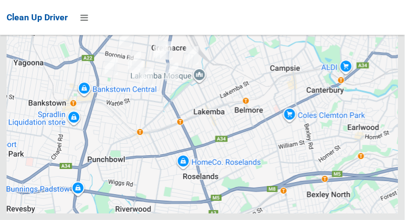
scroll to position [7430, 0]
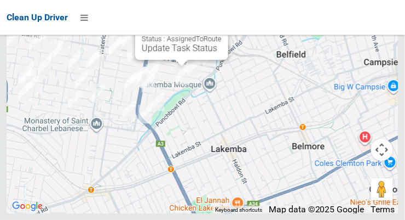
click at [222, 26] on button "Close" at bounding box center [209, 13] width 26 height 26
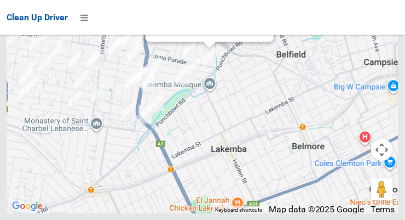
click at [208, 35] on link "Update Task Status" at bounding box center [190, 30] width 76 height 10
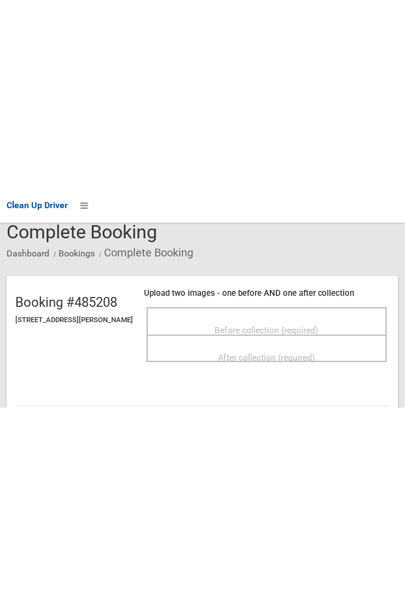
scroll to position [49, 0]
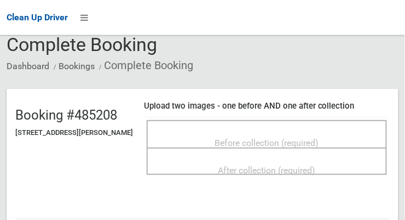
click at [314, 141] on span "Before collection (required)" at bounding box center [267, 143] width 104 height 10
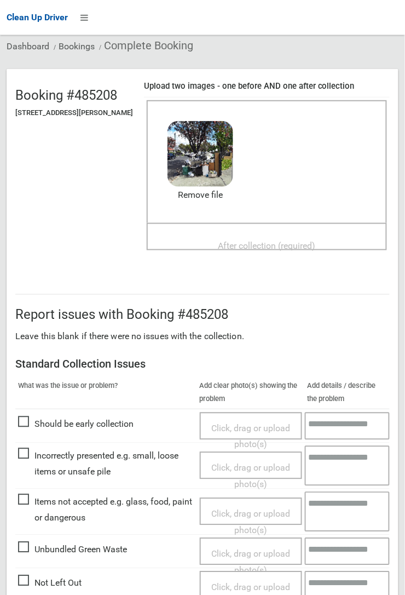
scroll to position [72, 0]
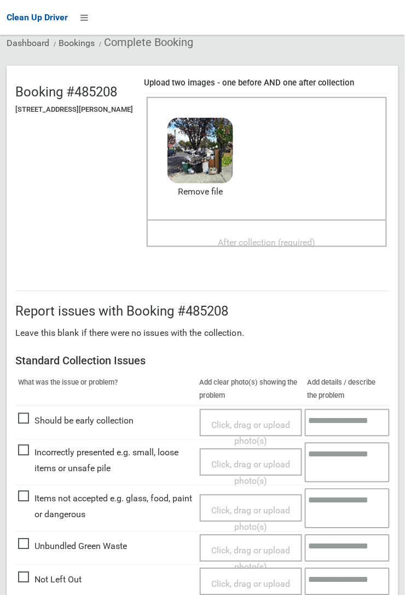
click at [285, 219] on span "After collection (required)" at bounding box center [268, 242] width 98 height 10
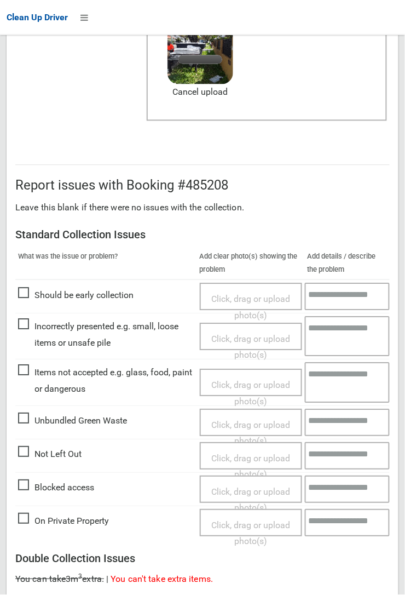
scroll to position [323, 0]
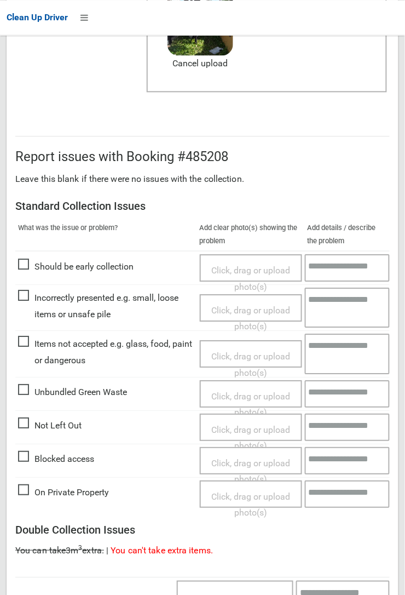
click at [19, 219] on span "Items not accepted e.g. glass, food, paint or dangerous" at bounding box center [106, 352] width 176 height 32
click at [258, 219] on span "Click, drag or upload photo(s)" at bounding box center [250, 364] width 79 height 27
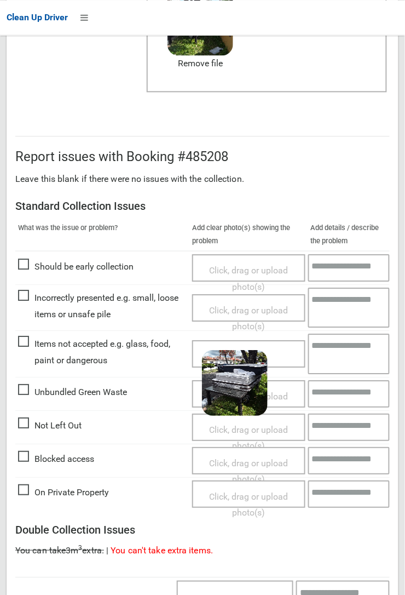
click at [347, 219] on textarea at bounding box center [349, 354] width 82 height 40
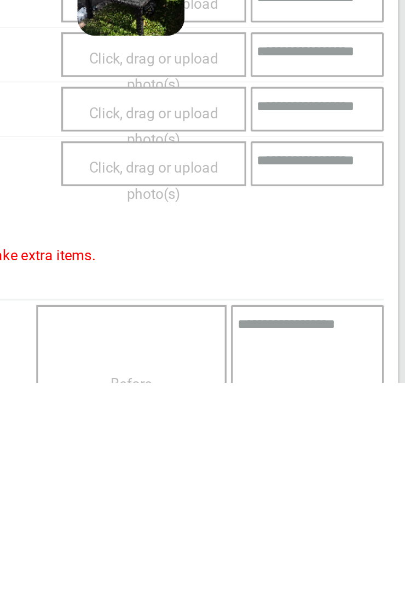
scroll to position [639, 0]
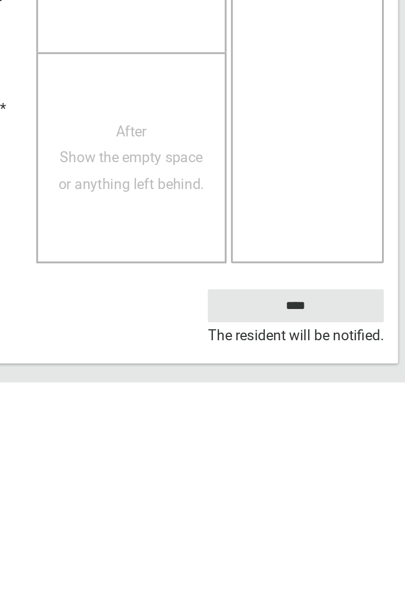
type textarea "**********"
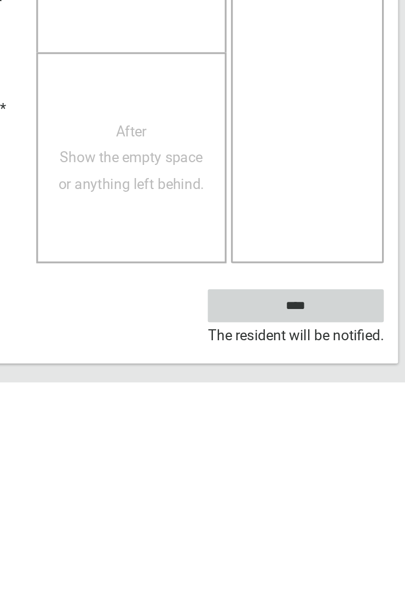
click at [356, 219] on input "****" at bounding box center [336, 548] width 108 height 20
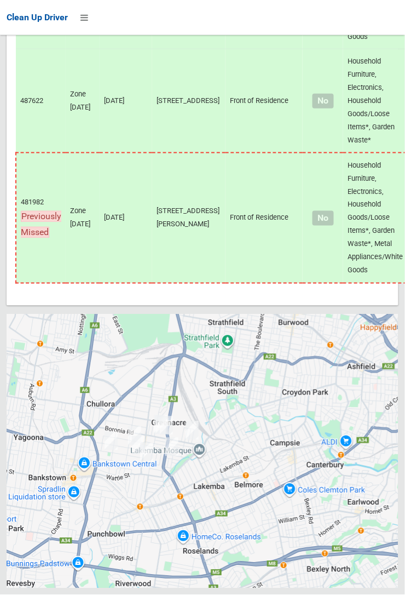
scroll to position [7083, 0]
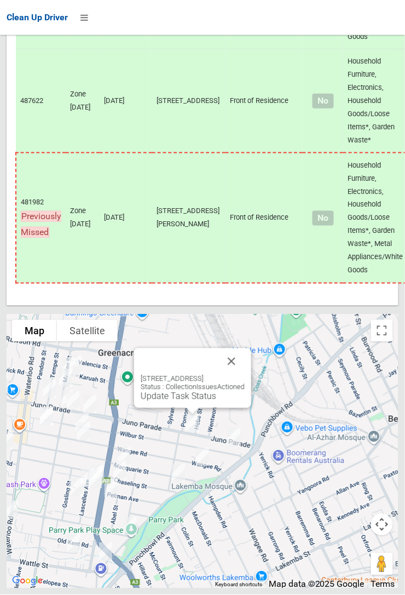
click at [243, 375] on button "Close" at bounding box center [232, 361] width 26 height 26
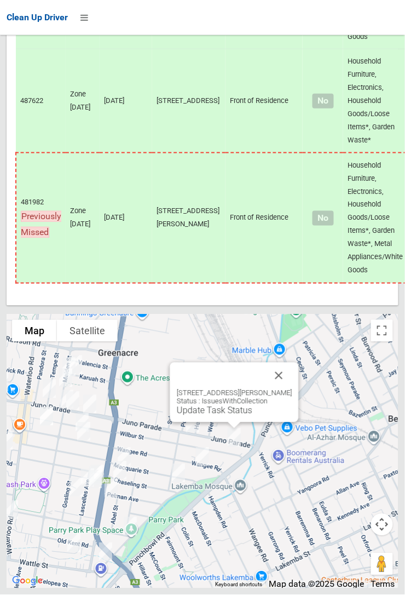
click at [283, 389] on button "Close" at bounding box center [279, 376] width 26 height 26
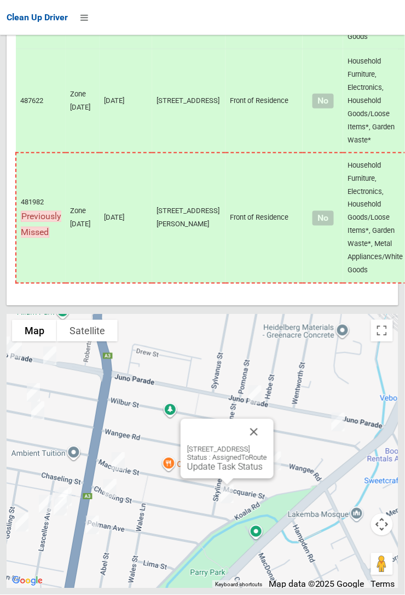
click at [267, 445] on button "Close" at bounding box center [254, 432] width 26 height 26
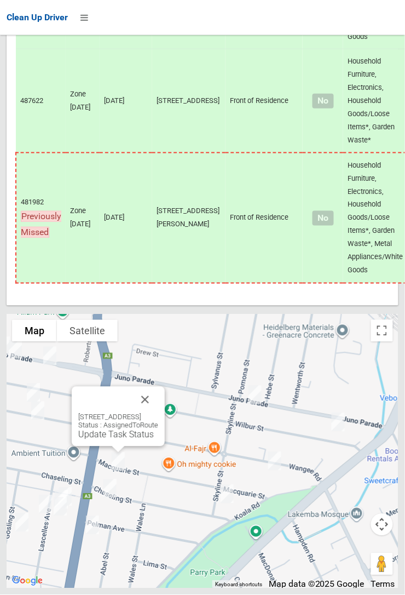
click at [158, 413] on button "Close" at bounding box center [145, 400] width 26 height 26
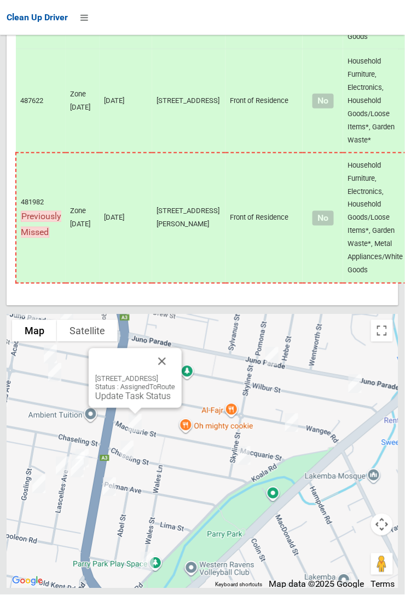
click at [125, 408] on div "48 Macquarie Street, GREENACRE NSW 2190 Status : AssignedToRoute Update Task St…" at bounding box center [135, 378] width 93 height 60
click at [127, 402] on link "Update Task Status" at bounding box center [133, 396] width 76 height 10
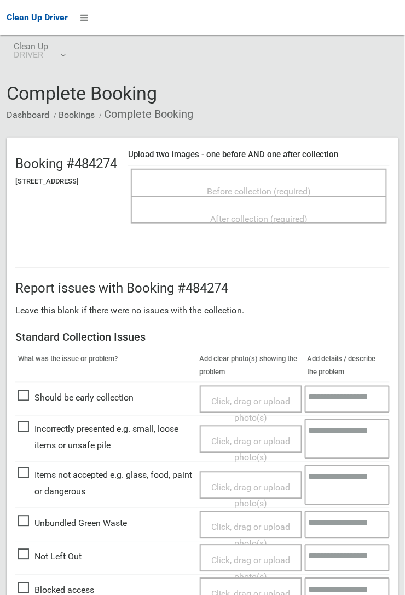
click at [311, 186] on span "Before collection (required)" at bounding box center [259, 191] width 104 height 10
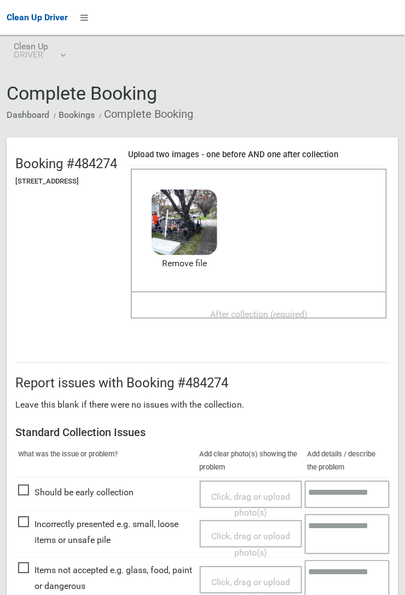
click at [275, 309] on span "After collection (required)" at bounding box center [259, 314] width 98 height 10
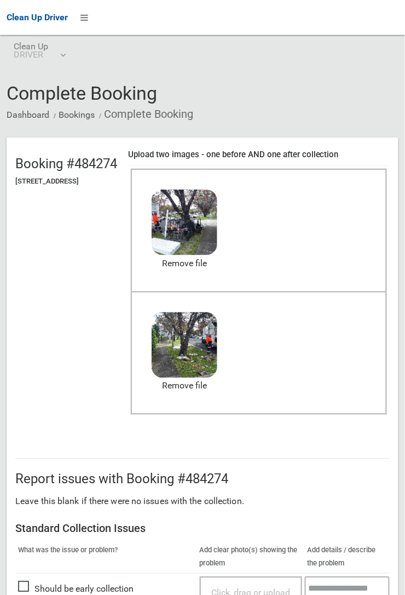
scroll to position [601, 0]
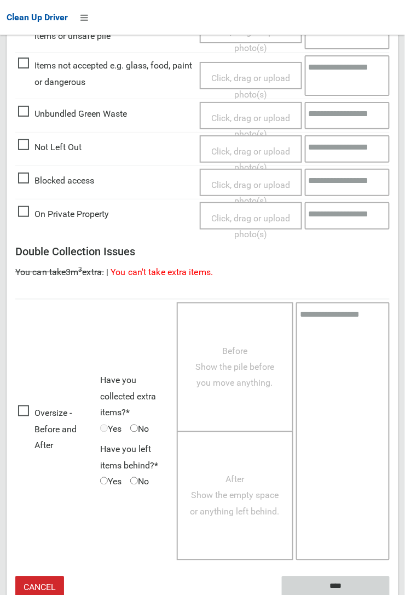
click at [378, 578] on input "****" at bounding box center [336, 586] width 108 height 20
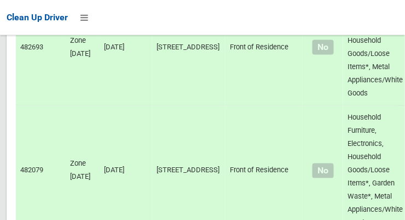
scroll to position [7472, 0]
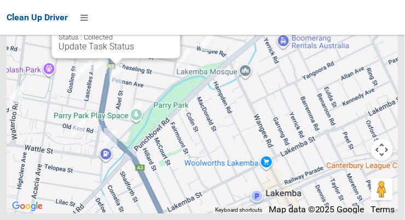
click at [170, 25] on button "Close" at bounding box center [161, 11] width 26 height 26
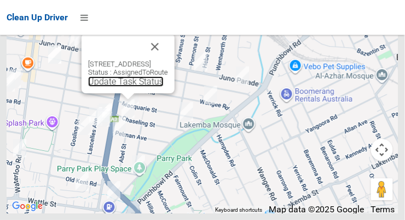
click at [120, 87] on link "Update Task Status" at bounding box center [126, 81] width 76 height 10
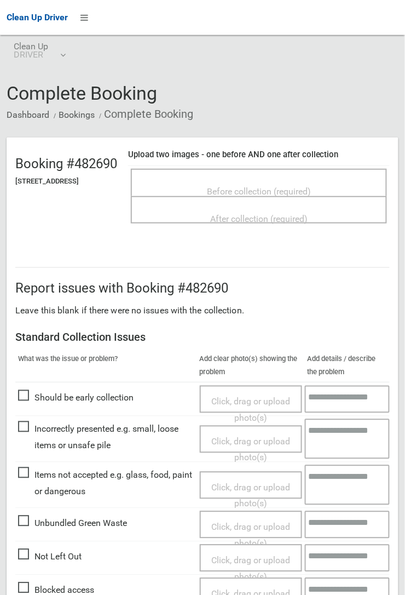
click at [311, 186] on span "Before collection (required)" at bounding box center [259, 191] width 104 height 10
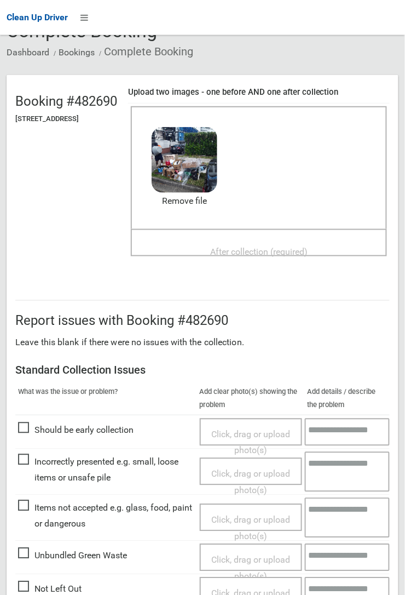
scroll to position [61, 0]
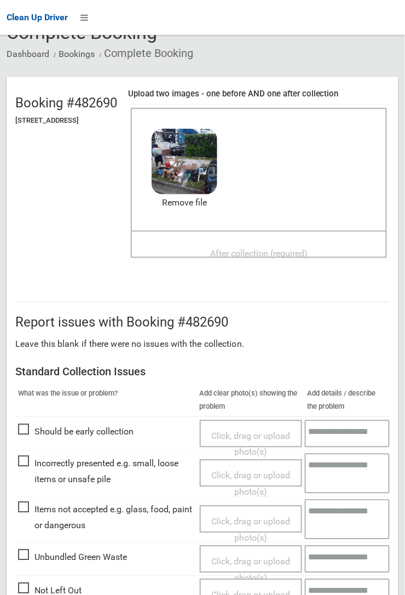
click at [308, 219] on span "After collection (required)" at bounding box center [259, 253] width 98 height 10
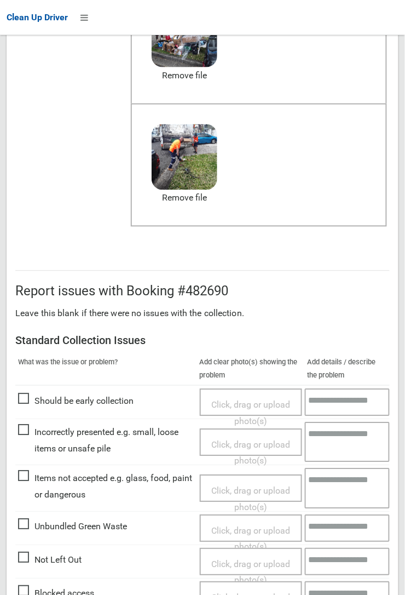
scroll to position [601, 0]
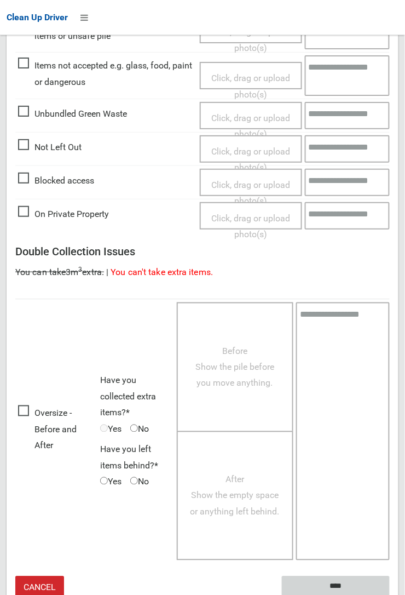
click at [390, 219] on input "****" at bounding box center [336, 586] width 108 height 20
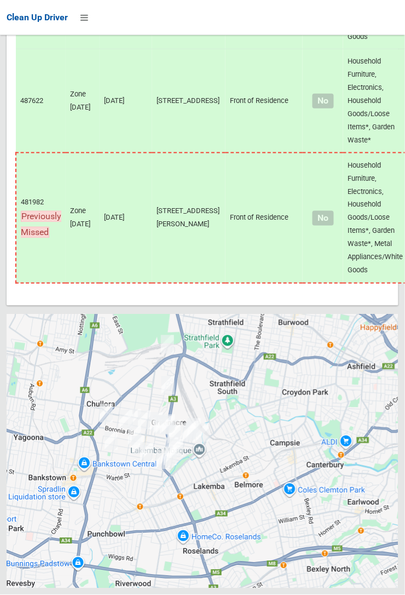
scroll to position [7082, 0]
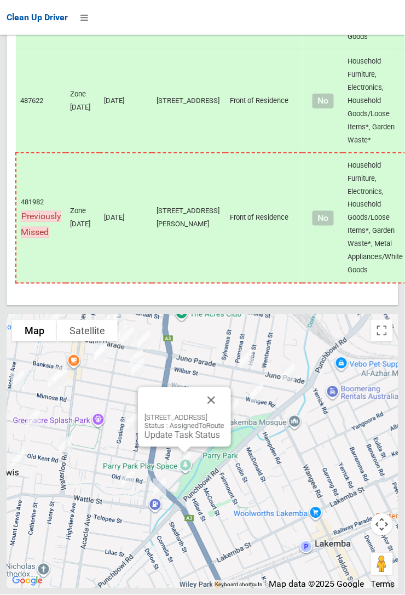
click at [183, 441] on link "Update Task Status" at bounding box center [183, 435] width 76 height 10
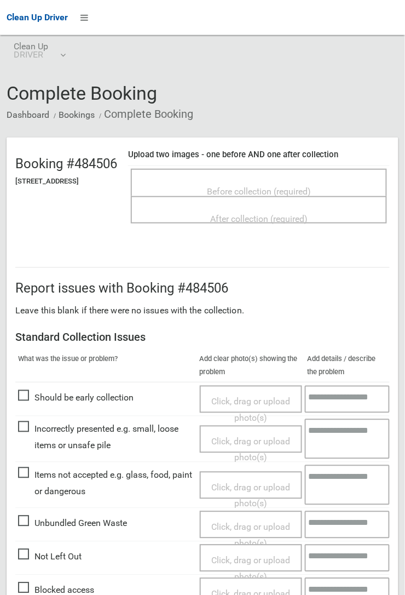
click at [311, 189] on span "Before collection (required)" at bounding box center [259, 191] width 104 height 10
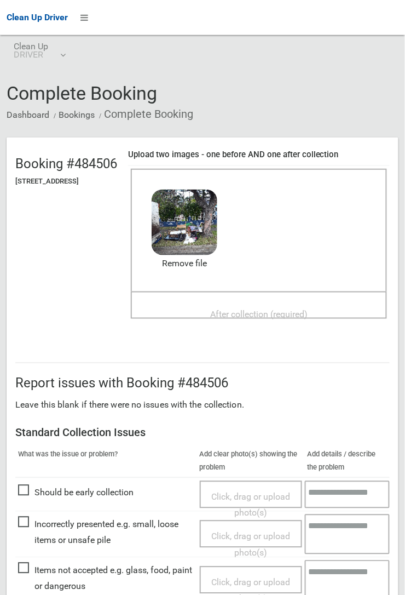
click at [290, 312] on span "After collection (required)" at bounding box center [259, 314] width 98 height 10
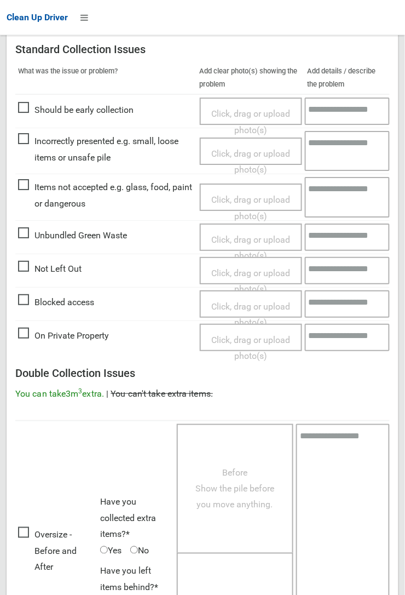
scroll to position [601, 0]
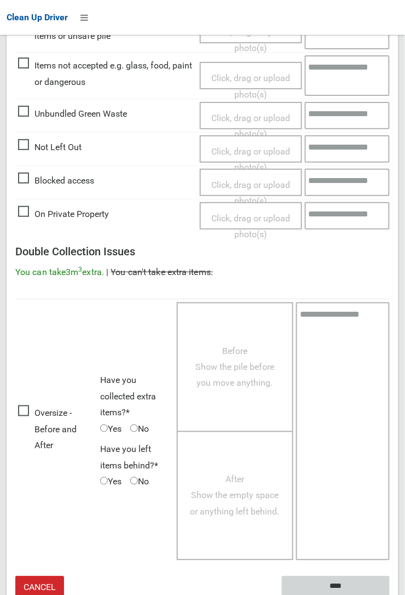
click at [366, 582] on input "****" at bounding box center [336, 586] width 108 height 20
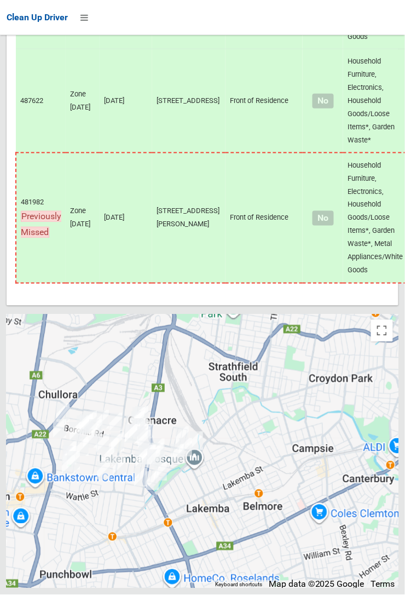
scroll to position [7083, 0]
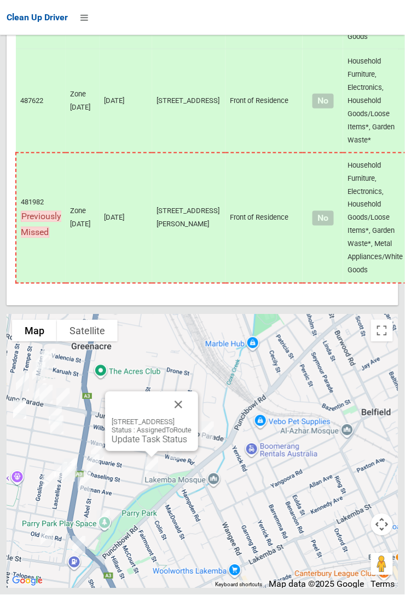
click at [157, 445] on link "Update Task Status" at bounding box center [150, 439] width 76 height 10
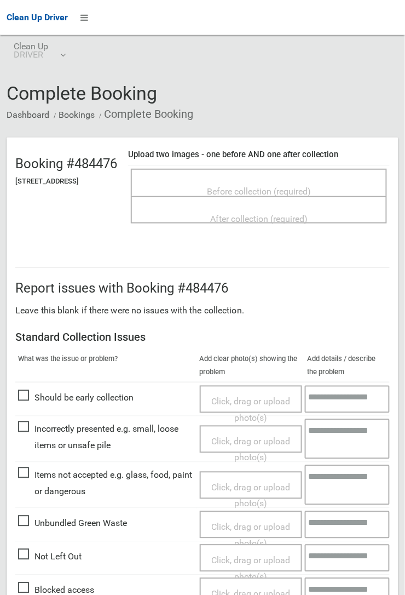
click at [311, 186] on span "Before collection (required)" at bounding box center [259, 191] width 104 height 10
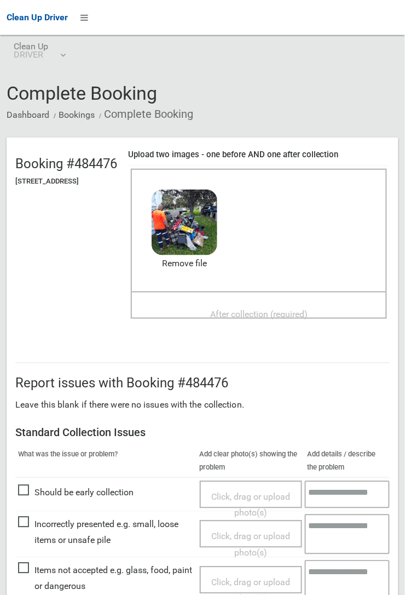
click at [308, 309] on span "After collection (required)" at bounding box center [259, 314] width 98 height 10
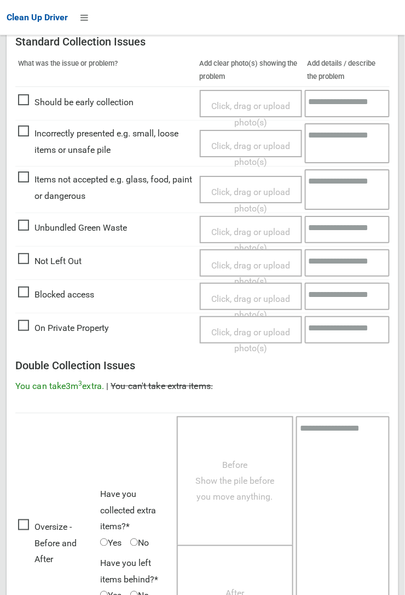
scroll to position [601, 0]
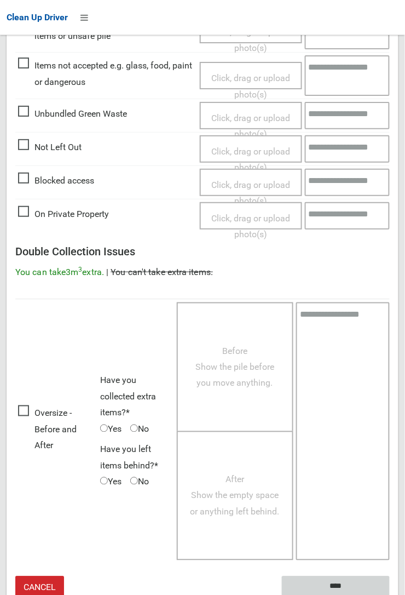
click at [364, 583] on input "****" at bounding box center [336, 586] width 108 height 20
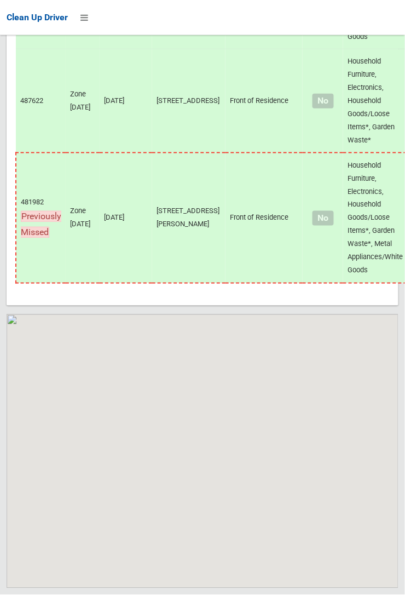
scroll to position [7083, 0]
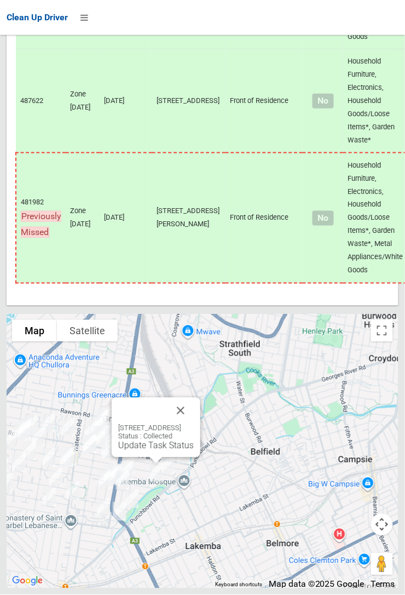
click at [194, 424] on button "Close" at bounding box center [181, 411] width 26 height 26
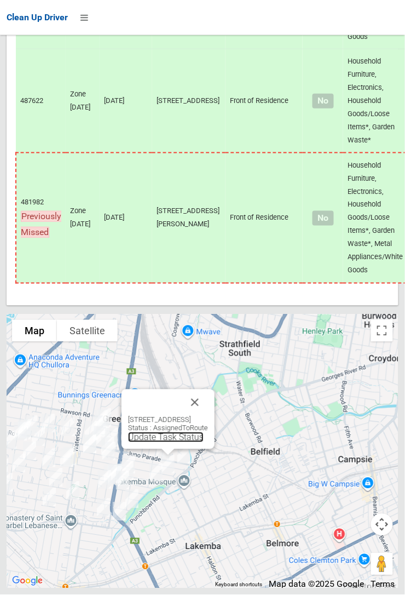
click at [164, 443] on link "Update Task Status" at bounding box center [166, 437] width 76 height 10
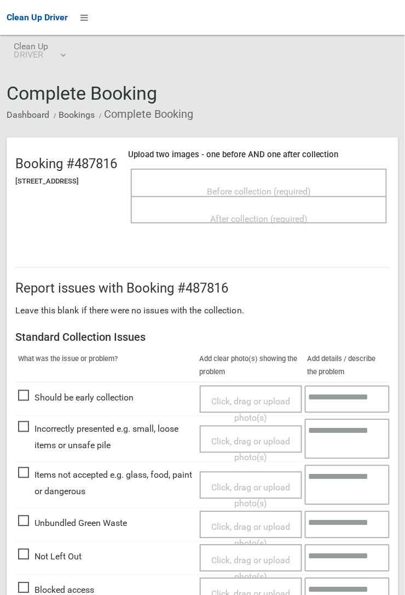
click at [313, 208] on div "After collection (required)" at bounding box center [259, 218] width 232 height 20
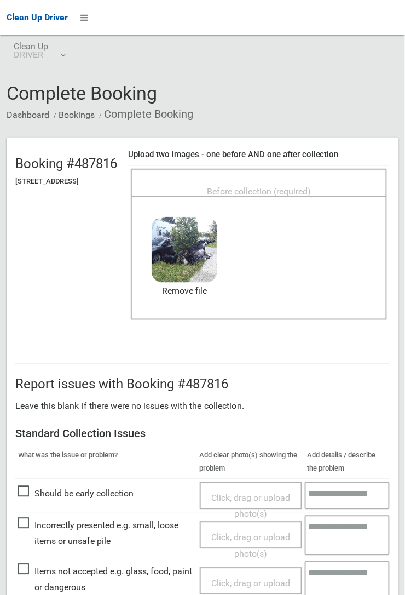
click at [311, 186] on span "Before collection (required)" at bounding box center [259, 191] width 104 height 10
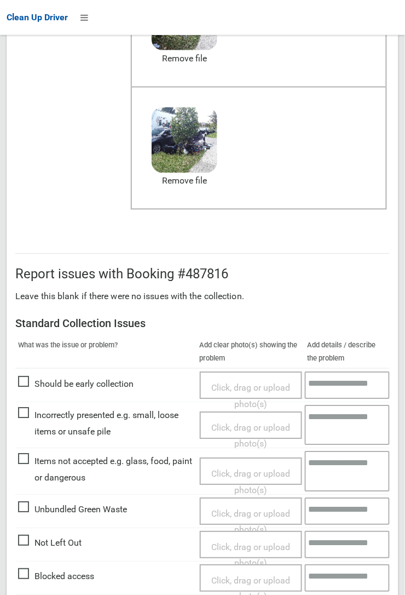
scroll to position [601, 0]
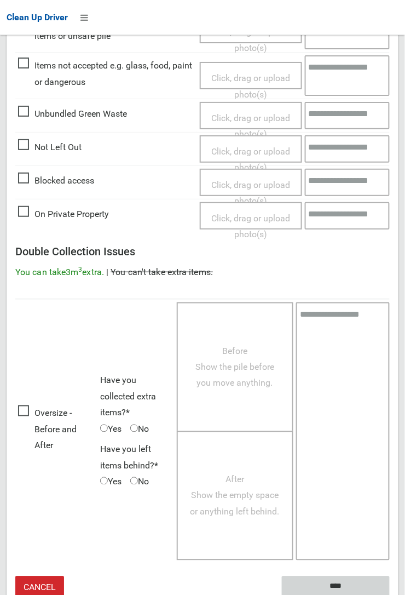
click at [390, 594] on input "****" at bounding box center [336, 586] width 108 height 20
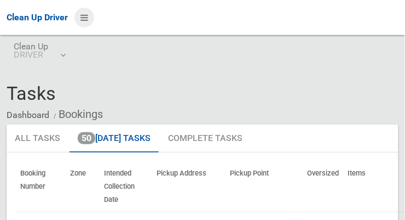
click at [82, 18] on icon at bounding box center [85, 17] width 8 height 19
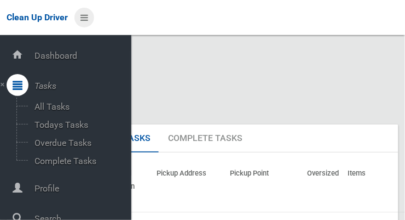
scroll to position [59, 0]
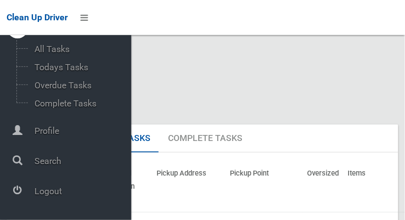
click at [35, 194] on span "Logout" at bounding box center [81, 191] width 100 height 10
click at [38, 191] on span "Logout" at bounding box center [81, 191] width 100 height 10
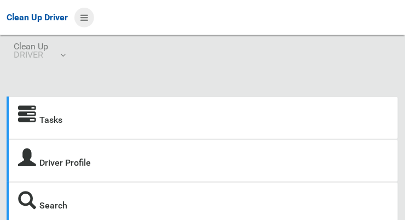
click at [84, 22] on icon at bounding box center [85, 17] width 8 height 19
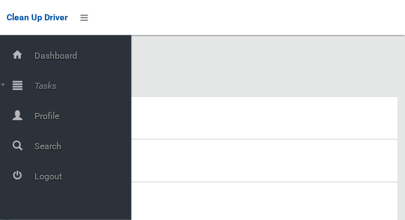
click at [22, 90] on icon at bounding box center [18, 85] width 10 height 22
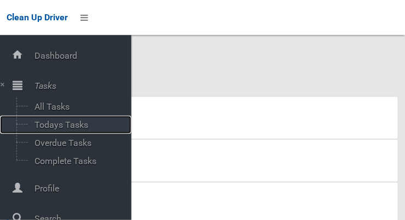
click at [49, 127] on span "Todays Tasks" at bounding box center [76, 124] width 91 height 10
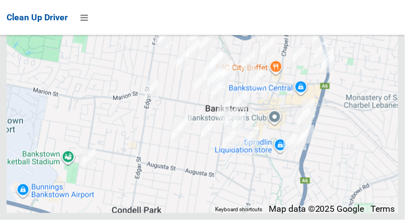
scroll to position [8860, 0]
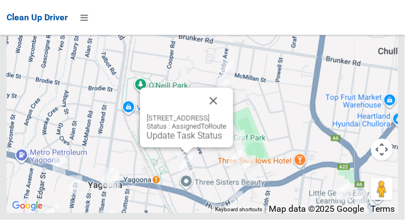
click at [227, 114] on button "Close" at bounding box center [214, 101] width 26 height 26
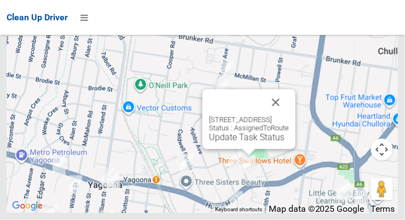
click at [288, 116] on button "Close" at bounding box center [276, 102] width 26 height 26
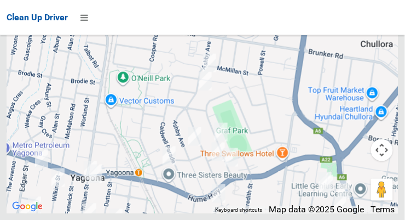
scroll to position [8222, 0]
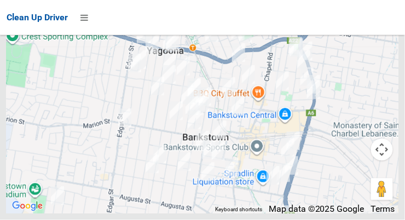
scroll to position [8802, 0]
